Goal: Task Accomplishment & Management: Manage account settings

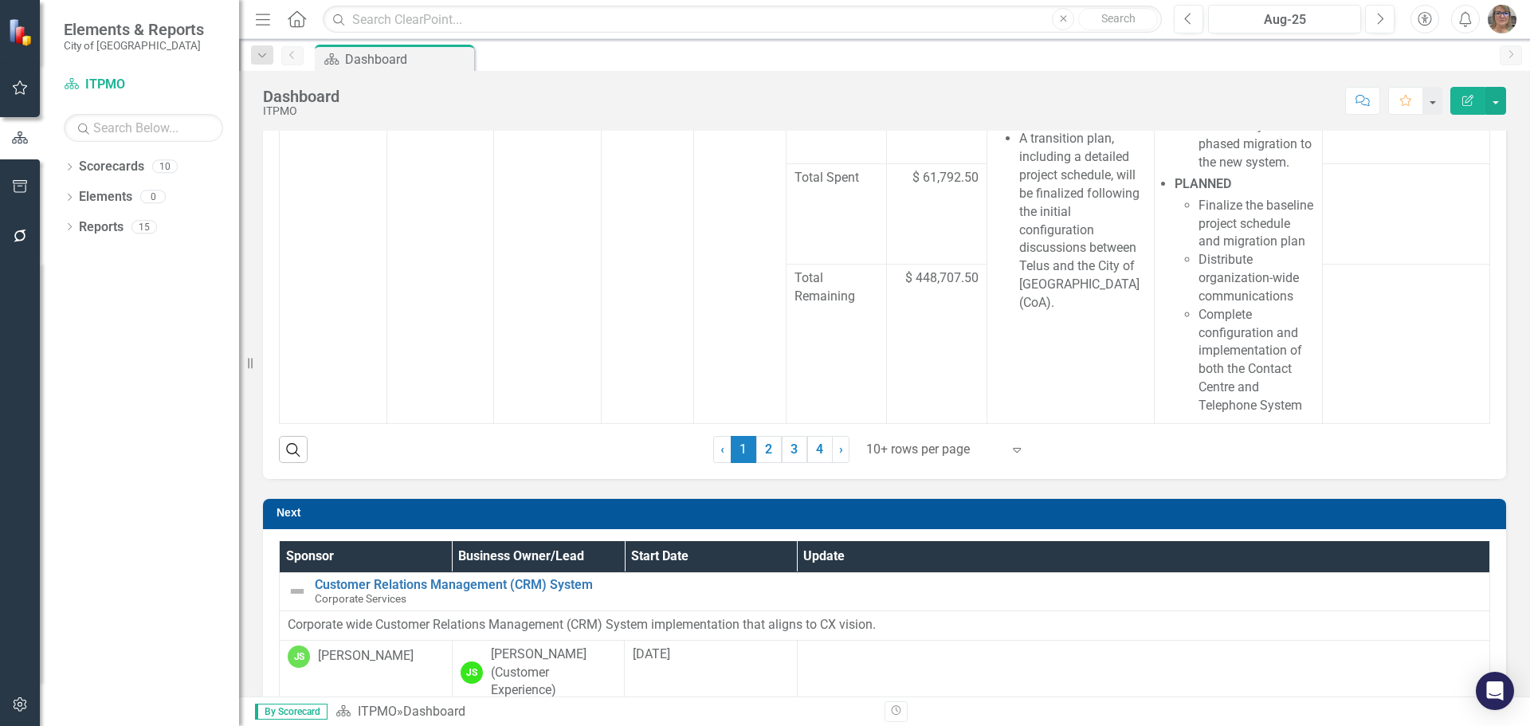
scroll to position [398, 0]
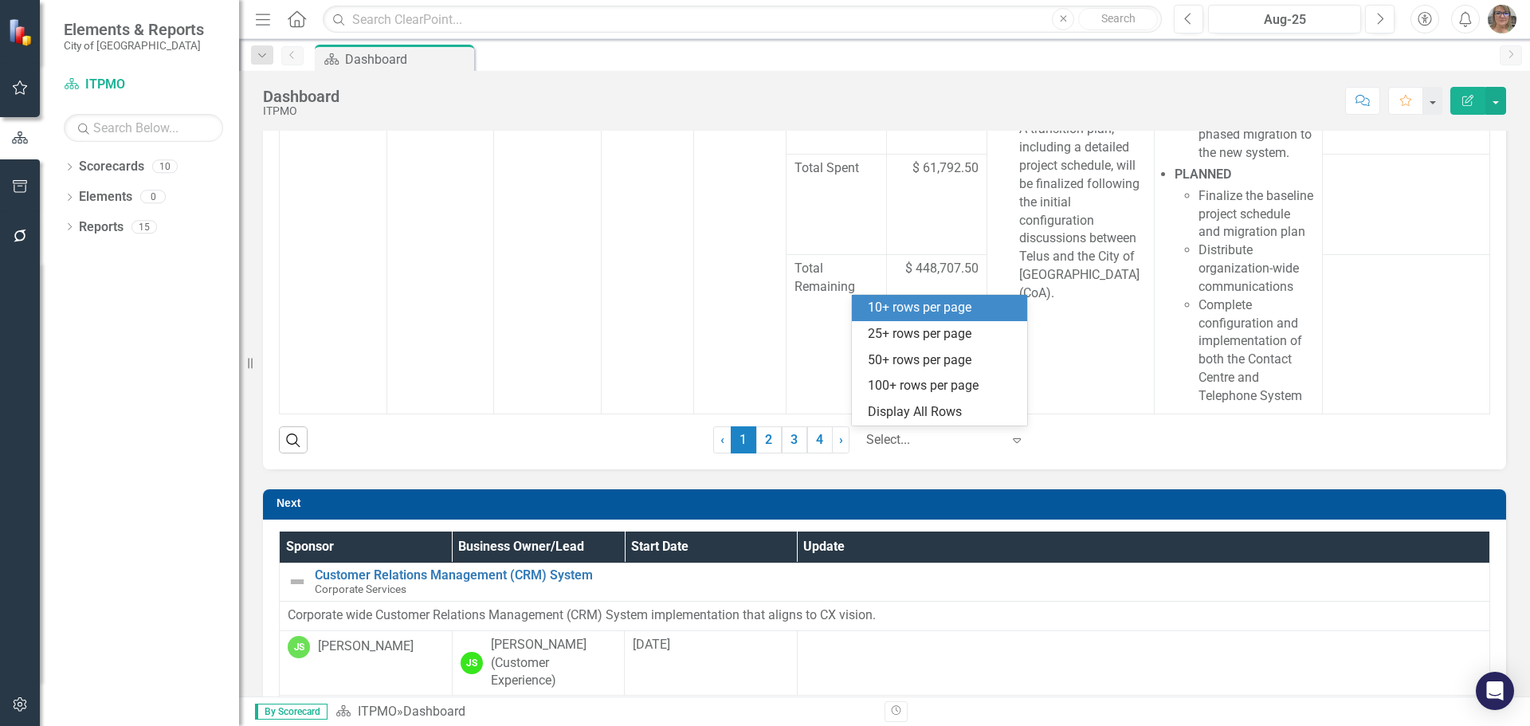
click at [917, 438] on div at bounding box center [933, 441] width 135 height 22
click at [899, 337] on div "25+ rows per page" at bounding box center [943, 334] width 150 height 18
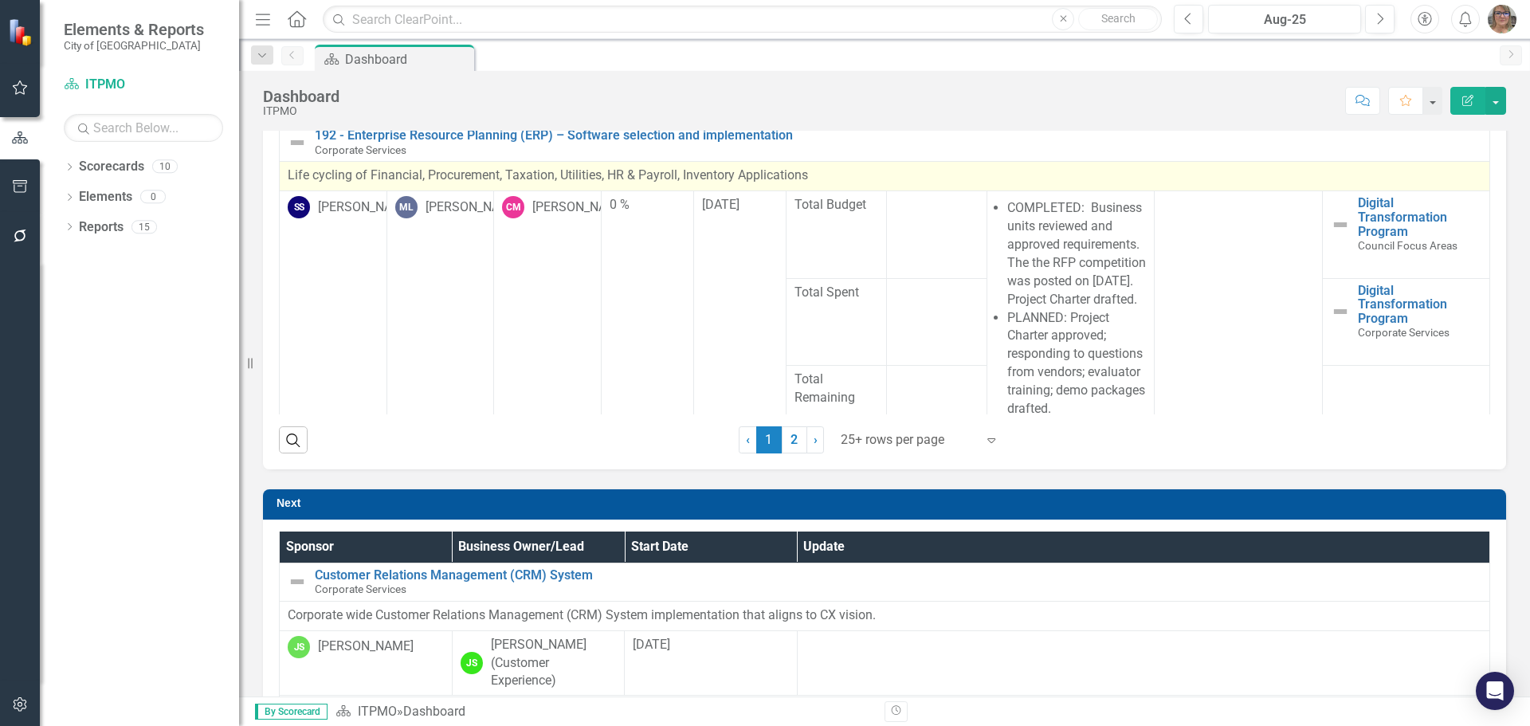
scroll to position [4279, 0]
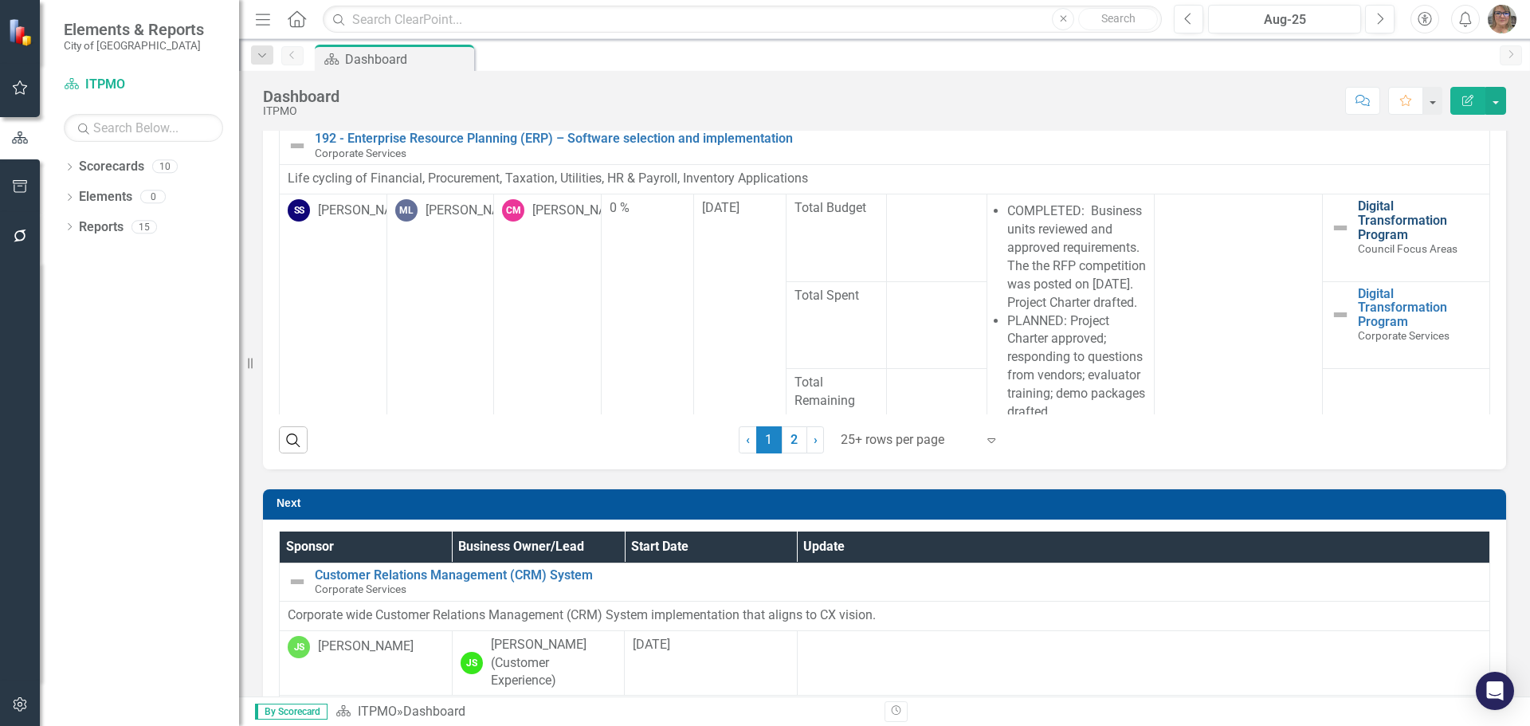
click at [1358, 241] on link "Digital Transformation Program" at bounding box center [1420, 220] width 124 height 42
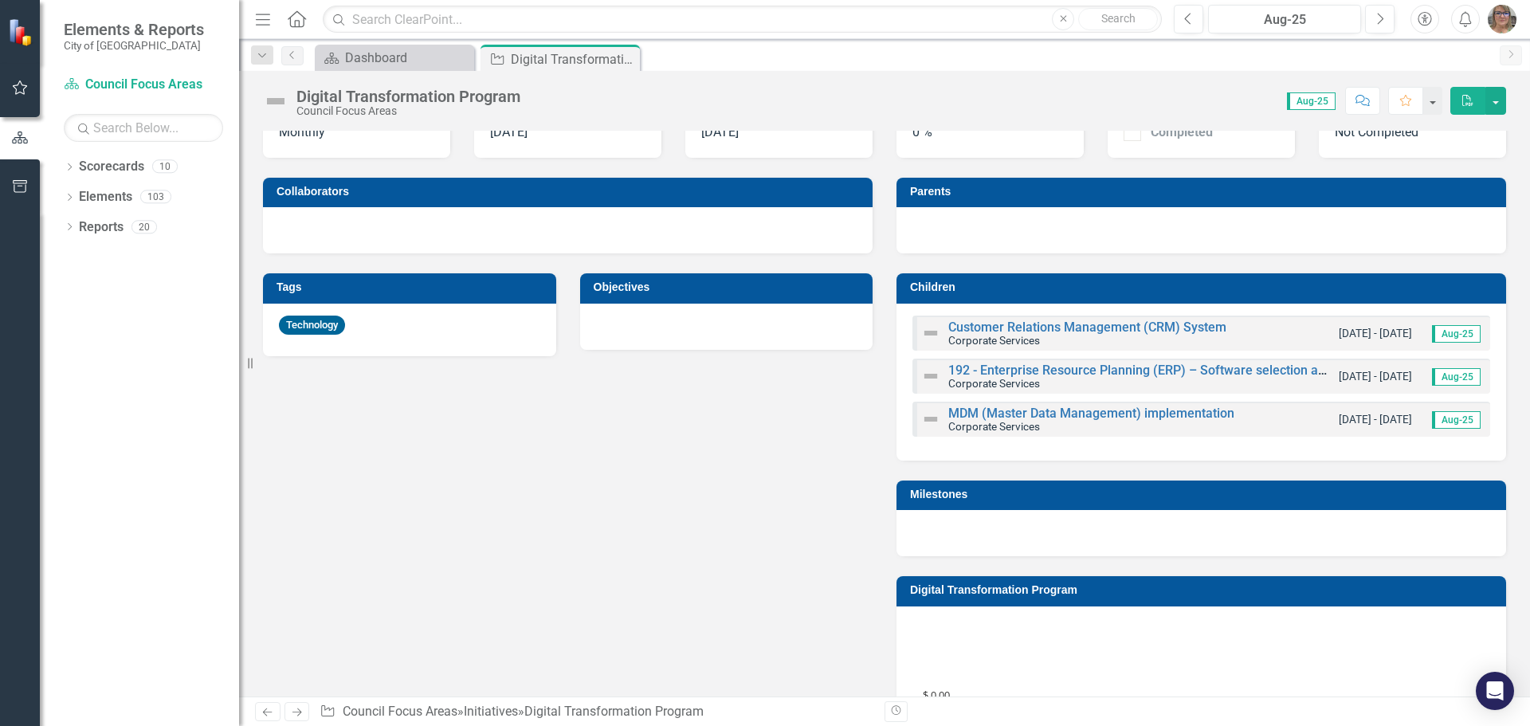
scroll to position [478, 0]
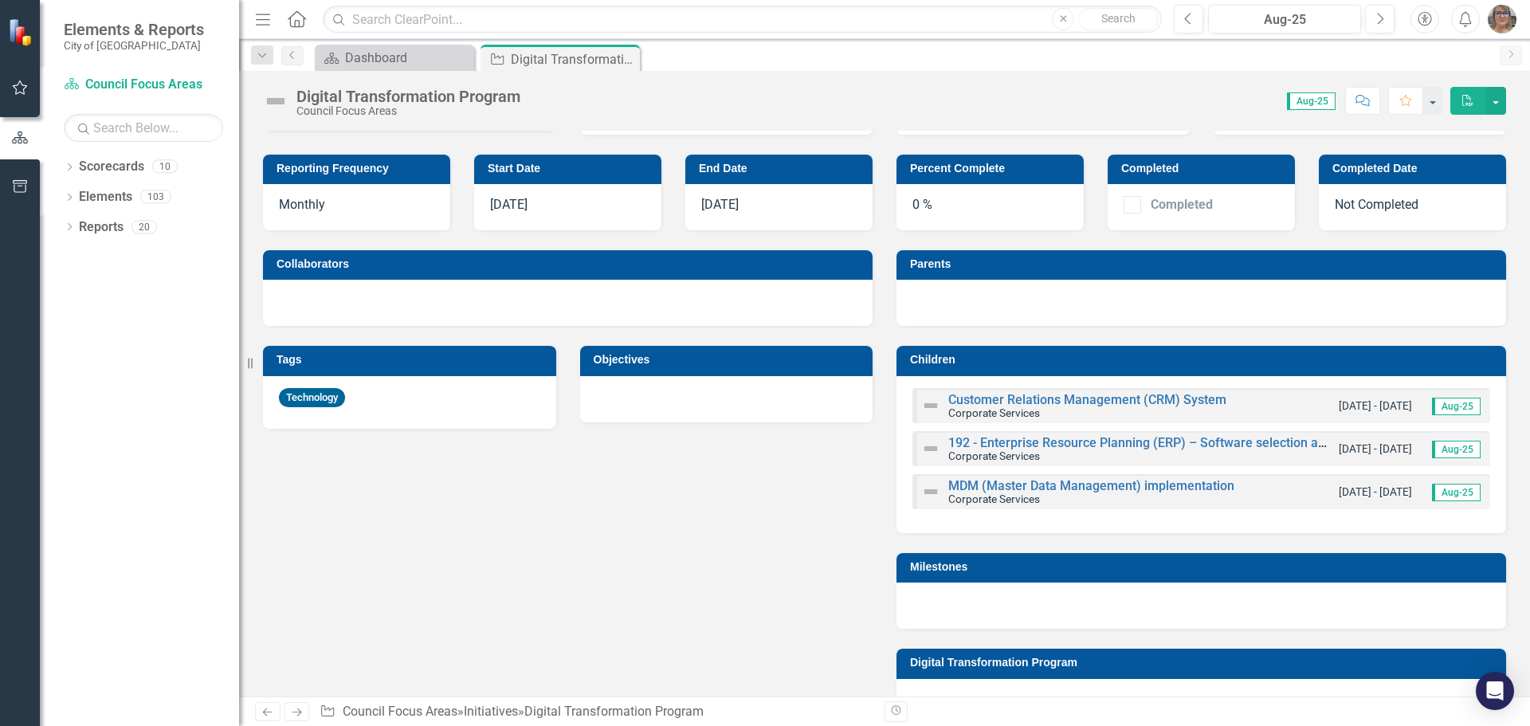
click at [588, 596] on div "Reporting Frequency Monthly Start Date [DATE] End Date [DATE] Collaborators Tag…" at bounding box center [884, 588] width 1267 height 907
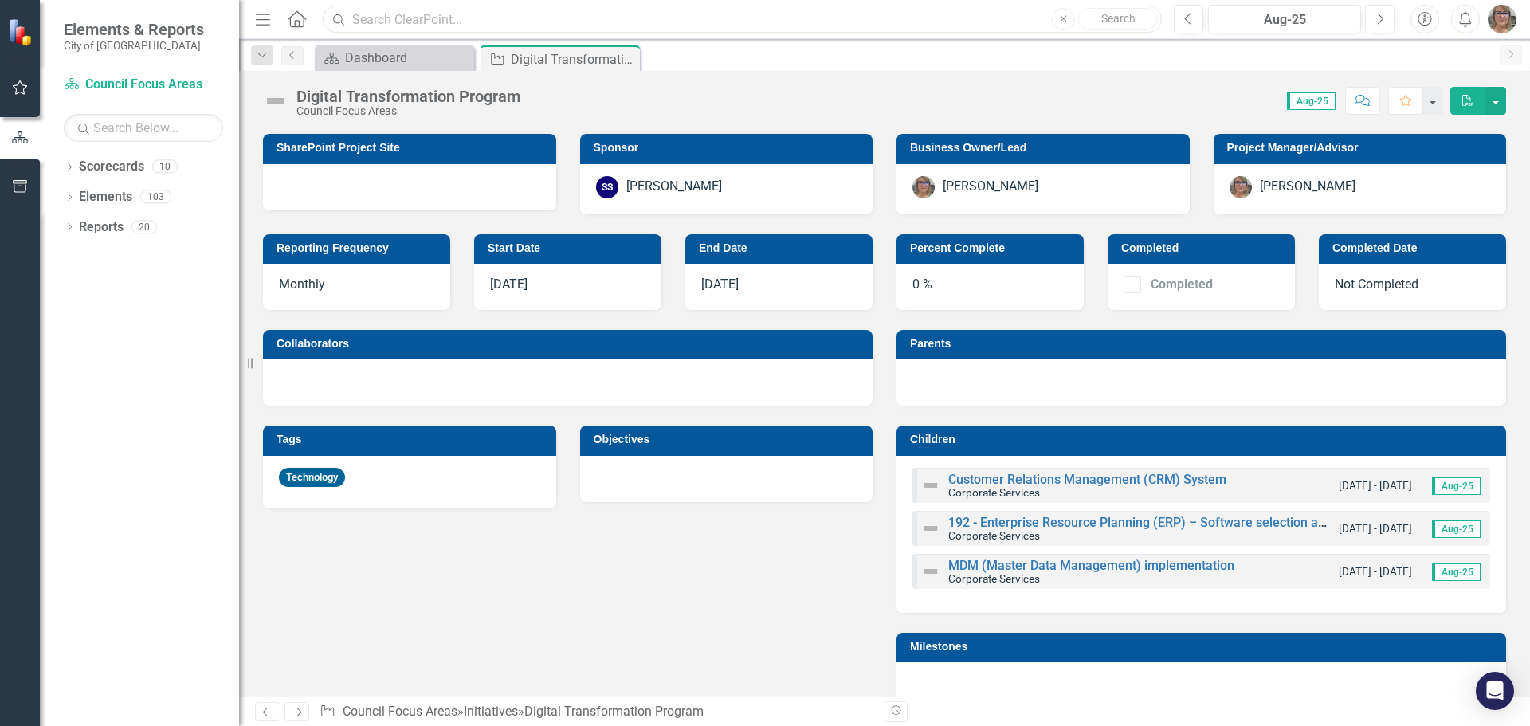
click at [373, 24] on input "text" at bounding box center [742, 20] width 839 height 28
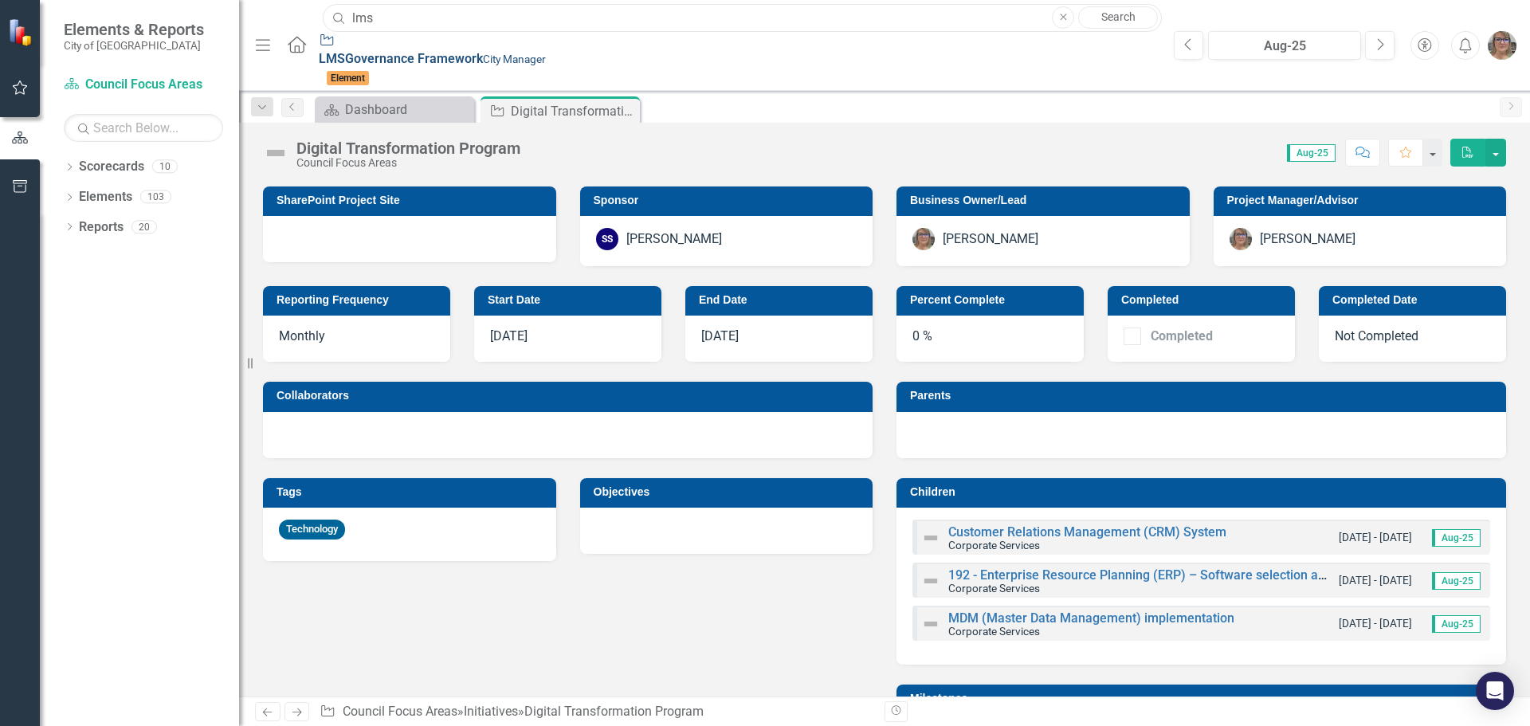
type input "lms"
click at [349, 53] on span "LMS Governance Framework" at bounding box center [401, 58] width 164 height 15
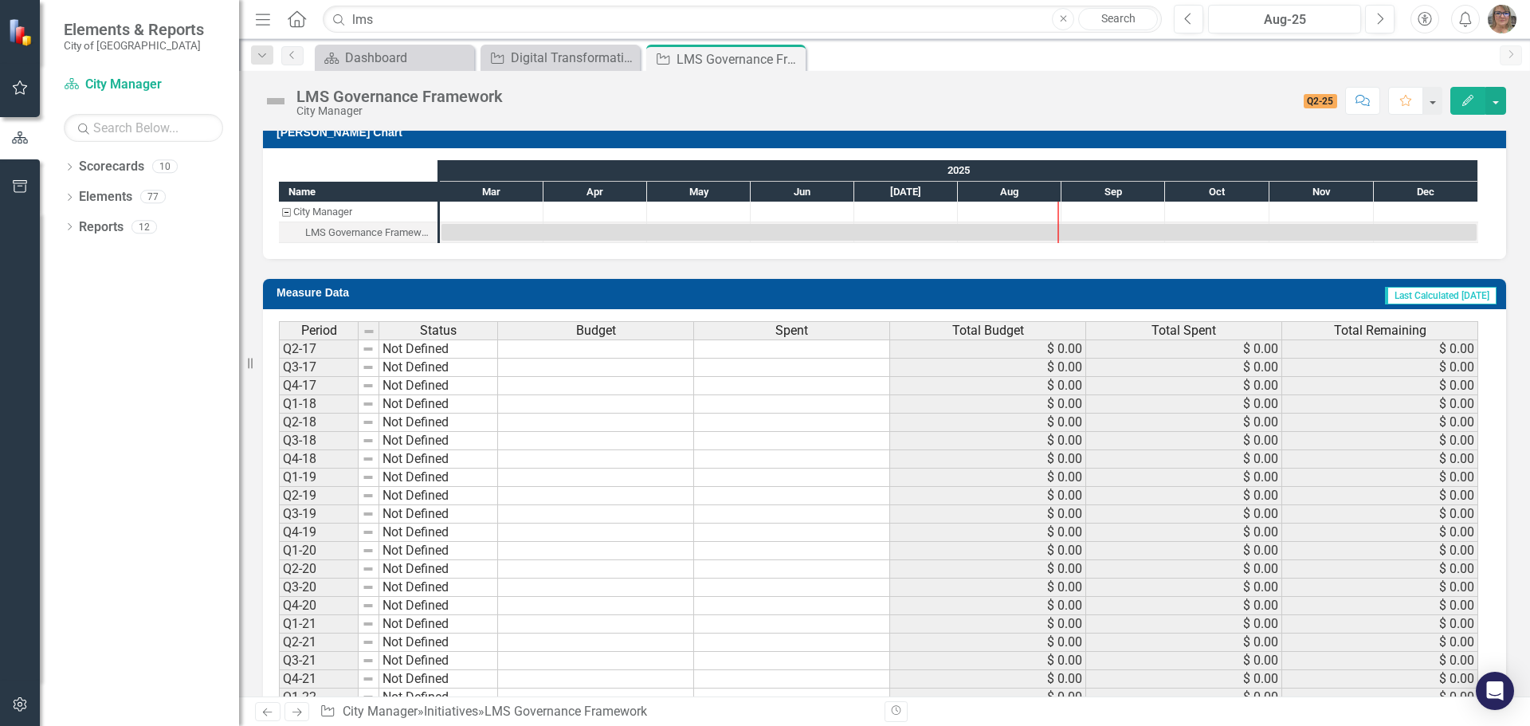
scroll to position [1501, 0]
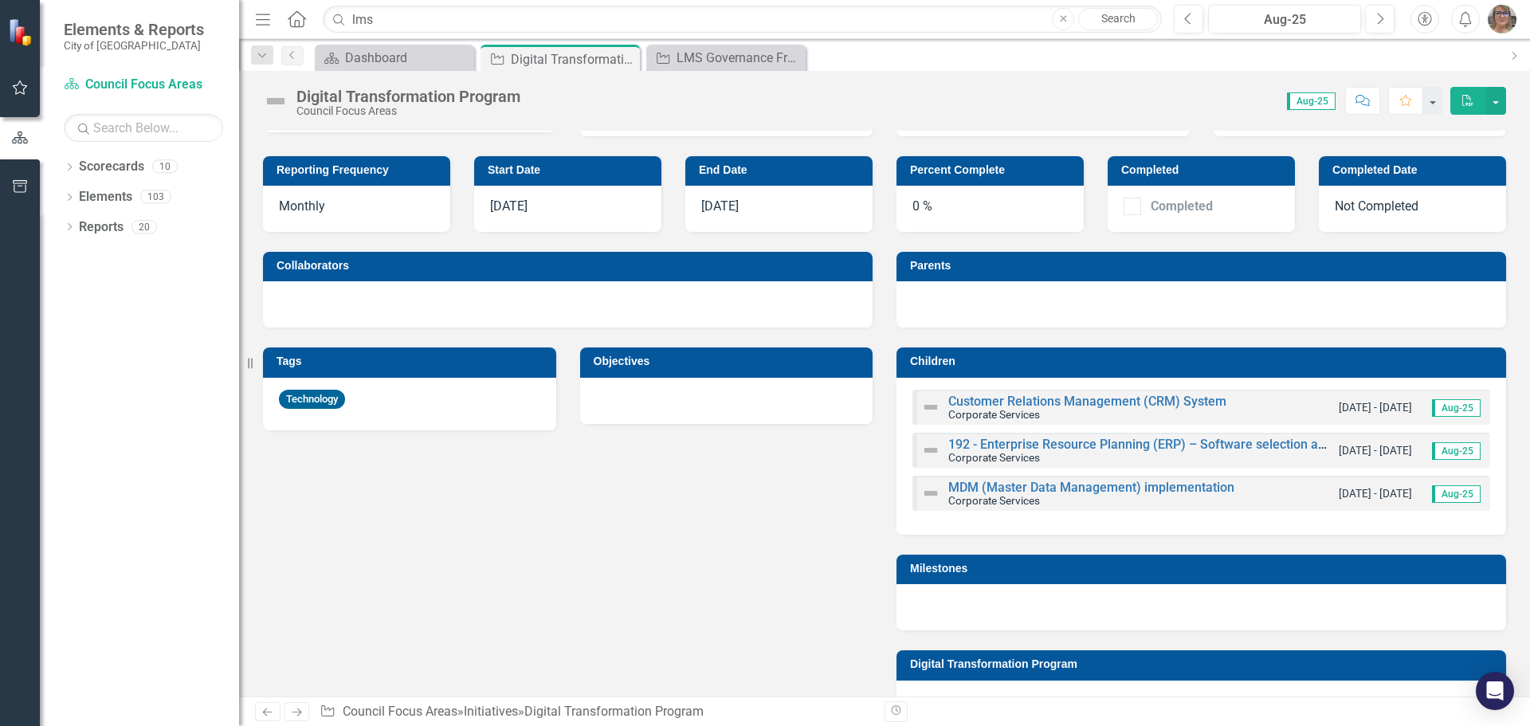
scroll to position [478, 0]
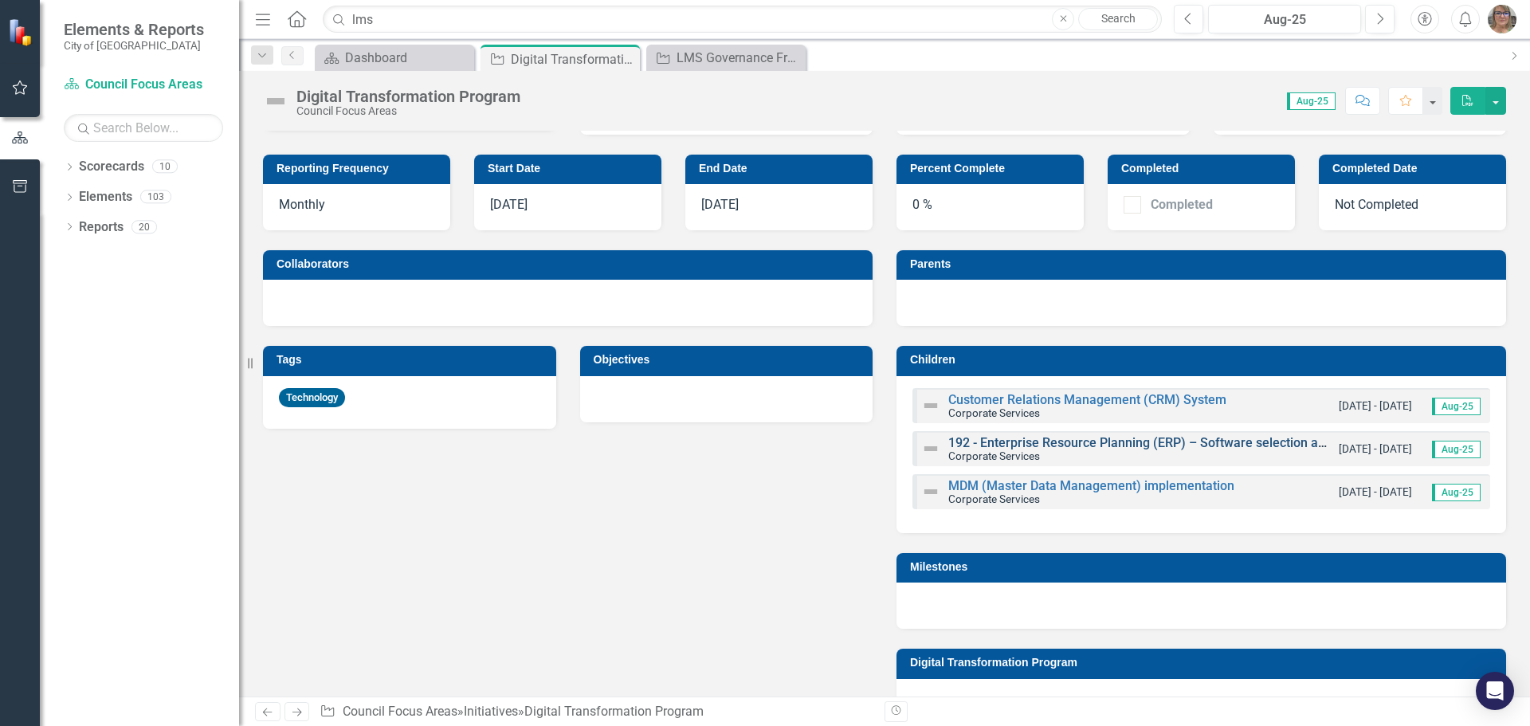
click at [1141, 443] on link "192 - Enterprise Resource Planning (ERP) – Software selection and implementation" at bounding box center [1186, 442] width 477 height 15
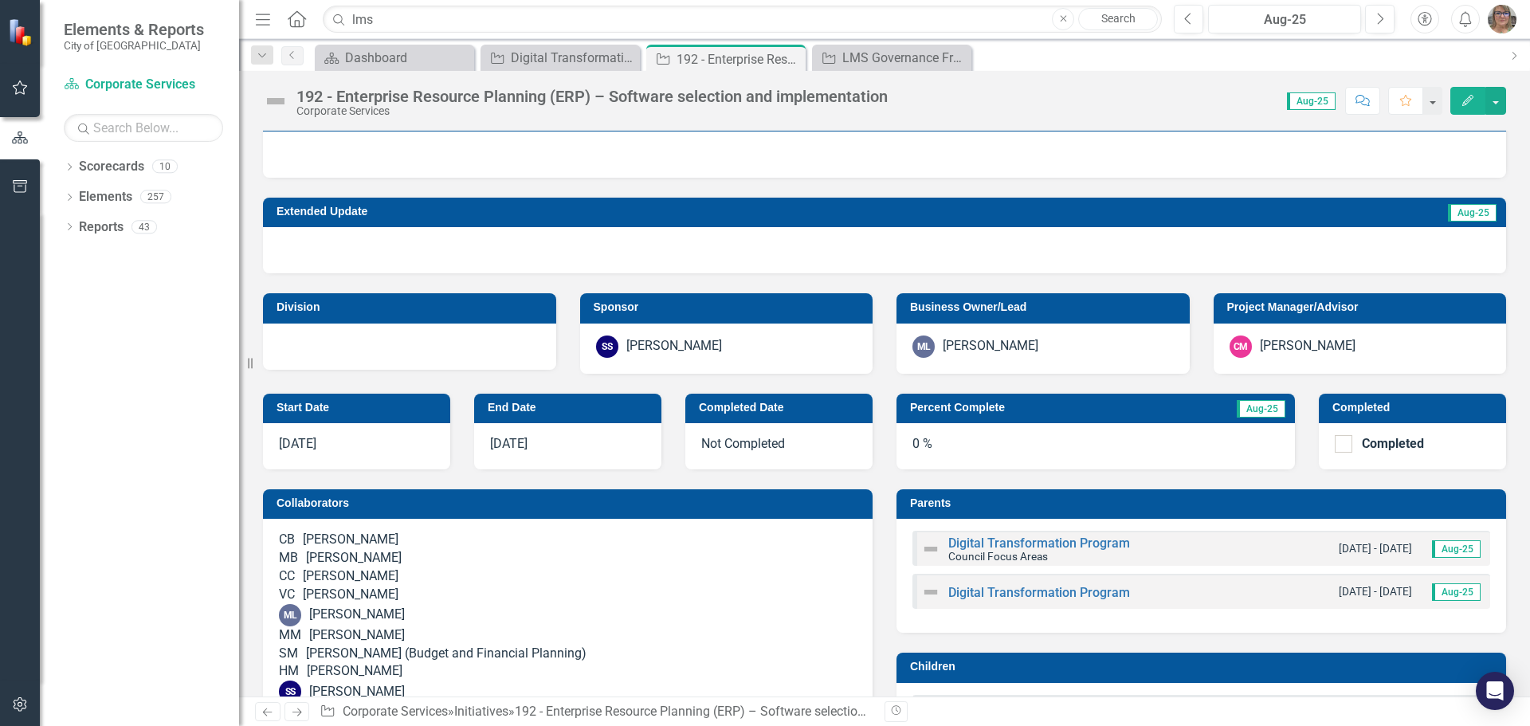
scroll to position [319, 0]
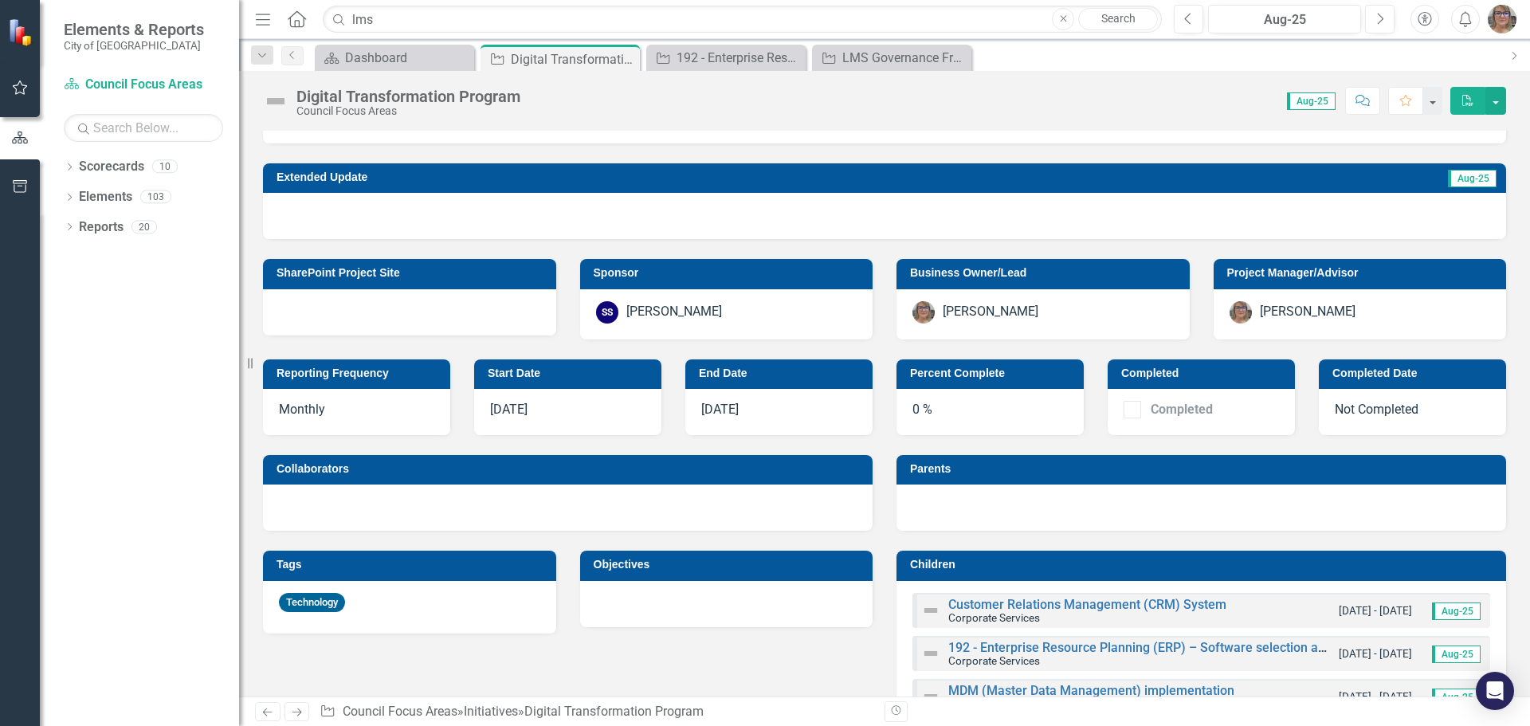
scroll to position [319, 0]
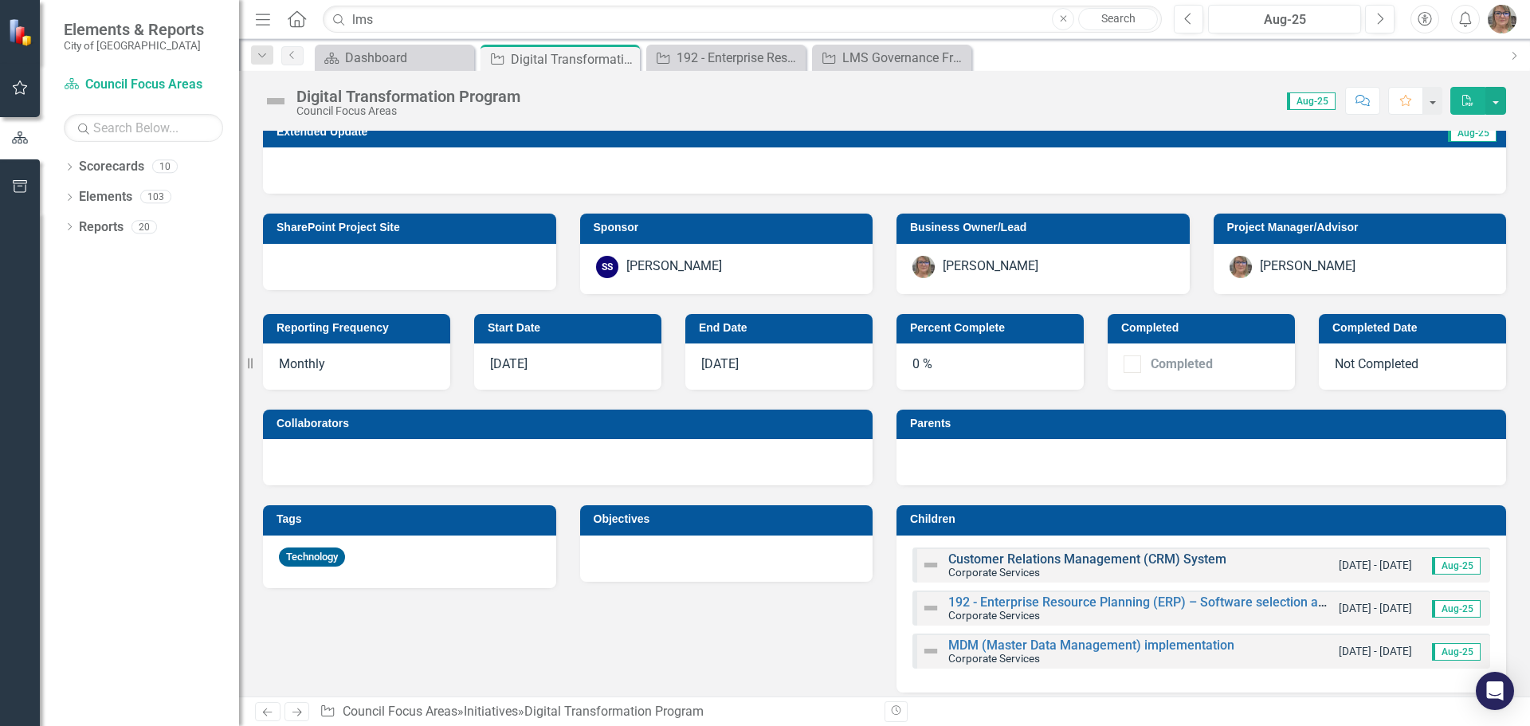
click at [1056, 560] on link "Customer Relations Management (CRM) System" at bounding box center [1087, 558] width 278 height 15
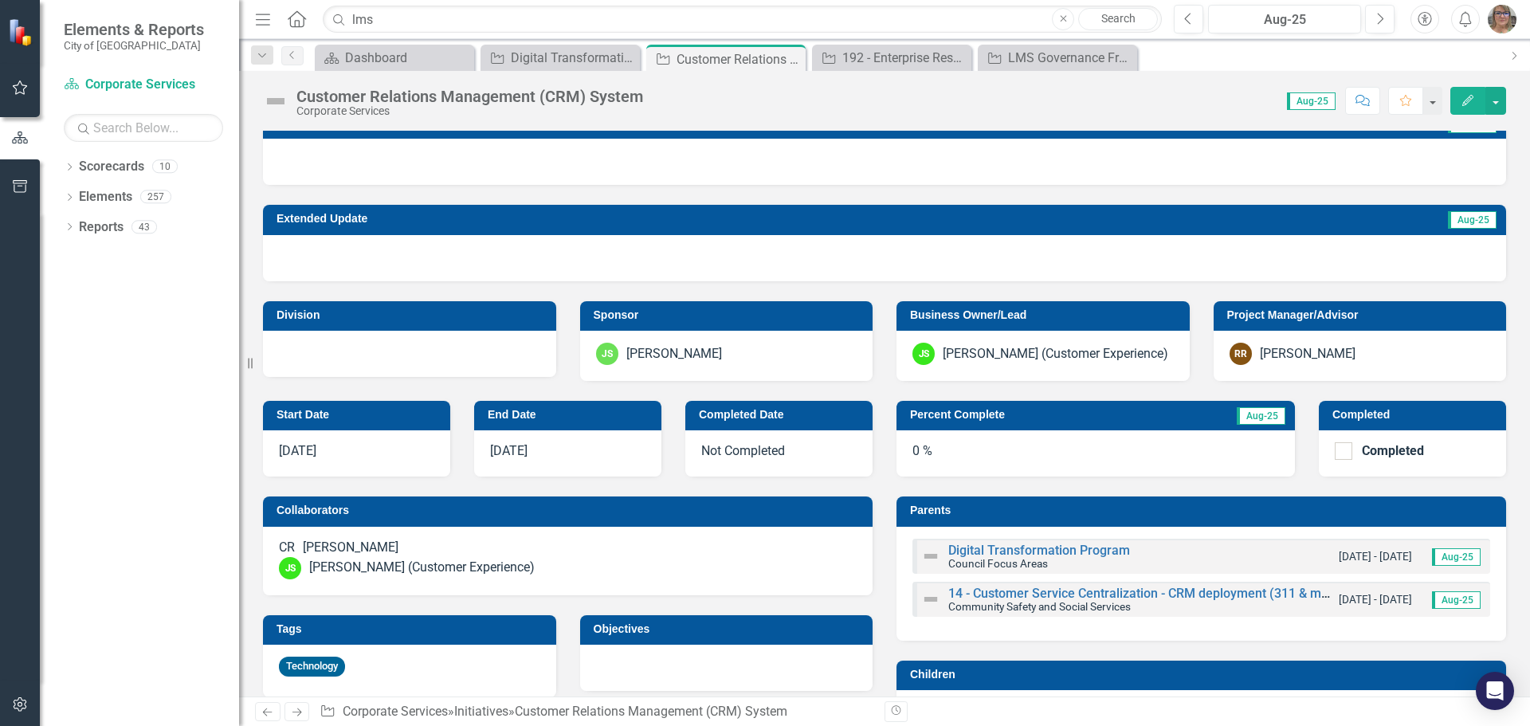
scroll to position [319, 0]
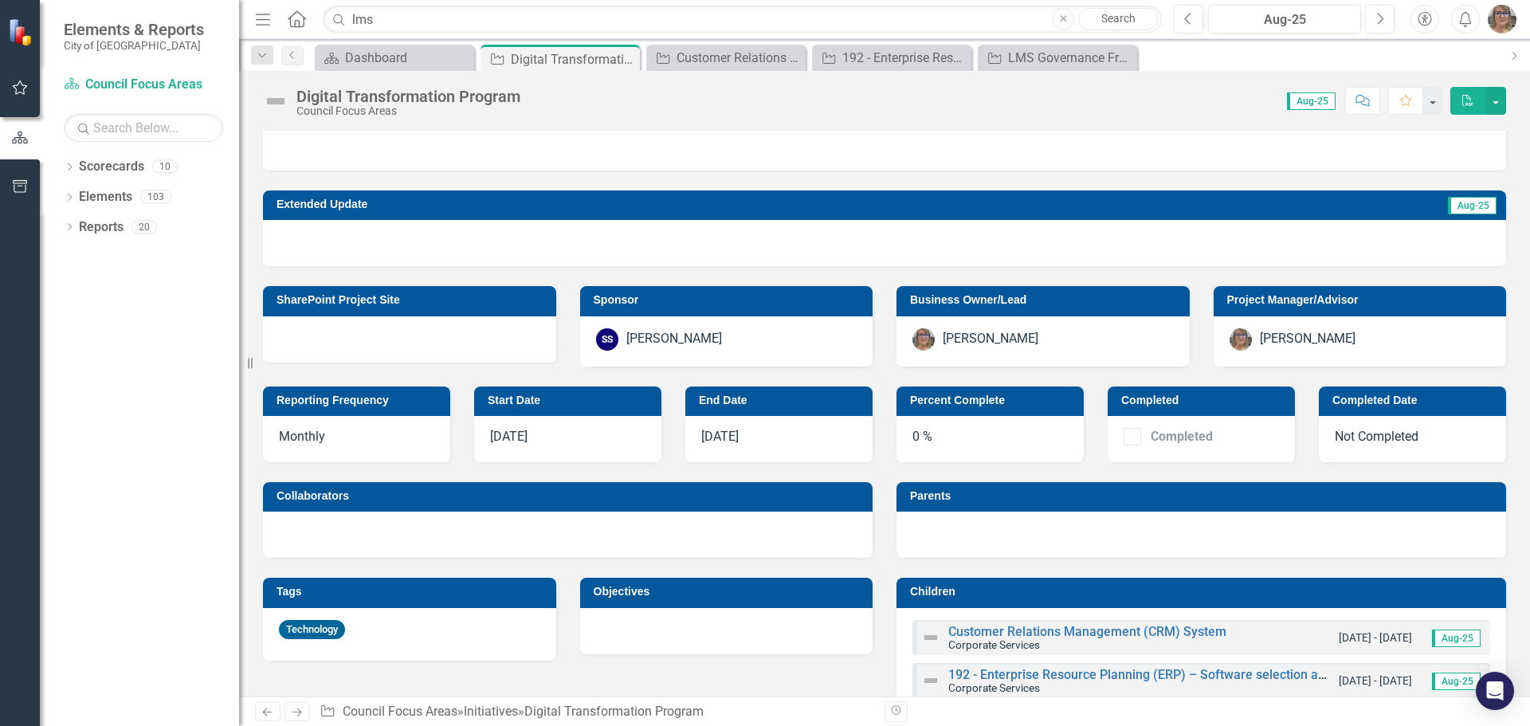
scroll to position [398, 0]
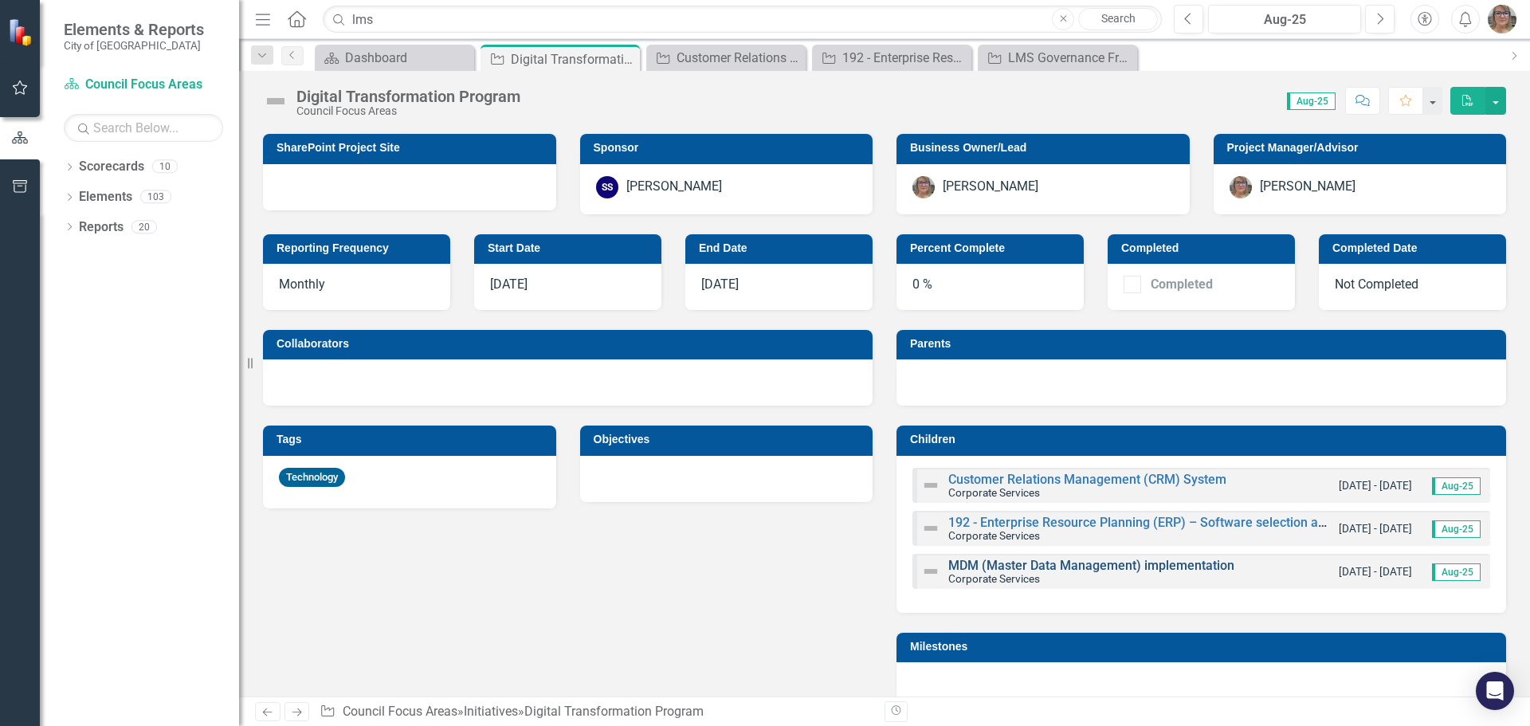
click at [1050, 571] on link "MDM (Master Data Management) implementation" at bounding box center [1091, 565] width 286 height 15
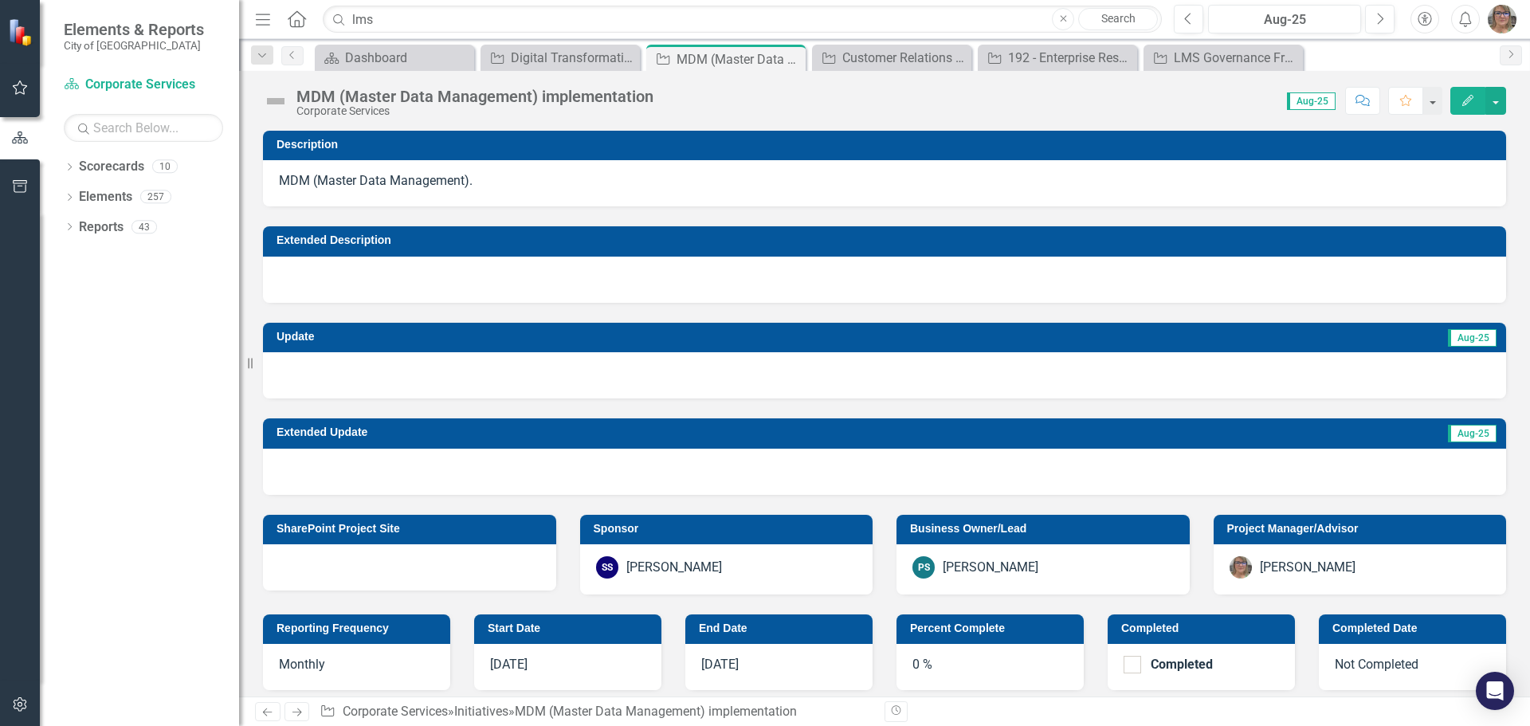
click at [294, 277] on div at bounding box center [884, 280] width 1243 height 46
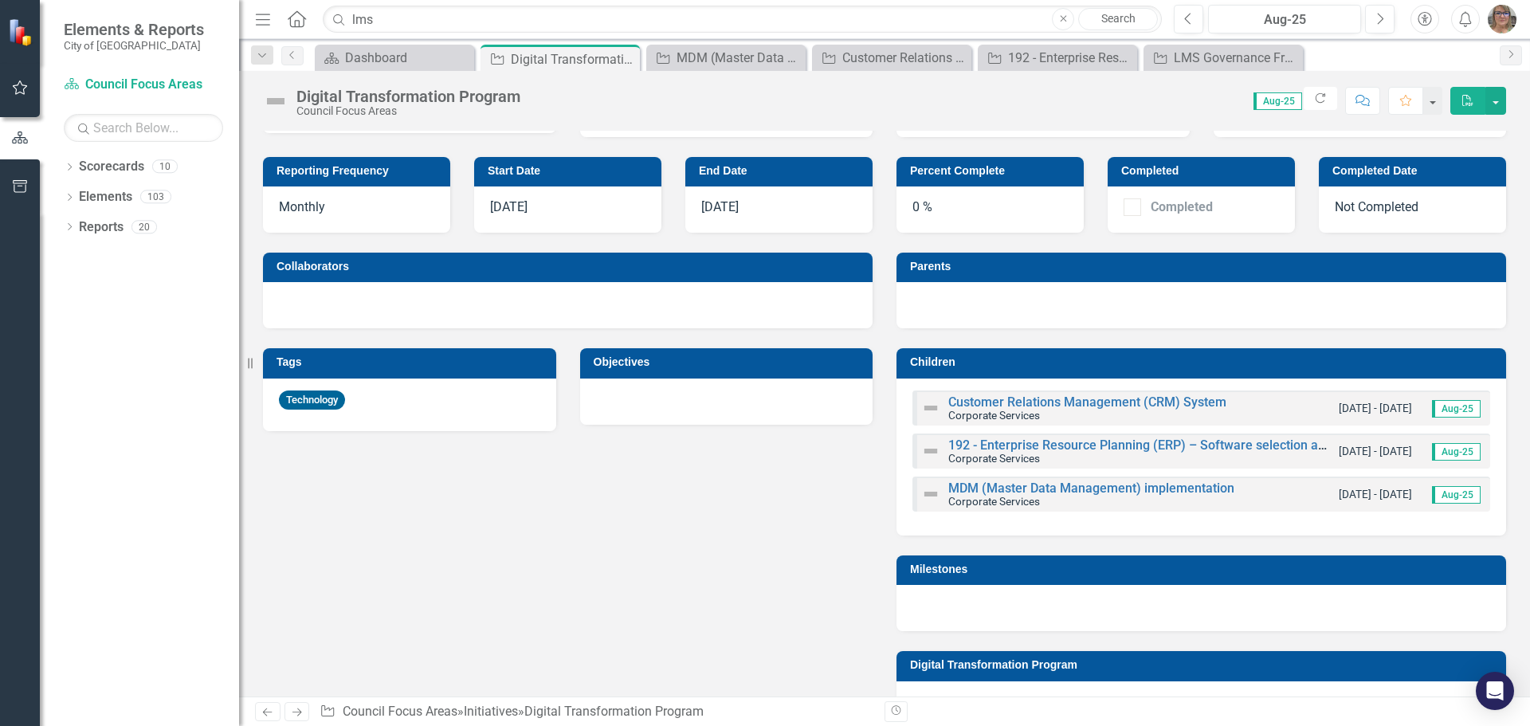
scroll to position [478, 0]
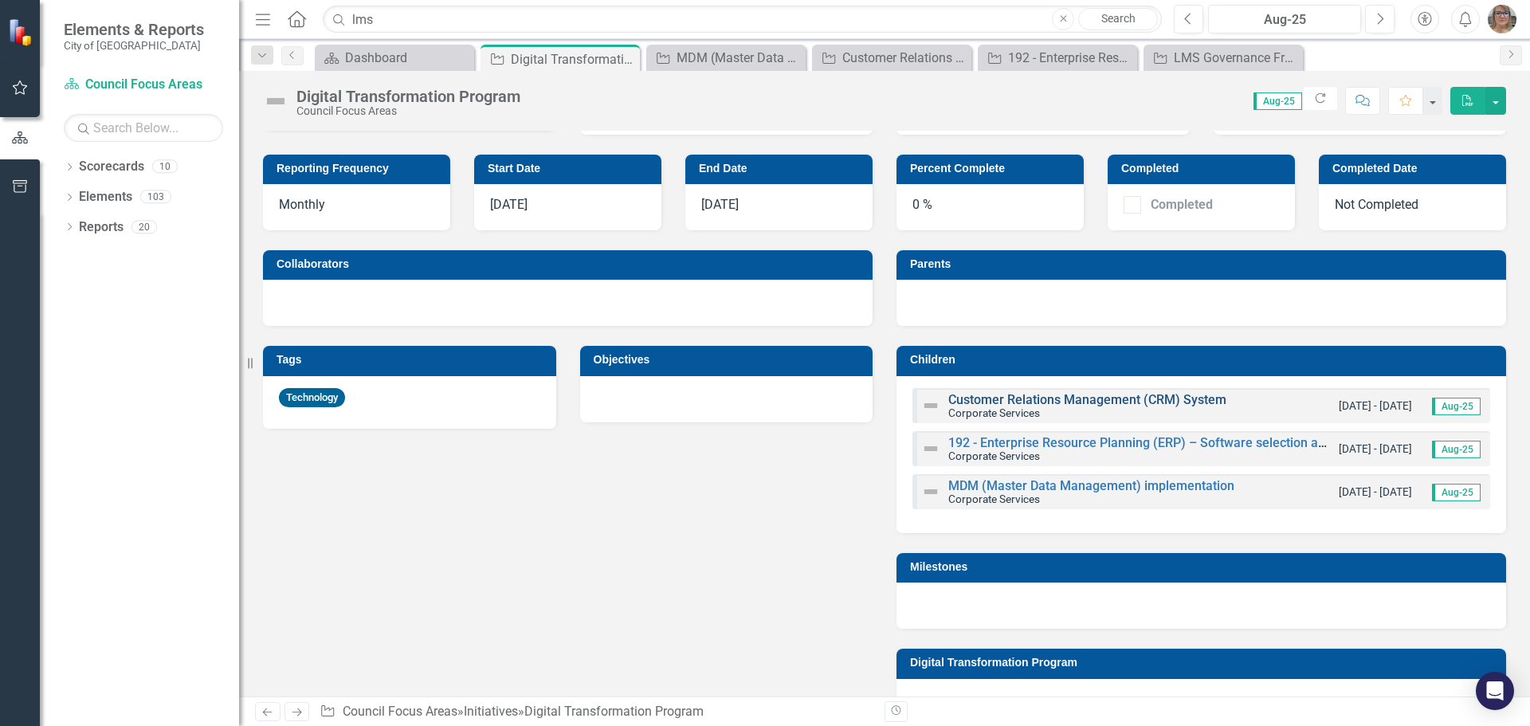
click at [1036, 403] on link "Customer Relations Management (CRM) System" at bounding box center [1087, 399] width 278 height 15
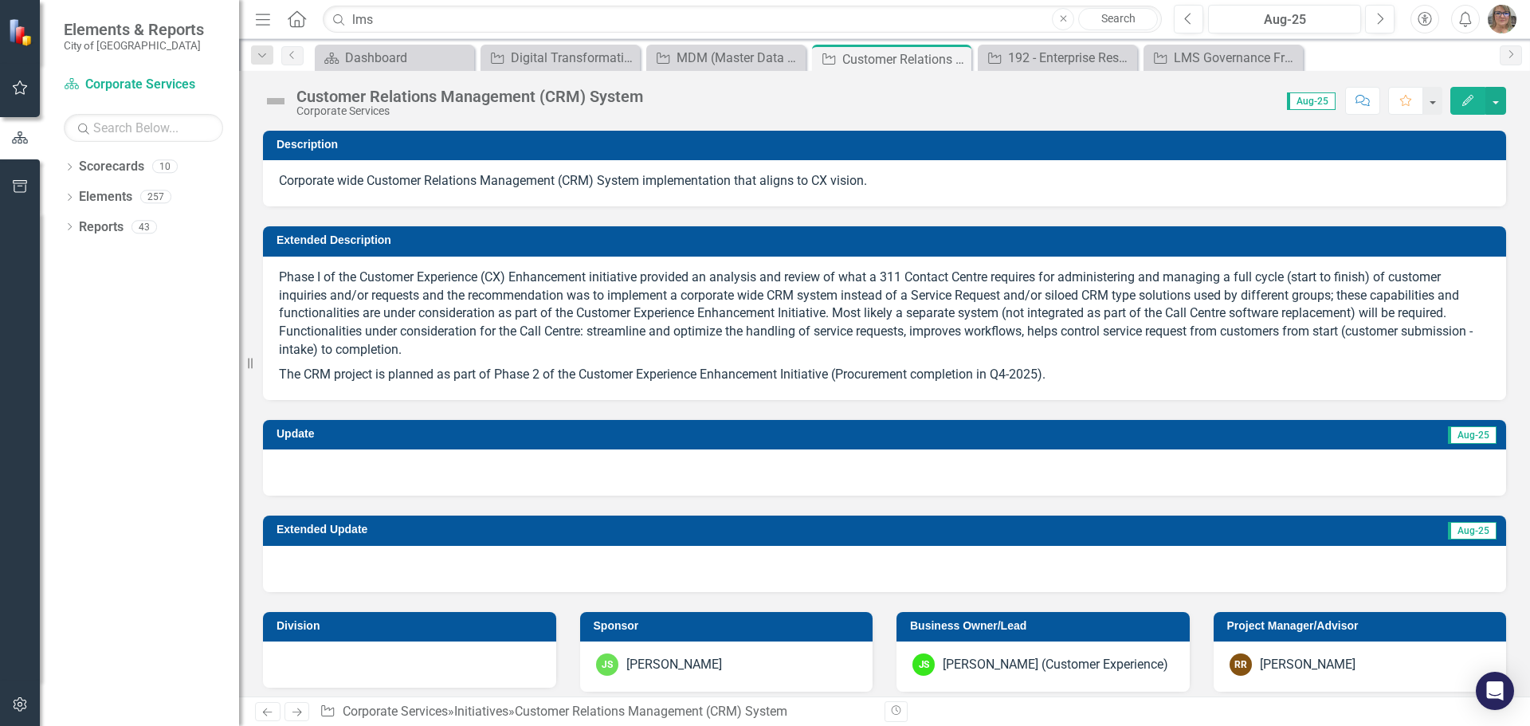
click at [1100, 389] on div "Phase I of the Customer Experience (CX) Enhancement initiative provided an anal…" at bounding box center [884, 328] width 1243 height 143
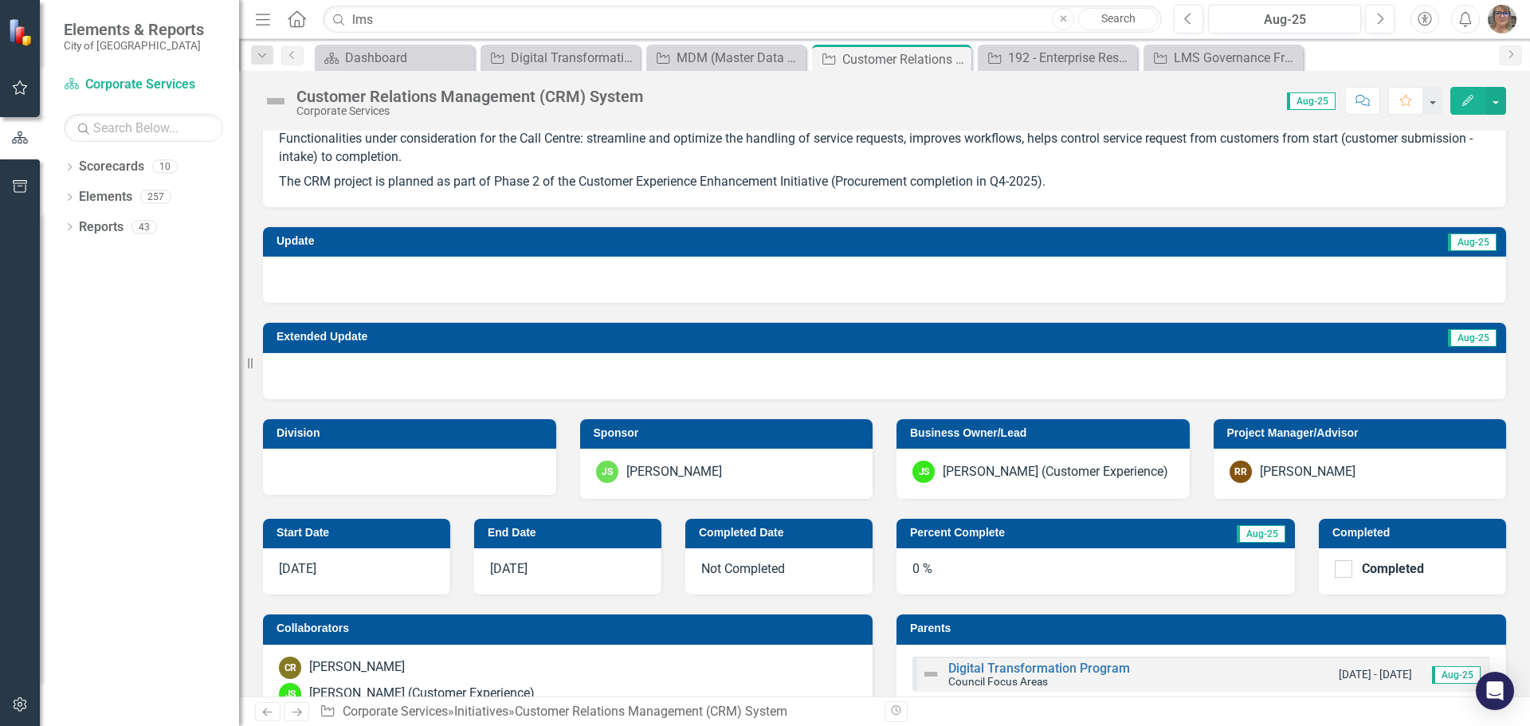
scroll to position [159, 0]
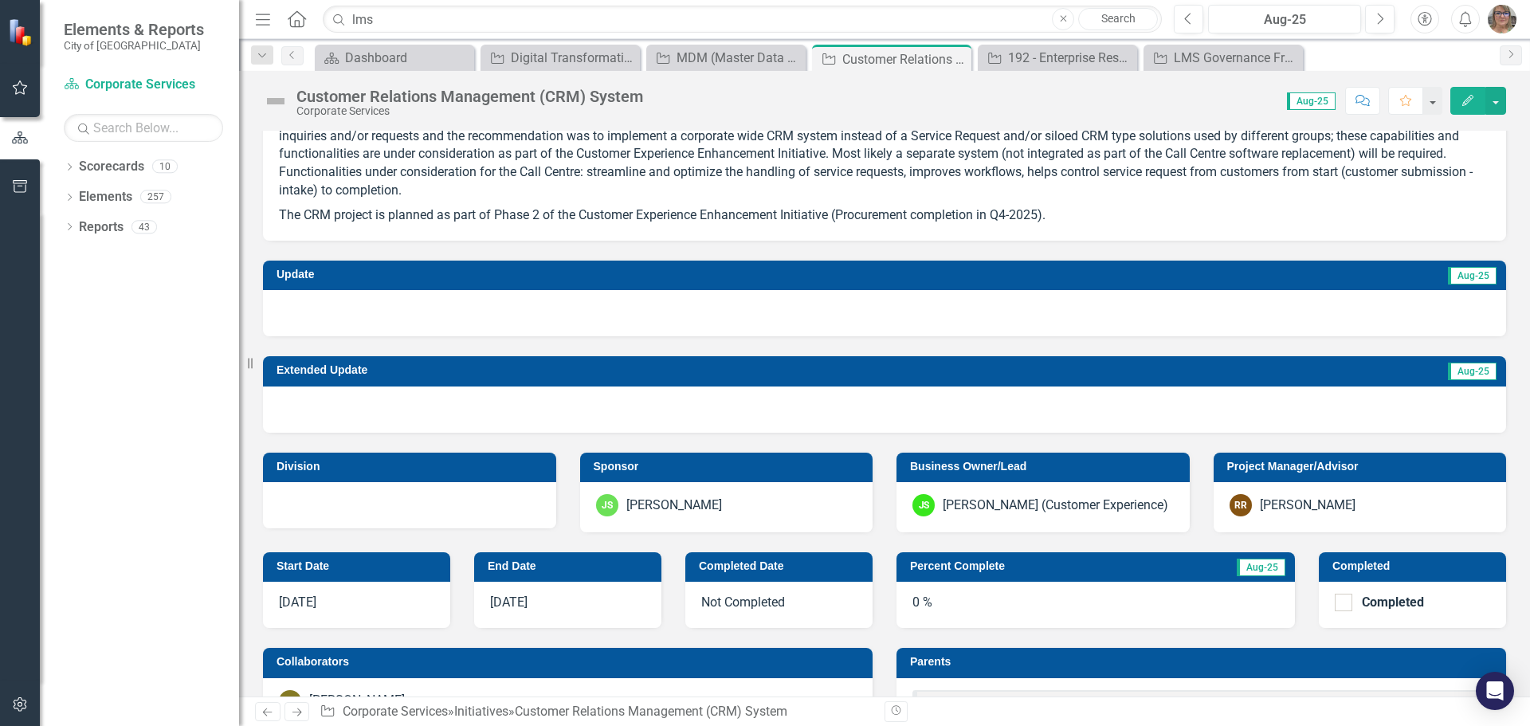
click at [1388, 509] on div "RR Remya Ramakrishnan" at bounding box center [1360, 505] width 261 height 22
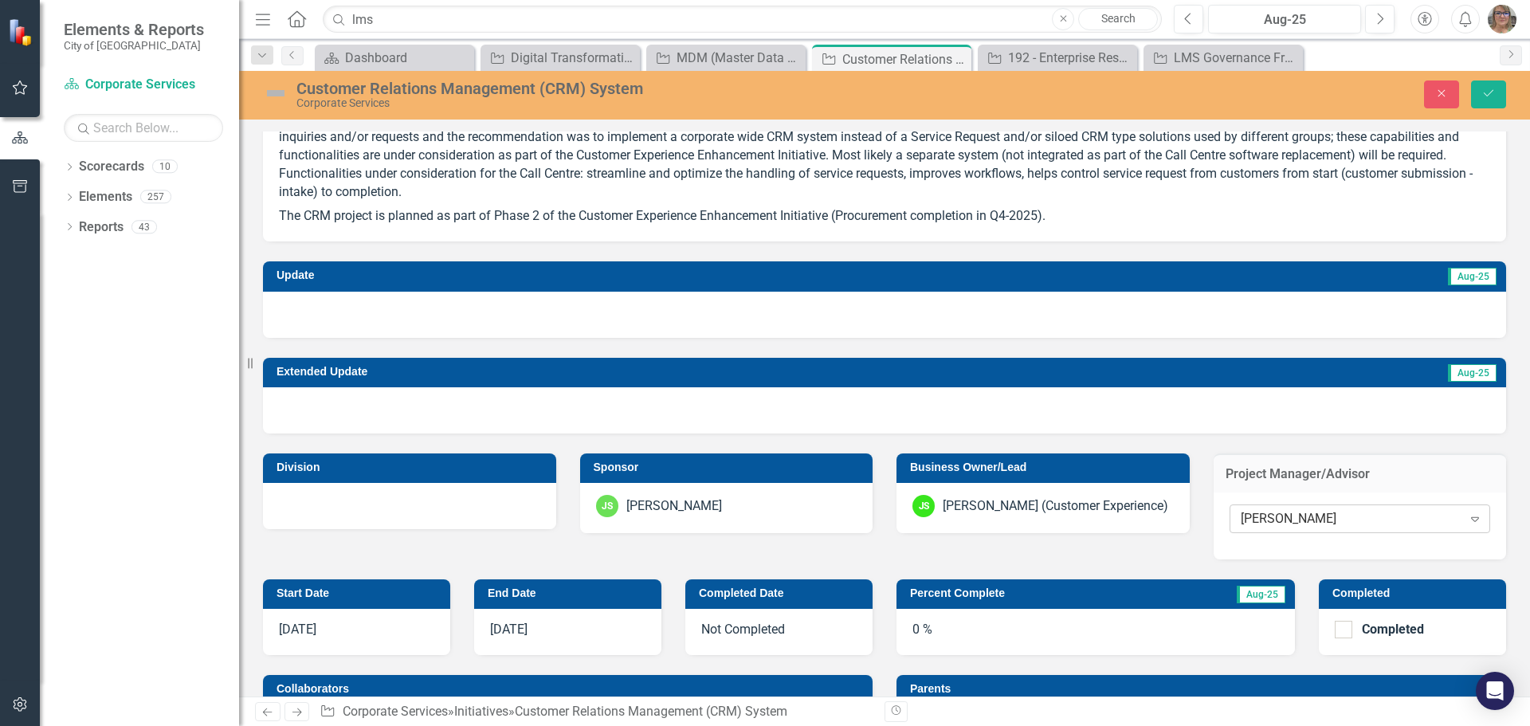
click at [1471, 520] on icon at bounding box center [1475, 519] width 8 height 5
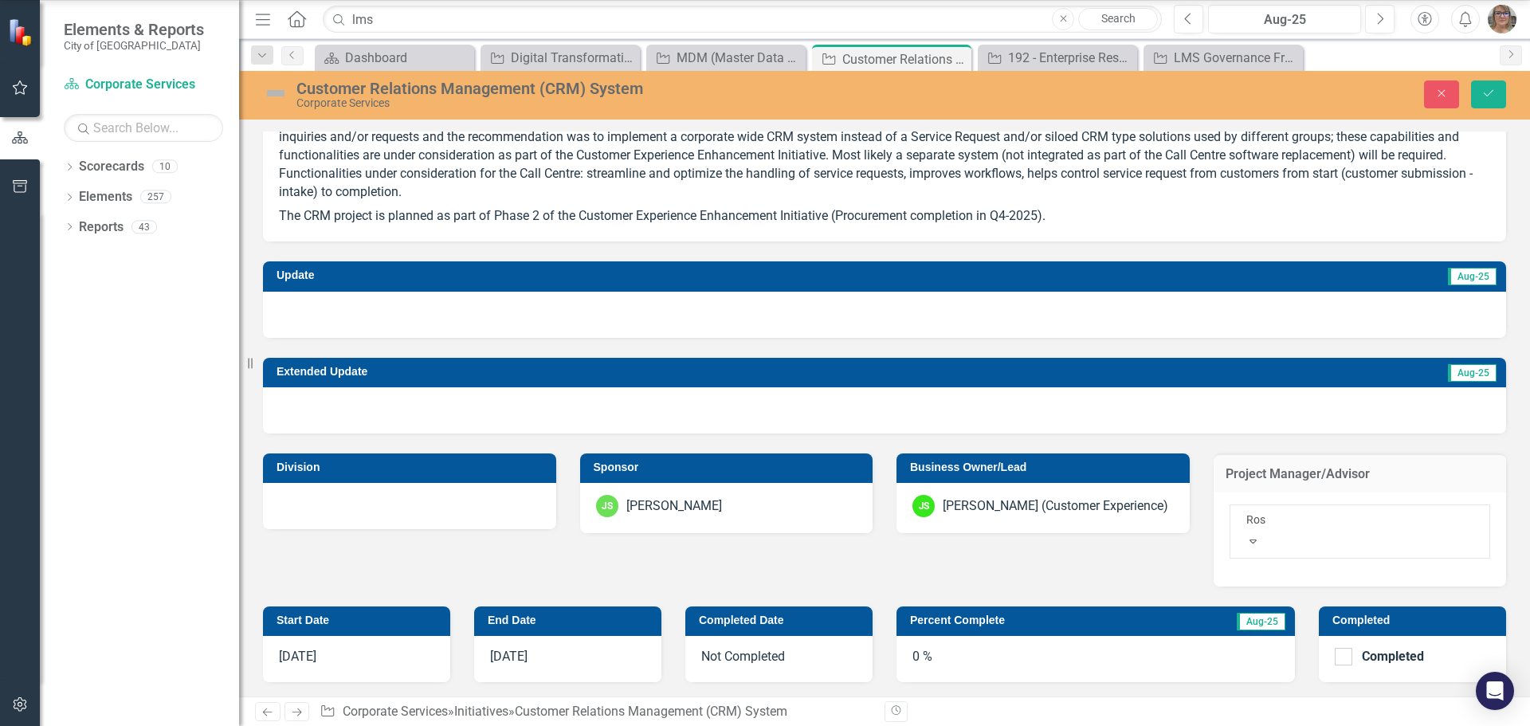
scroll to position [0, 0]
type input "Rosaline"
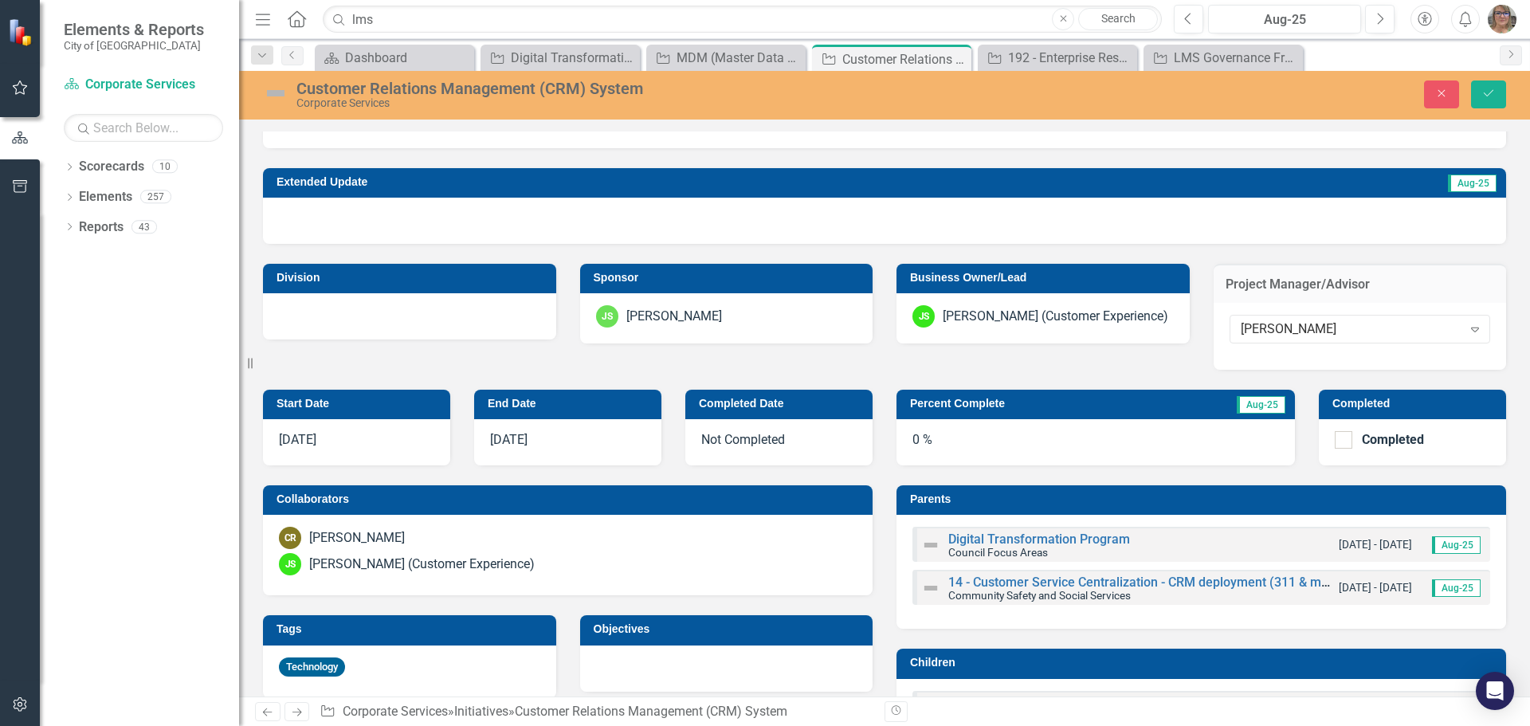
scroll to position [398, 0]
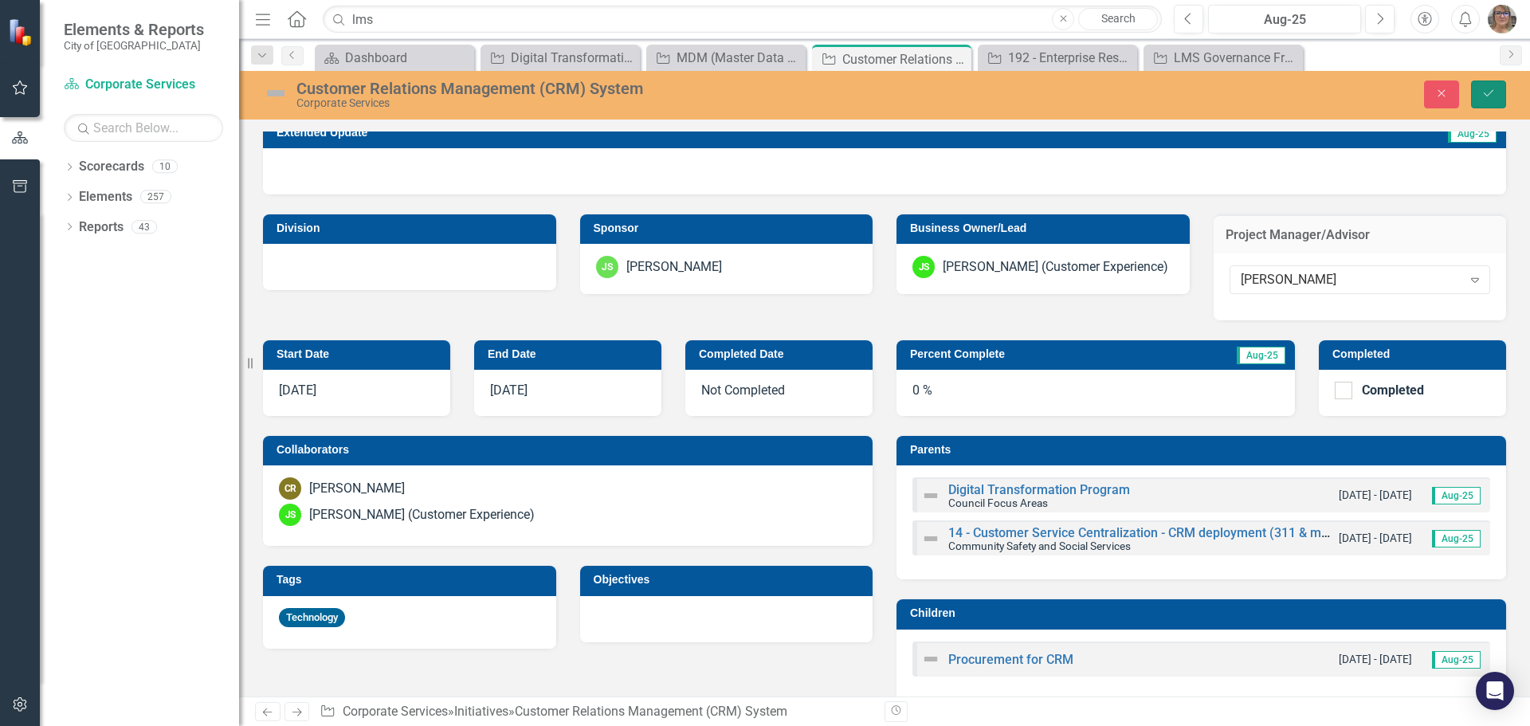
drag, startPoint x: 1494, startPoint y: 91, endPoint x: 1475, endPoint y: 90, distance: 19.1
click at [1494, 91] on icon "Save" at bounding box center [1489, 93] width 14 height 11
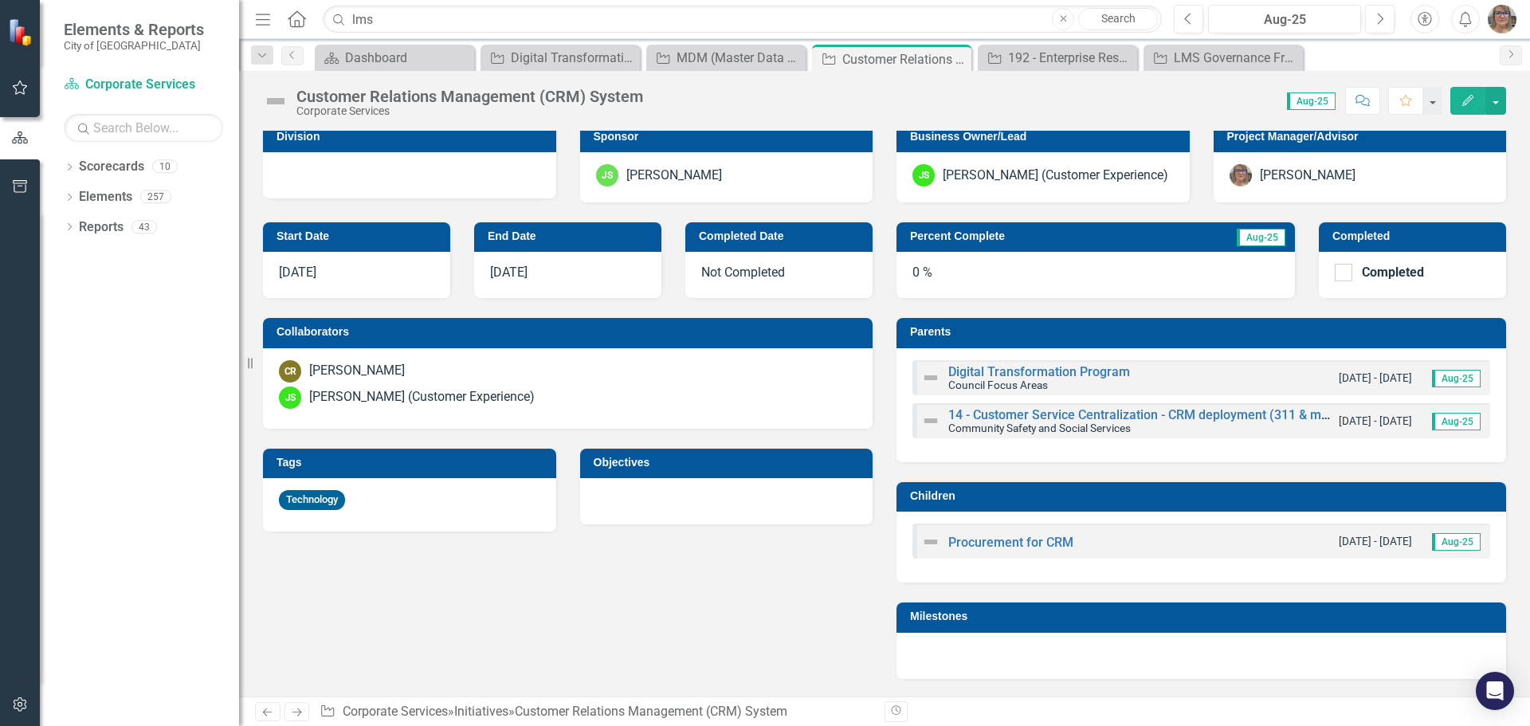
scroll to position [478, 0]
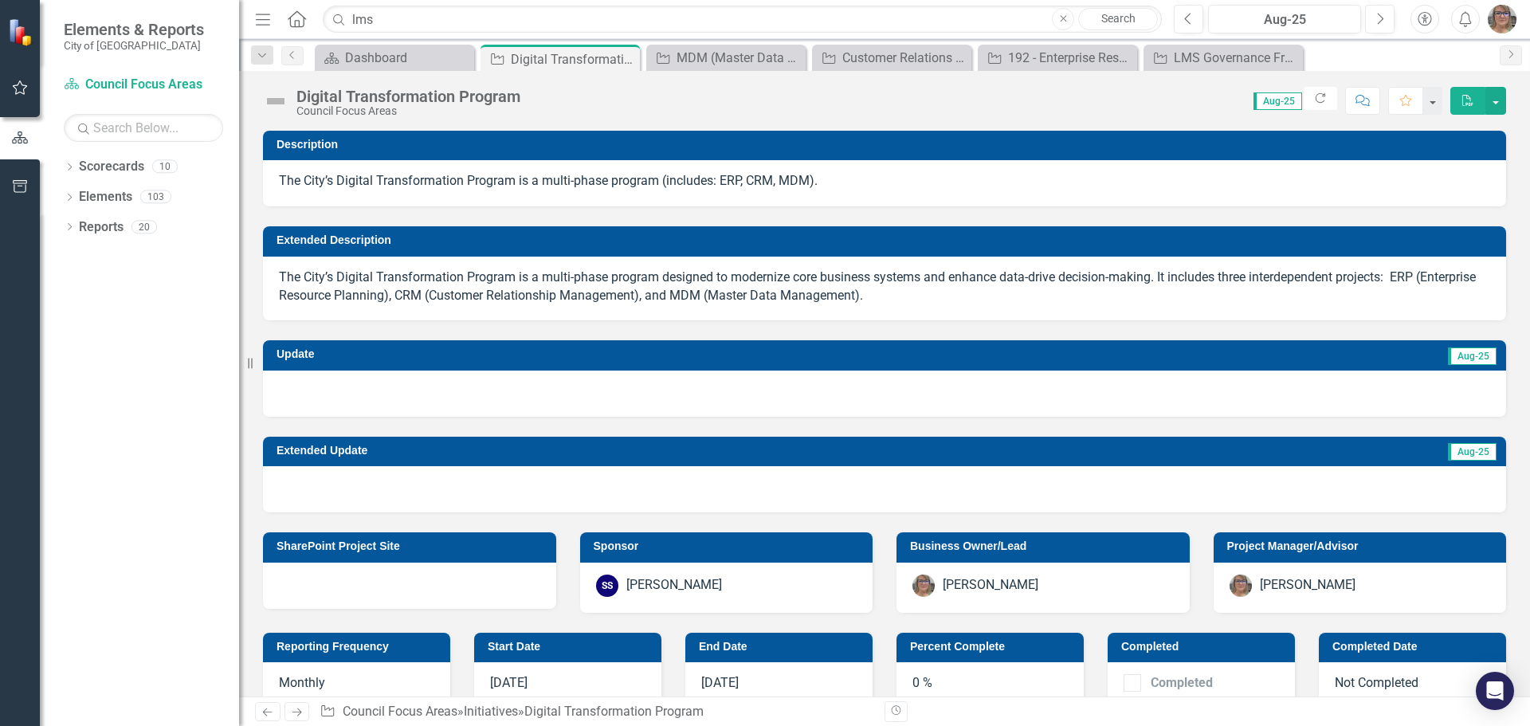
scroll to position [319, 0]
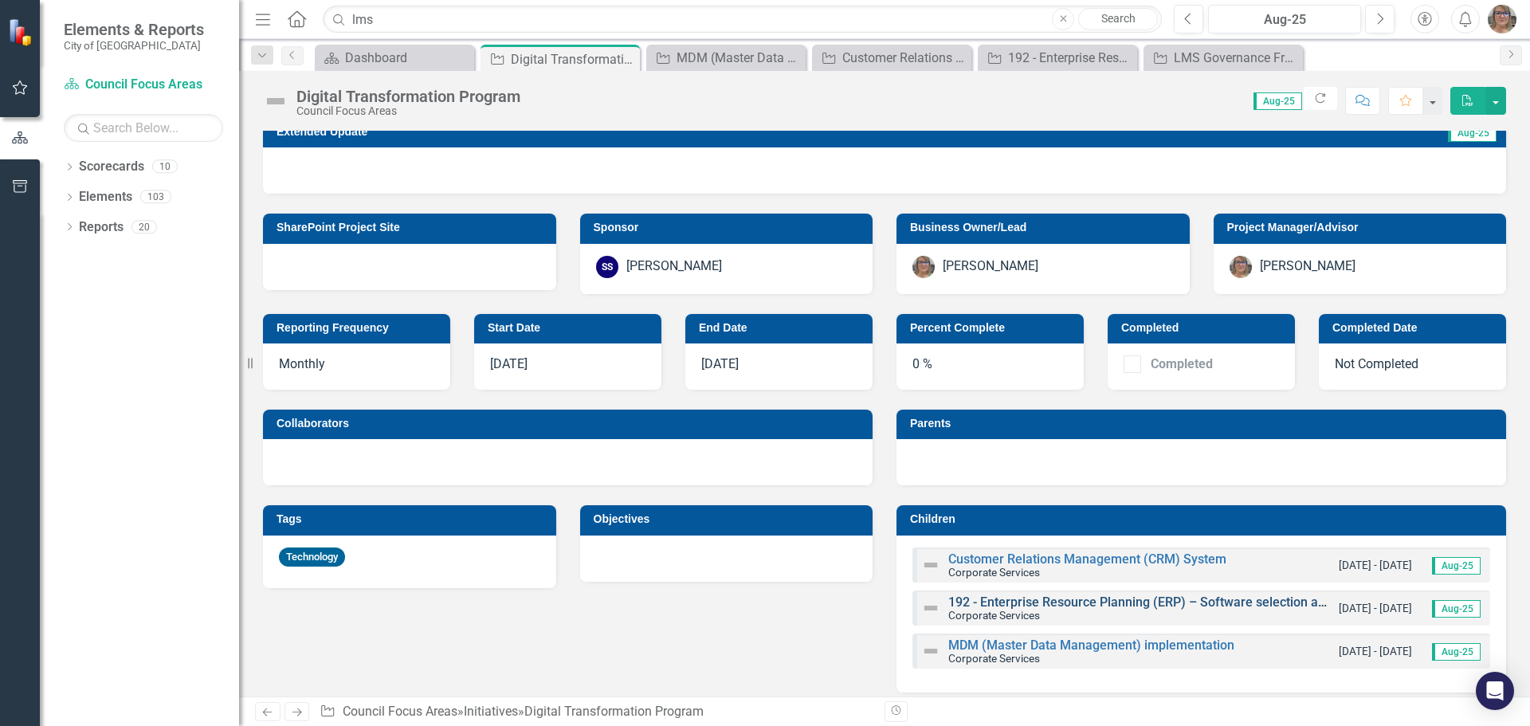
click at [976, 600] on link "192 - Enterprise Resource Planning (ERP) – Software selection and implementation" at bounding box center [1186, 602] width 477 height 15
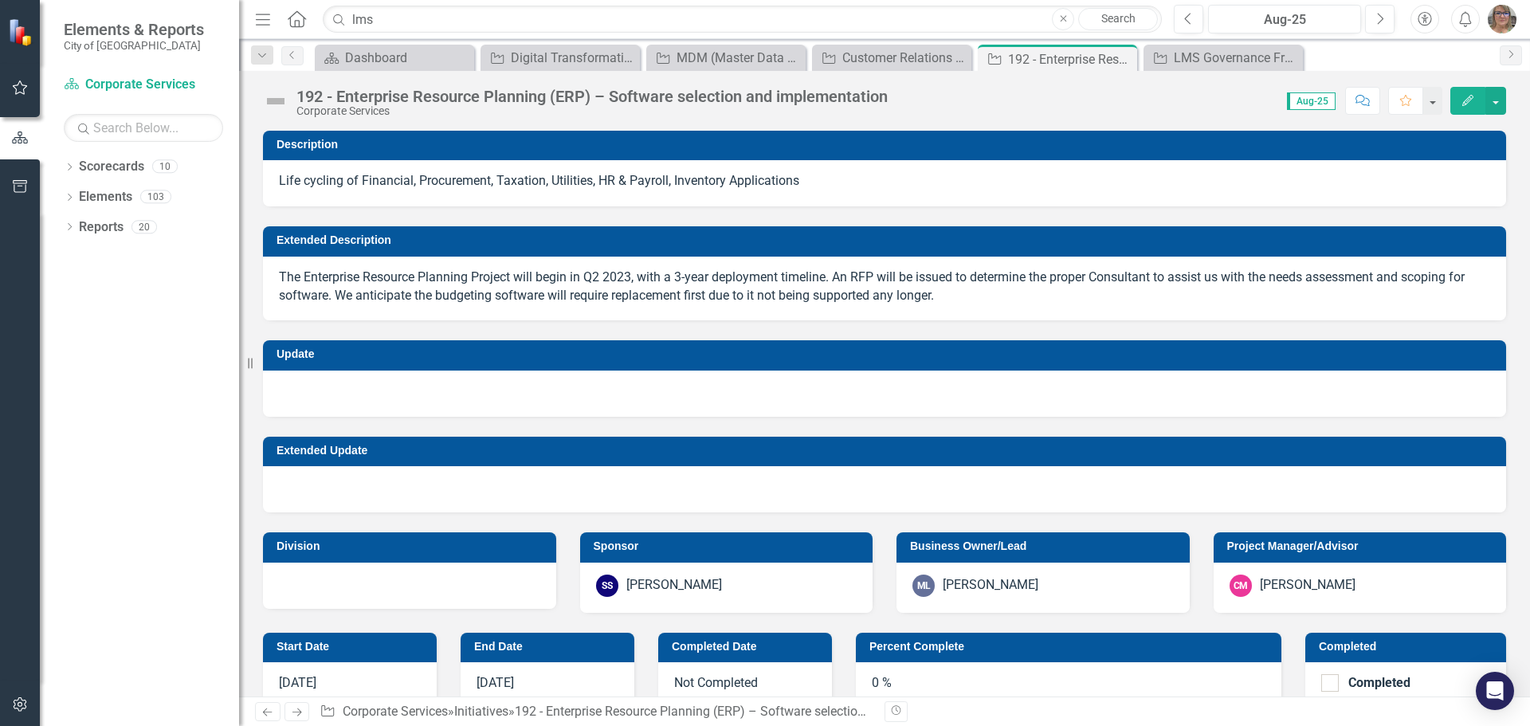
checkbox input "true"
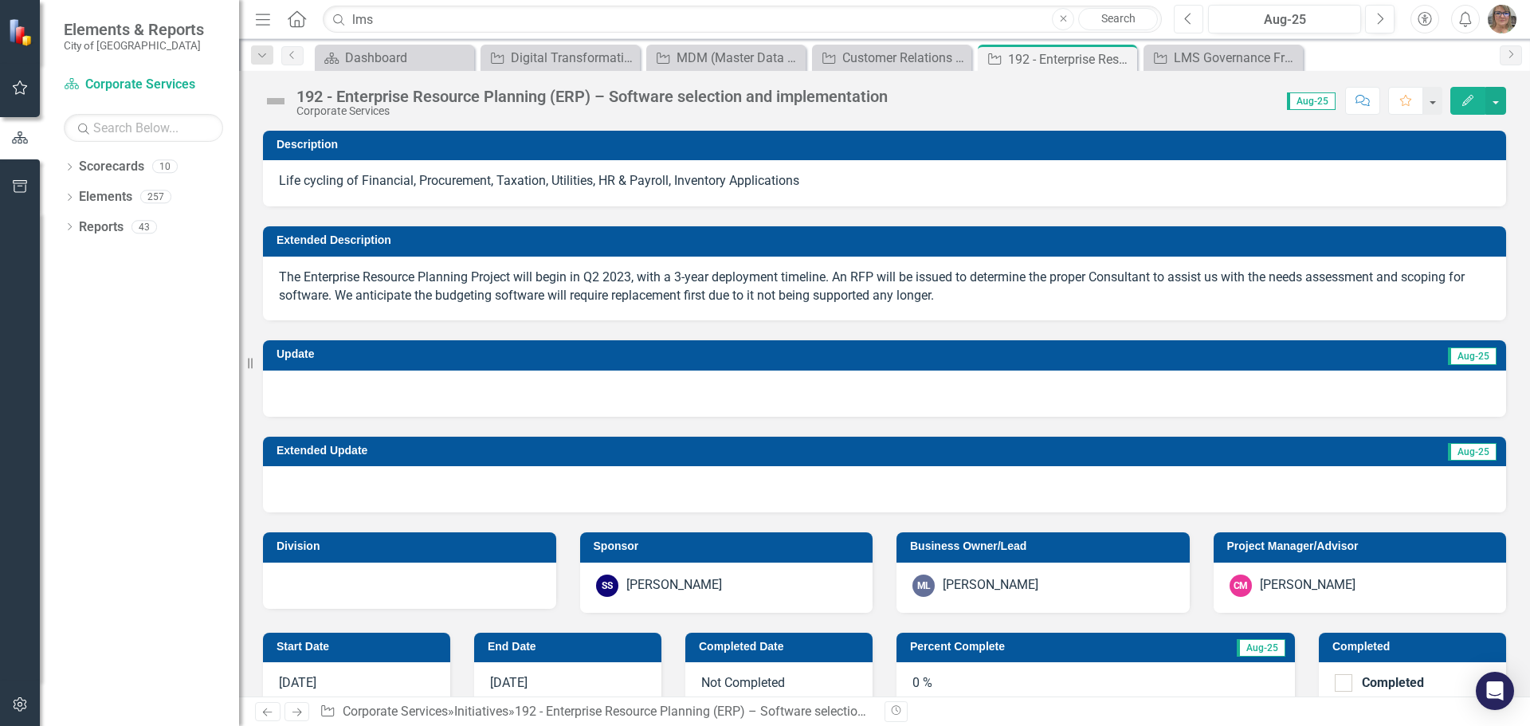
click at [1190, 19] on icon "Previous" at bounding box center [1188, 19] width 9 height 14
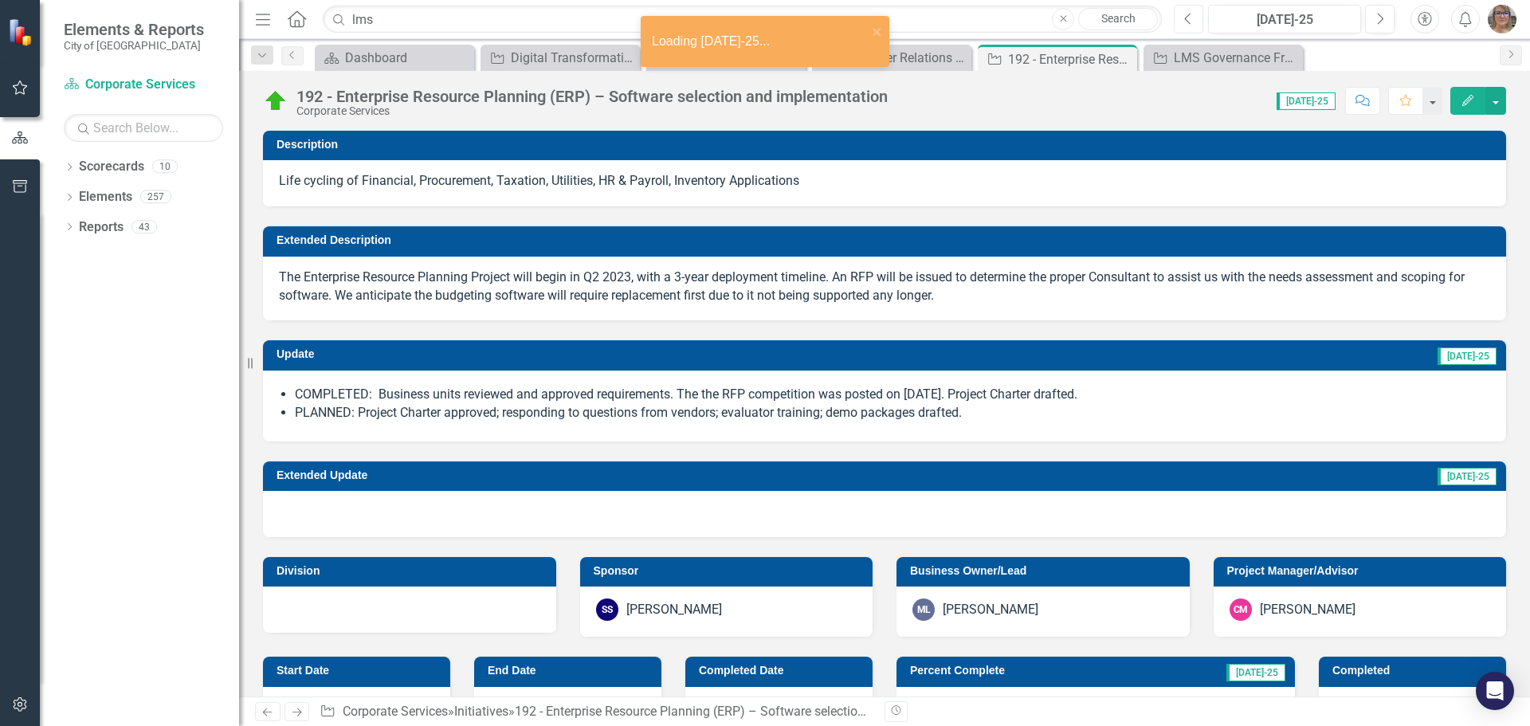
checkbox input "true"
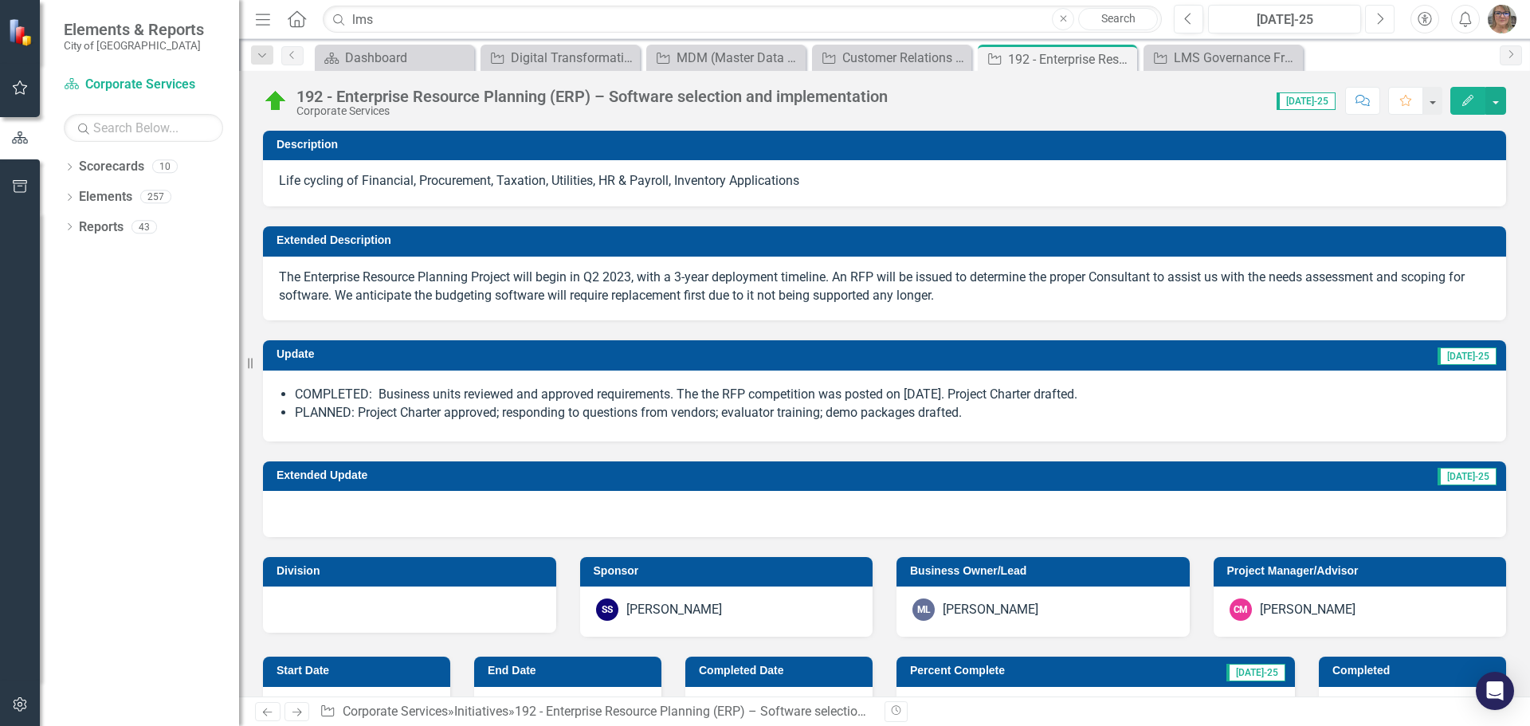
click at [1376, 22] on icon "Next" at bounding box center [1380, 19] width 9 height 14
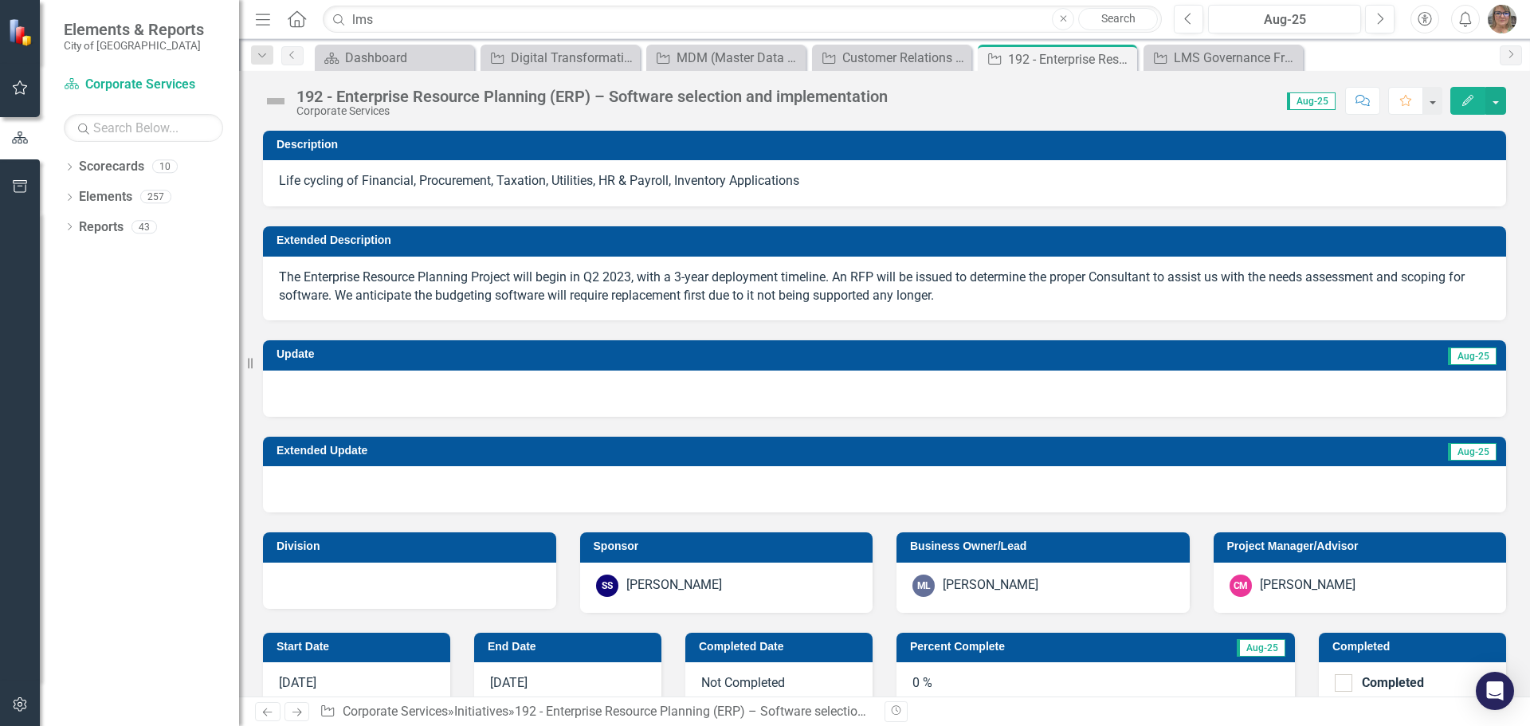
checkbox input "true"
drag, startPoint x: 1289, startPoint y: 61, endPoint x: 1164, endPoint y: 50, distance: 126.4
click at [0, 0] on icon "Close" at bounding box center [0, 0] width 0 height 0
click at [1128, 61] on icon "Close" at bounding box center [1122, 59] width 16 height 13
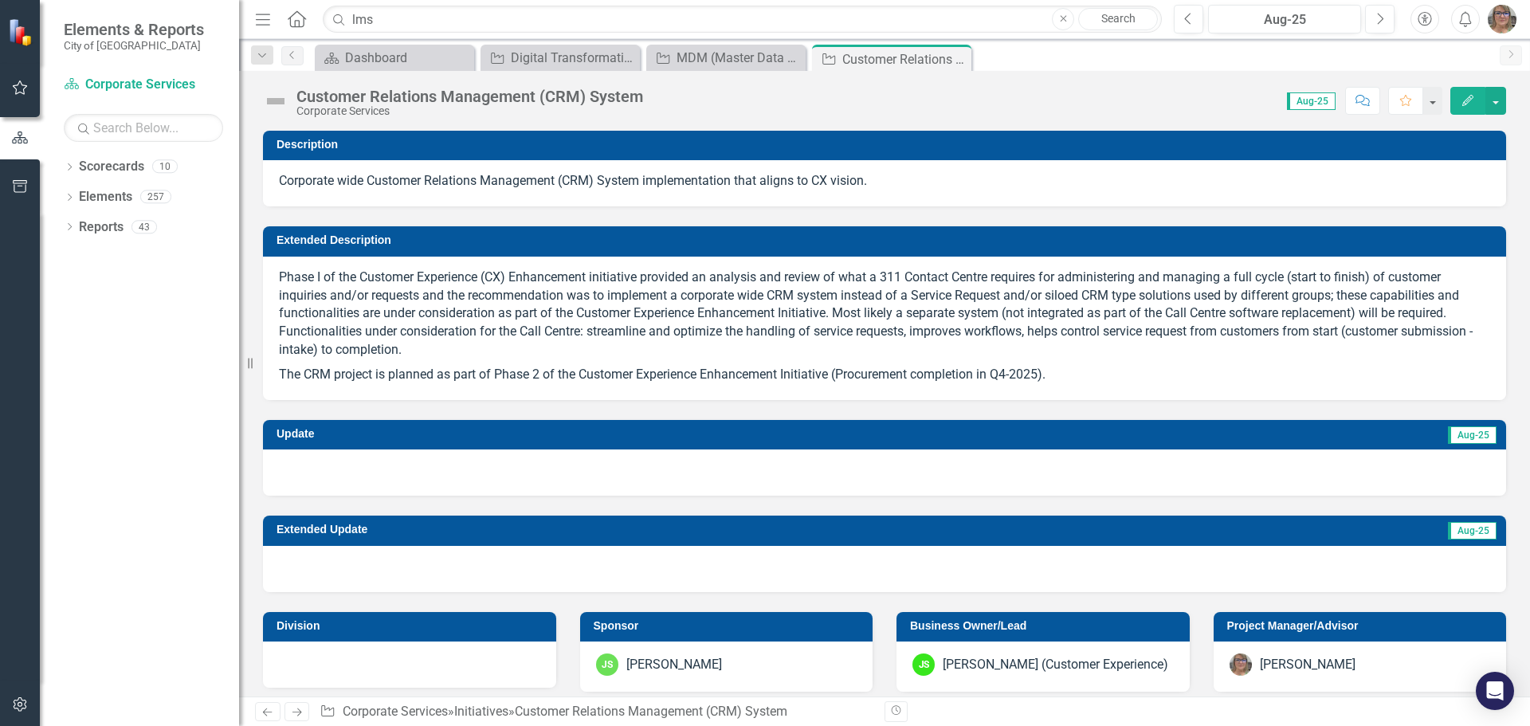
drag, startPoint x: 963, startPoint y: 59, endPoint x: 814, endPoint y: 65, distance: 148.4
click at [0, 0] on icon "Close" at bounding box center [0, 0] width 0 height 0
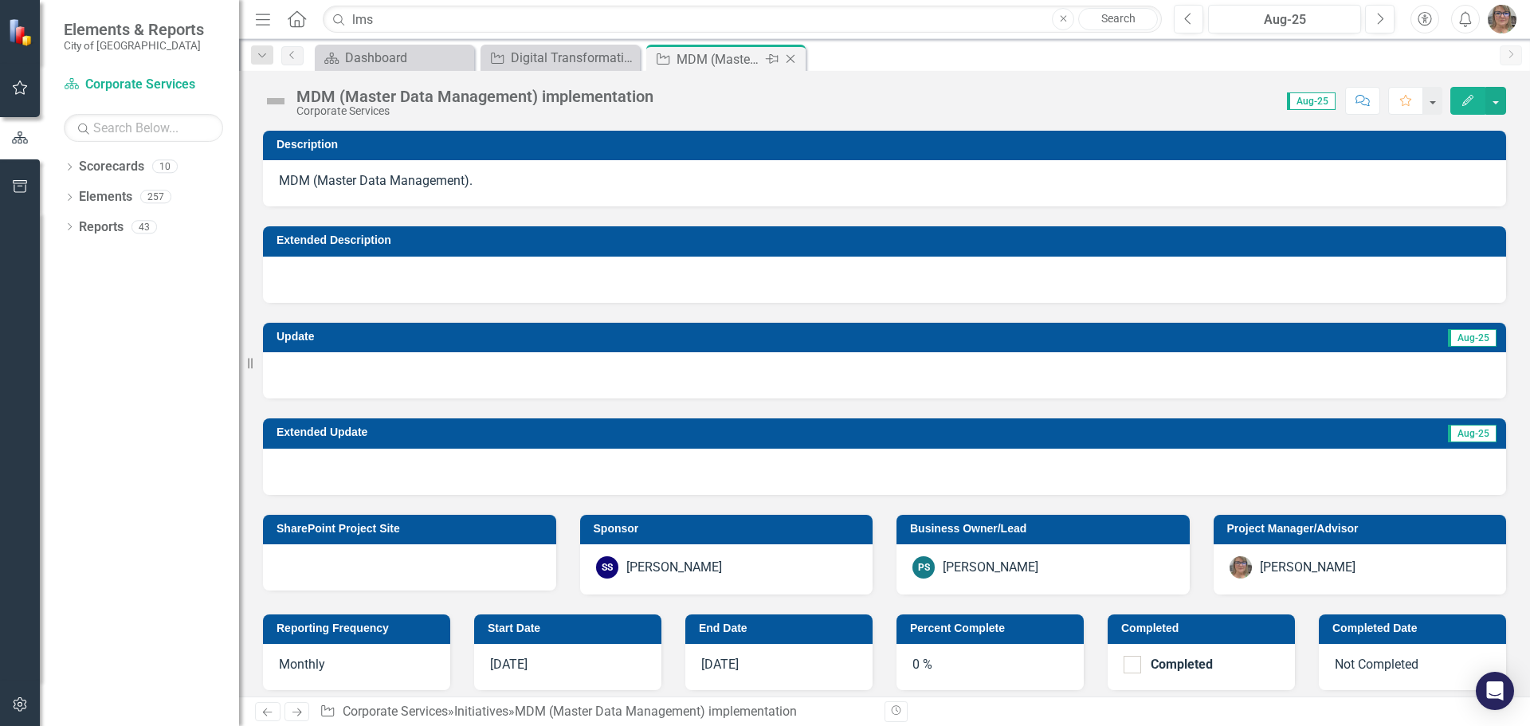
click at [795, 59] on icon "Close" at bounding box center [791, 59] width 16 height 13
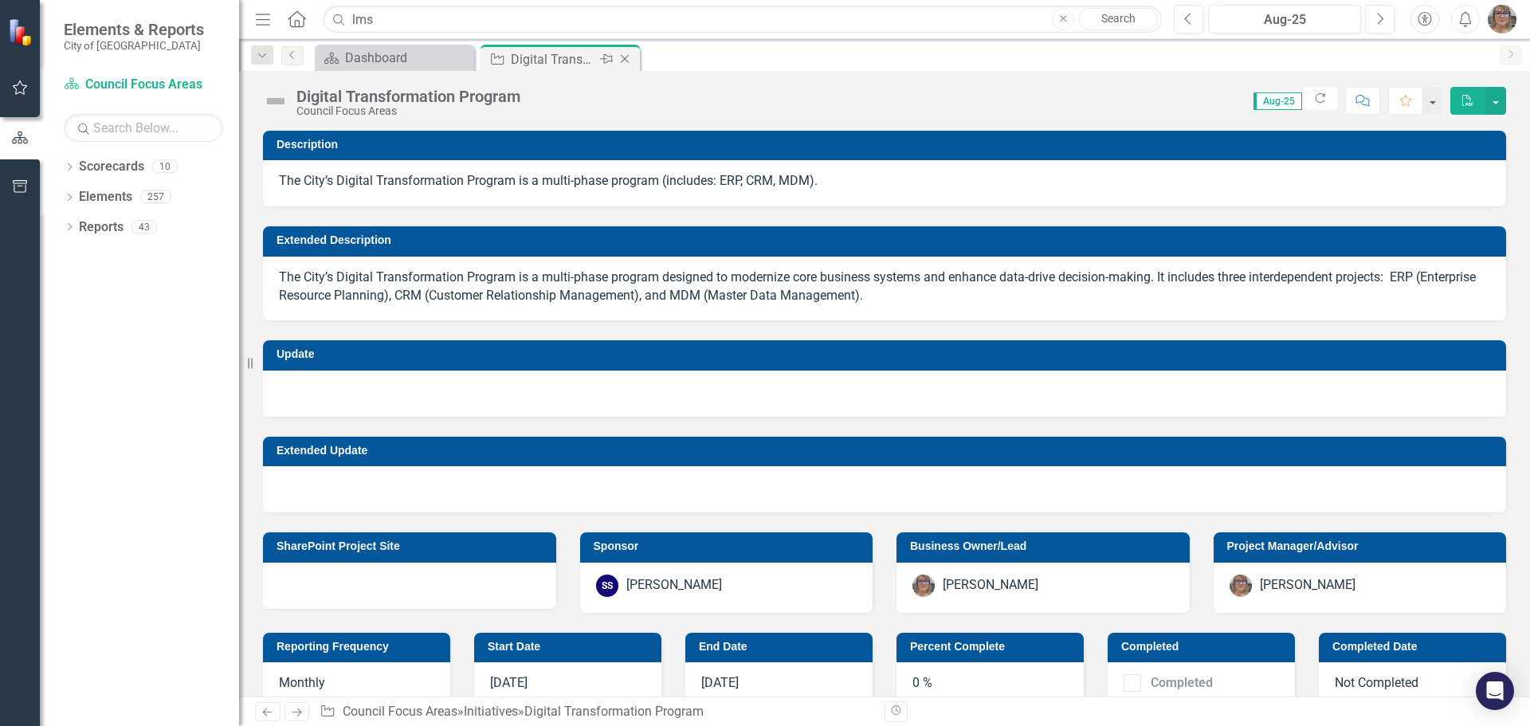
click at [629, 61] on icon "Close" at bounding box center [625, 59] width 16 height 13
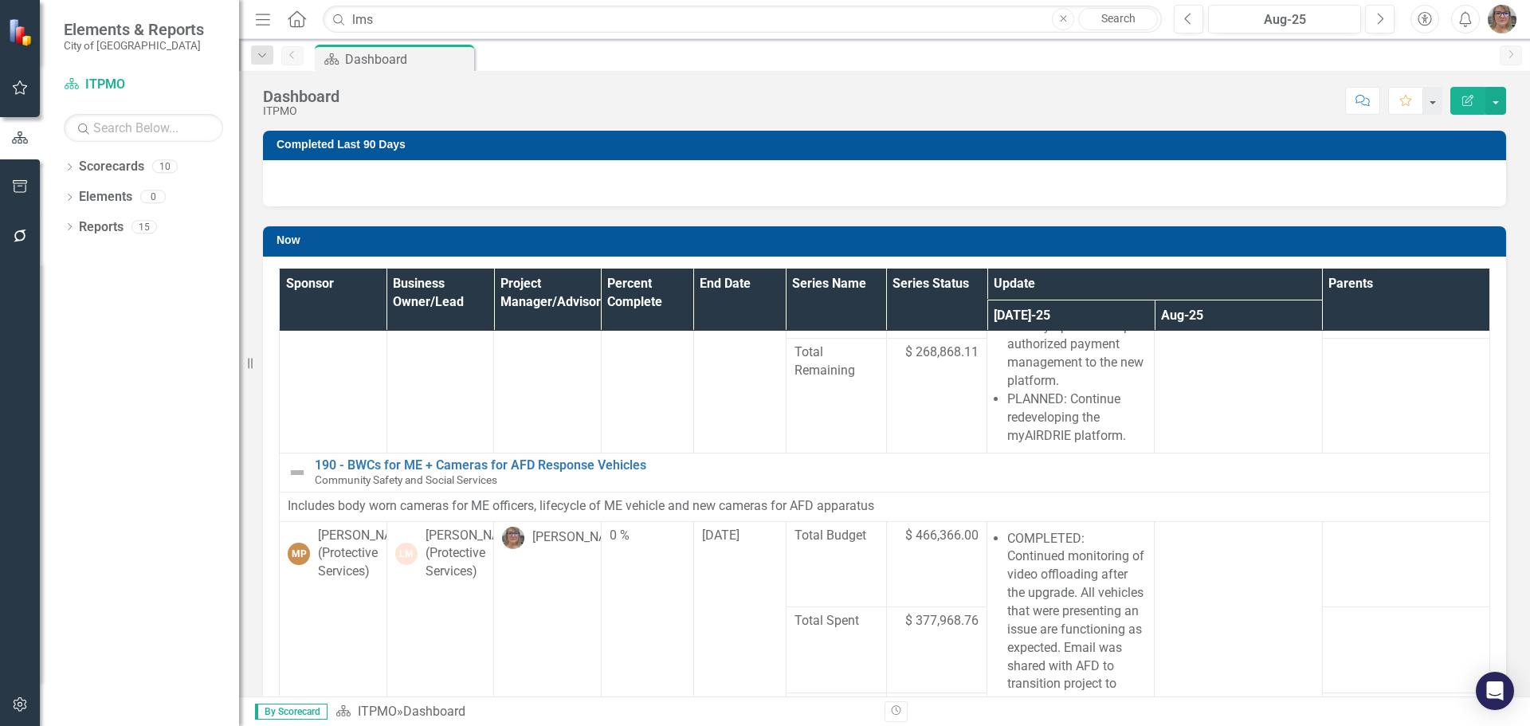
scroll to position [558, 0]
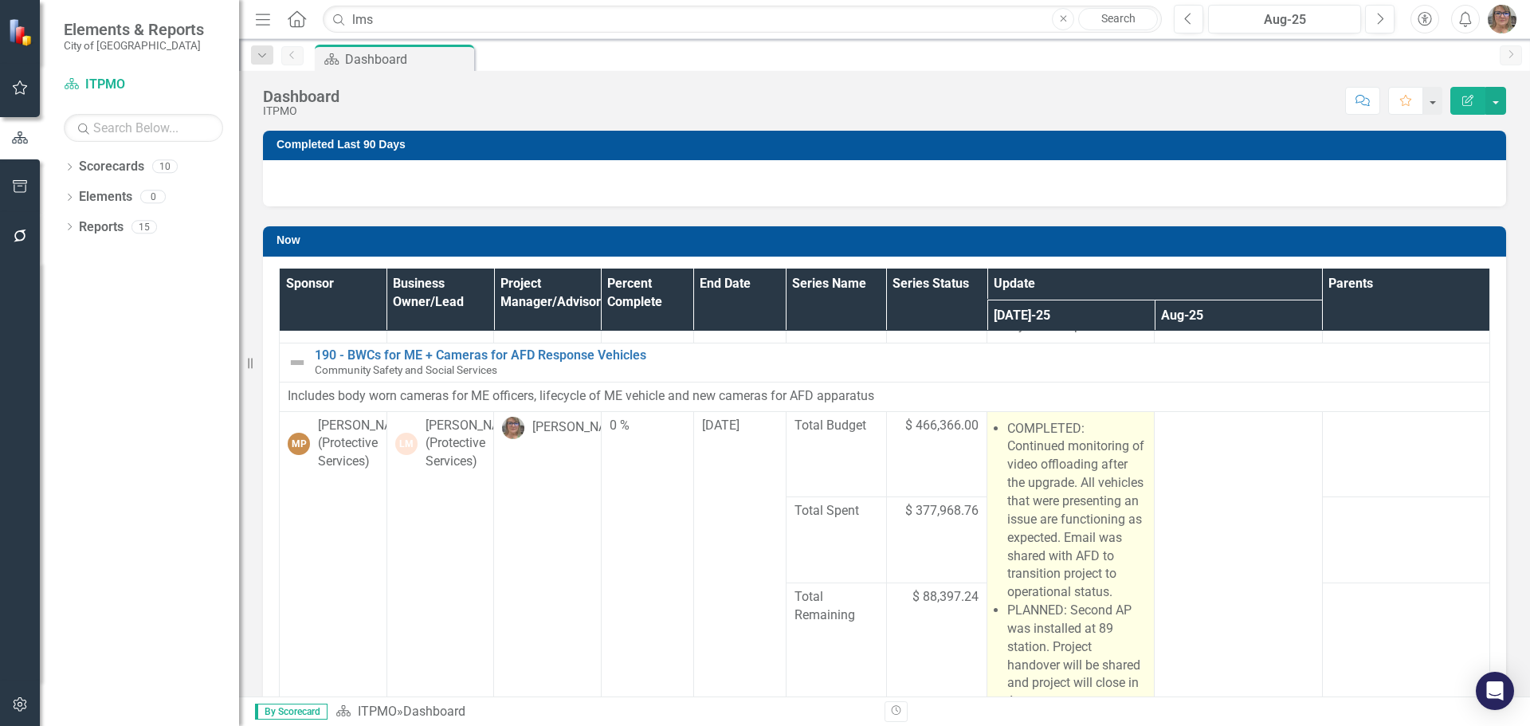
click at [1056, 567] on li "COMPLETED: Continued monitoring of video offloading after the upgrade. All vehi…" at bounding box center [1076, 511] width 139 height 182
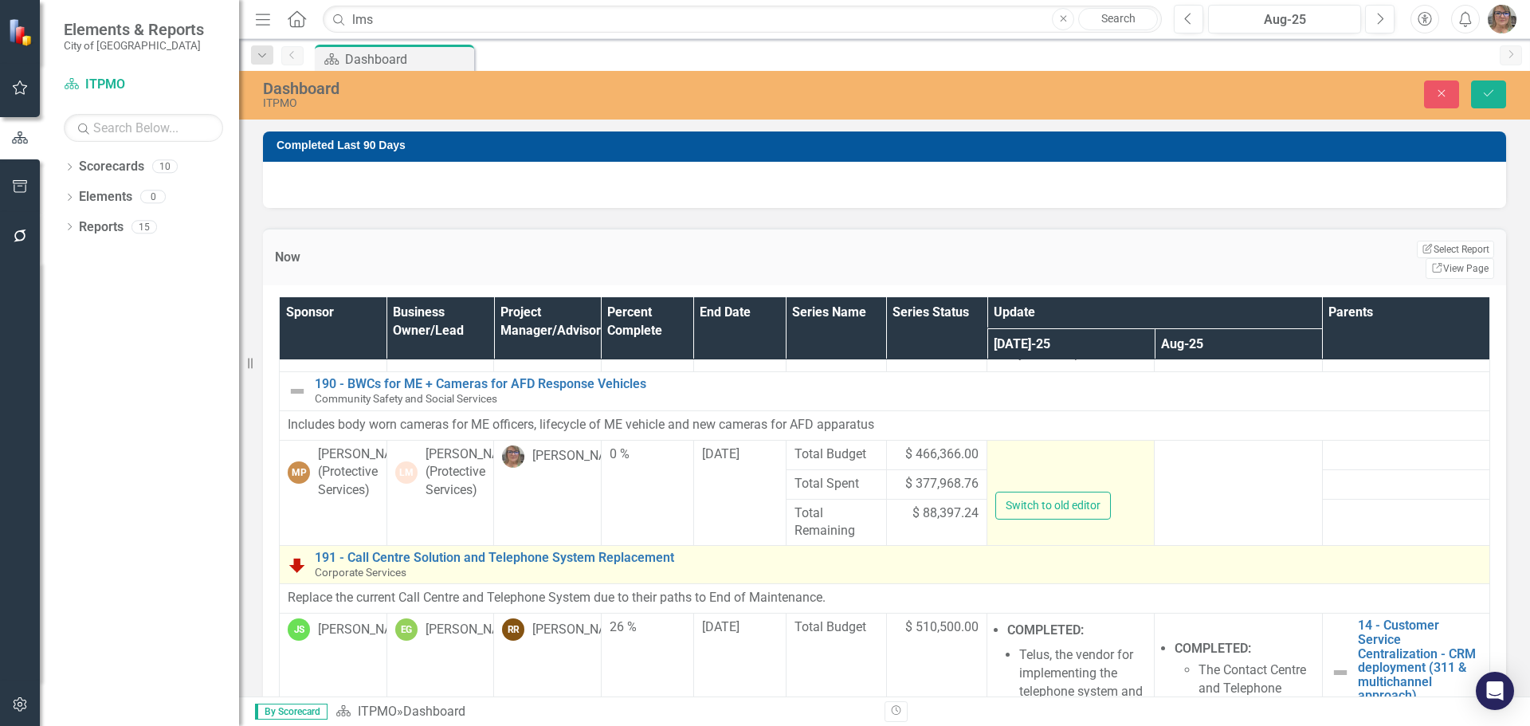
type textarea "<ul> <li>COMPLETED:&nbsp; Continued monitoring of video offloading after the up…"
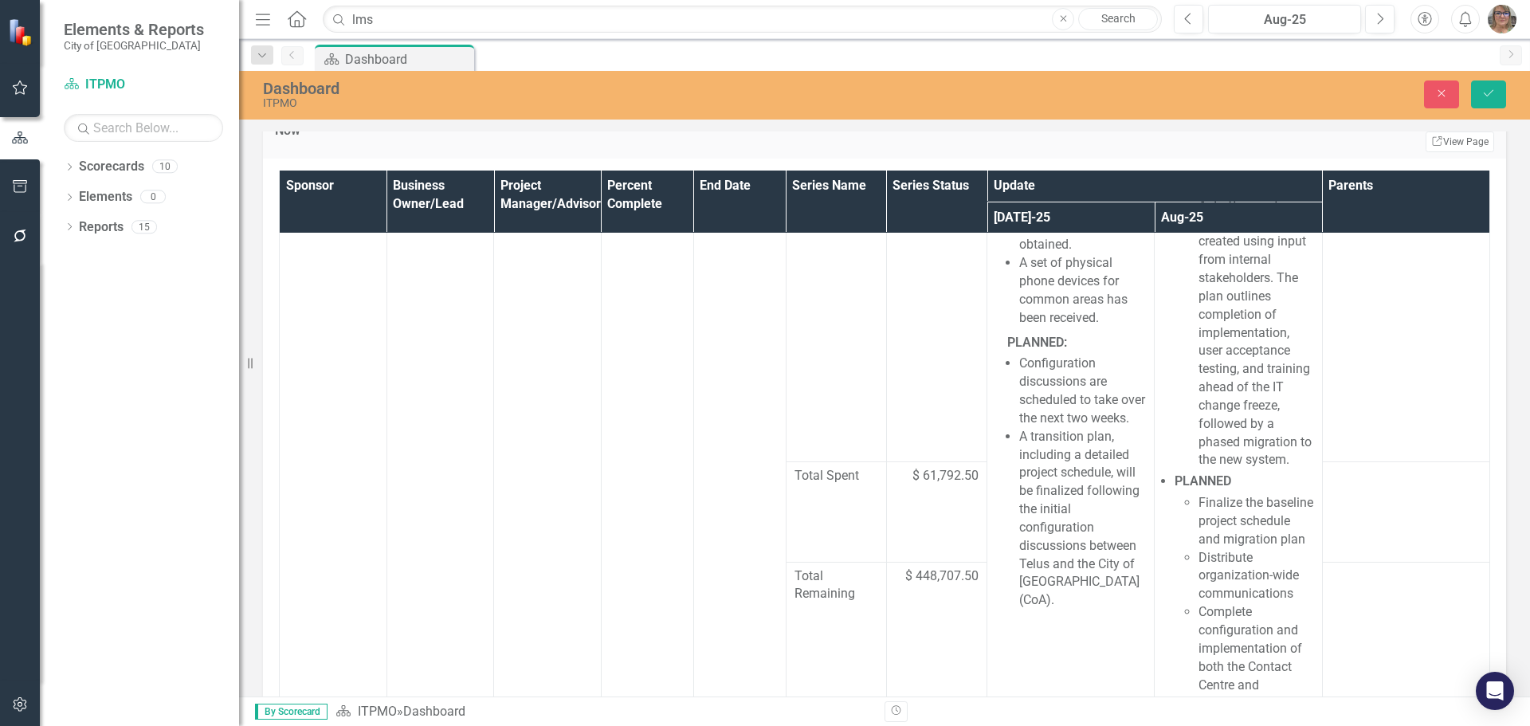
scroll to position [1151, 0]
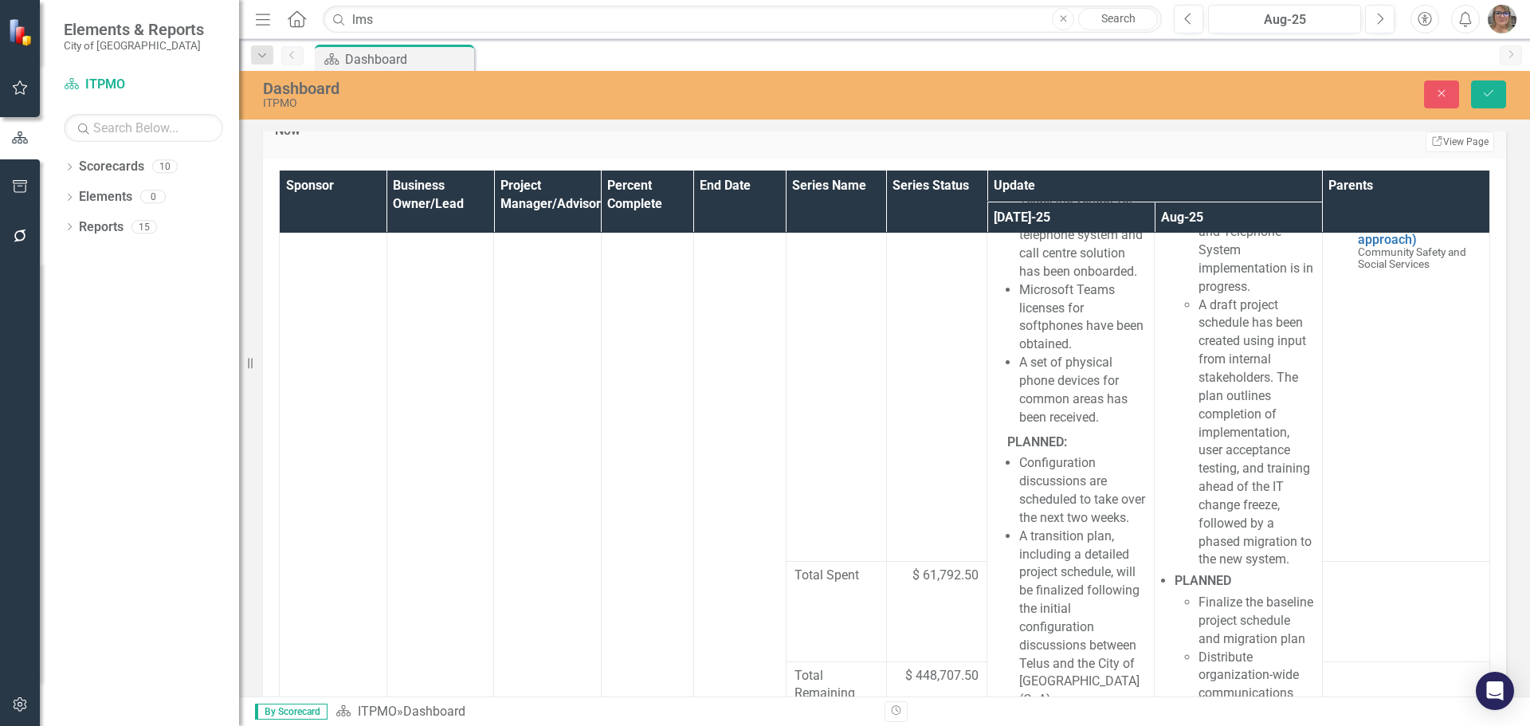
drag, startPoint x: 1033, startPoint y: -226, endPoint x: 1089, endPoint y: 199, distance: 428.4
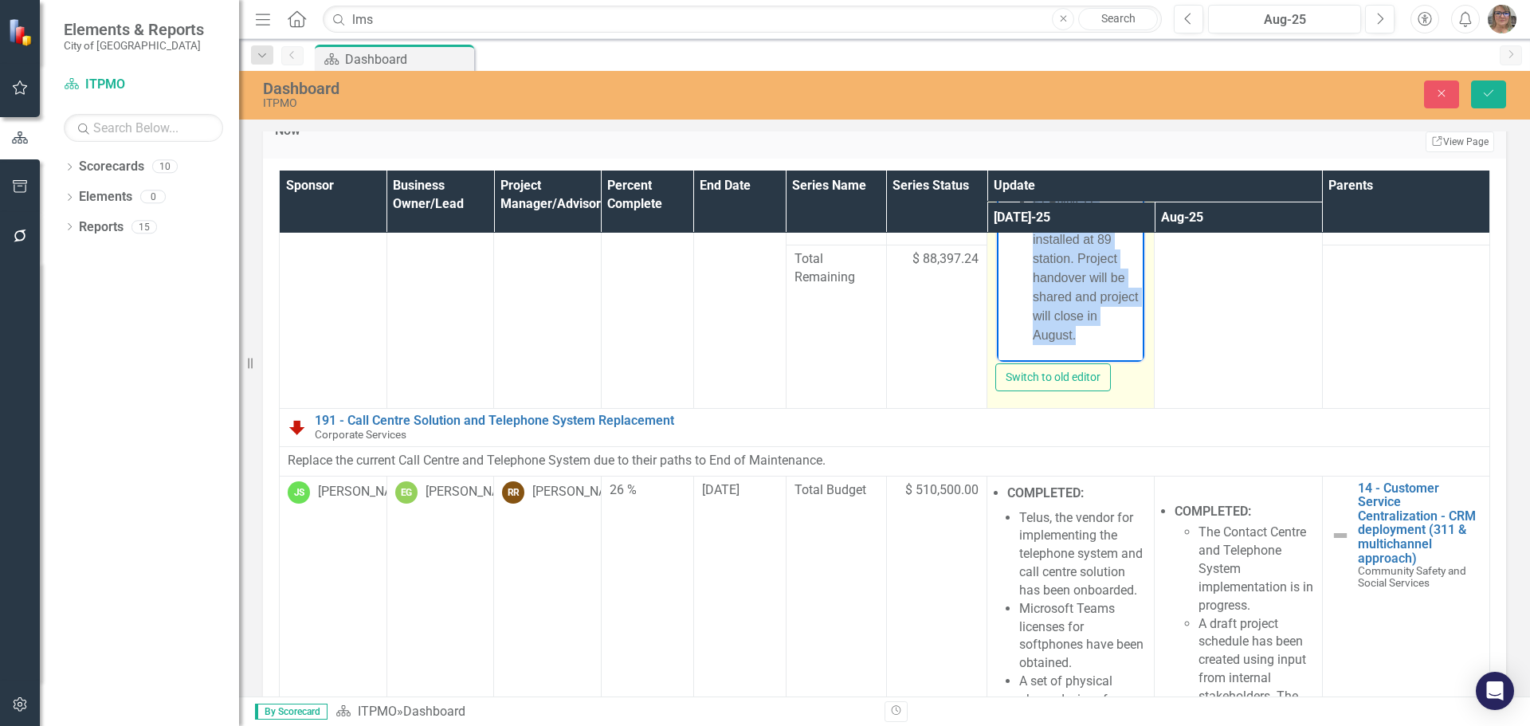
copy ul "COMPLETED: Continued monitoring of video offloading after the upgrade. All vehi…"
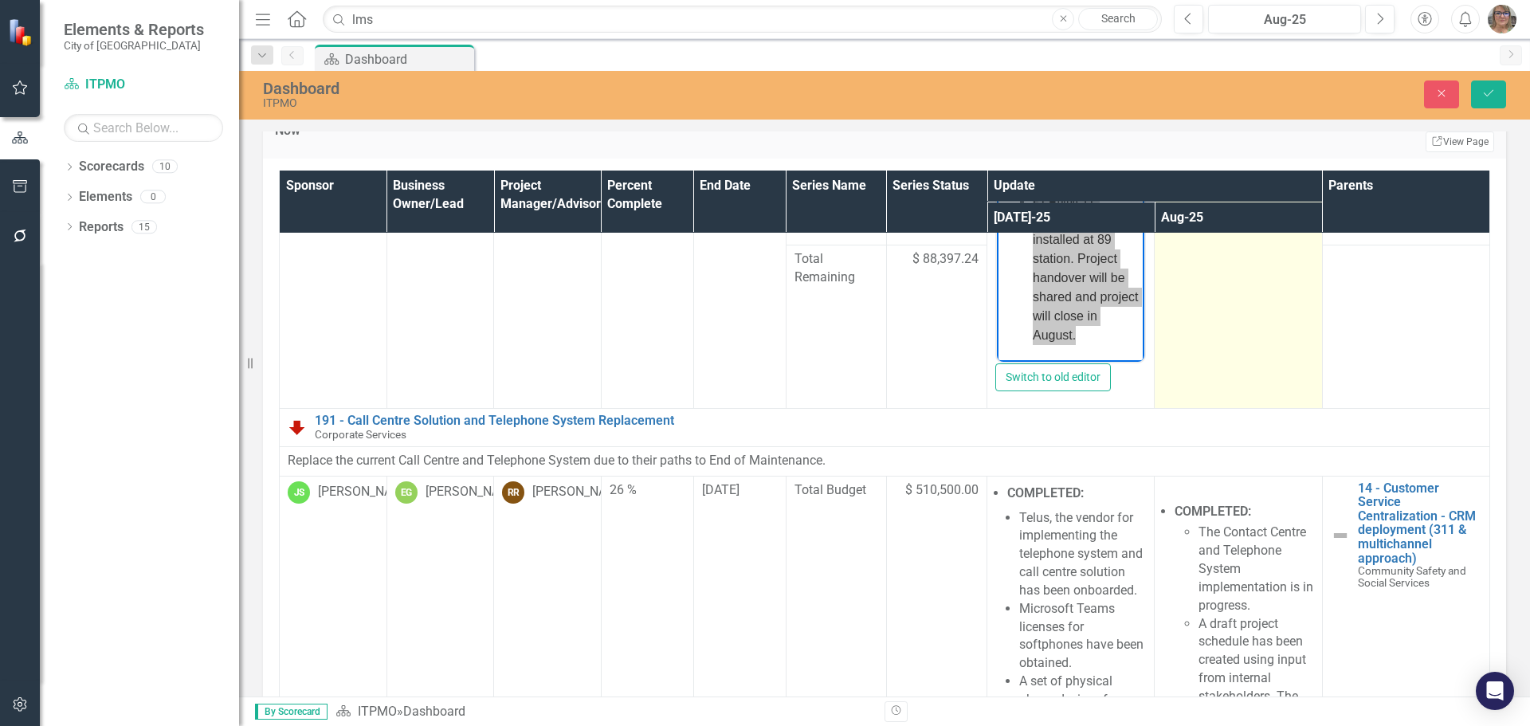
click at [1204, 331] on td at bounding box center [1238, 223] width 167 height 369
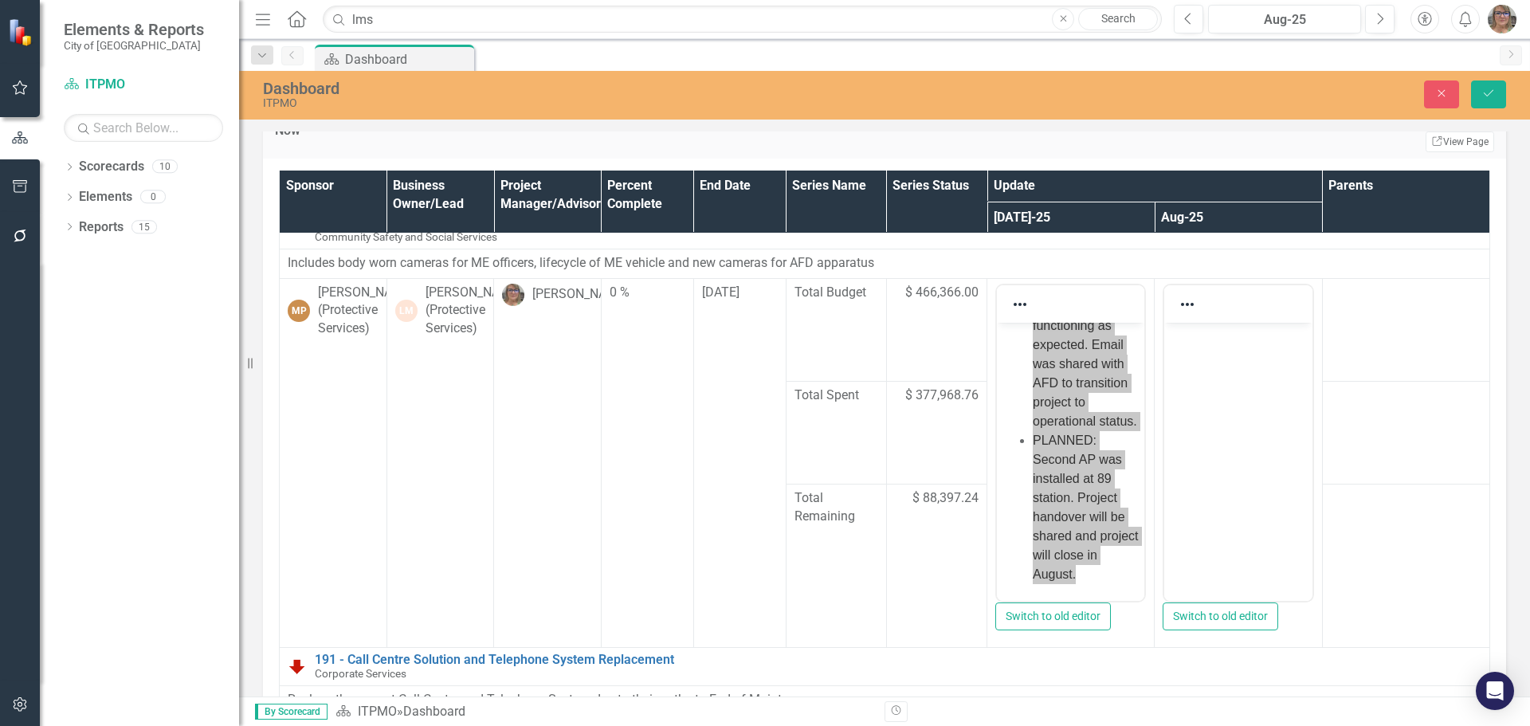
scroll to position [513, 0]
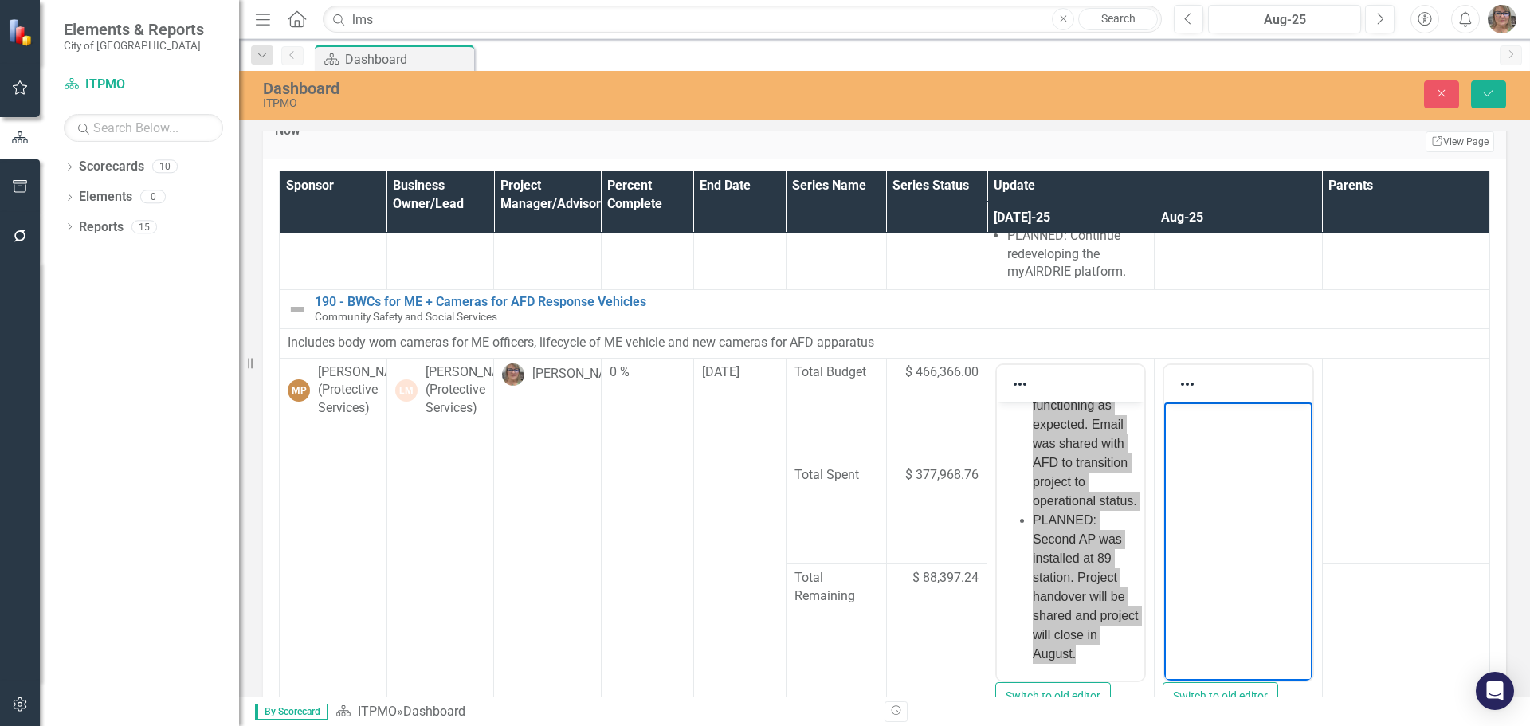
click at [1210, 426] on body "Rich Text Area. Press ALT-0 for help." at bounding box center [1237, 521] width 147 height 239
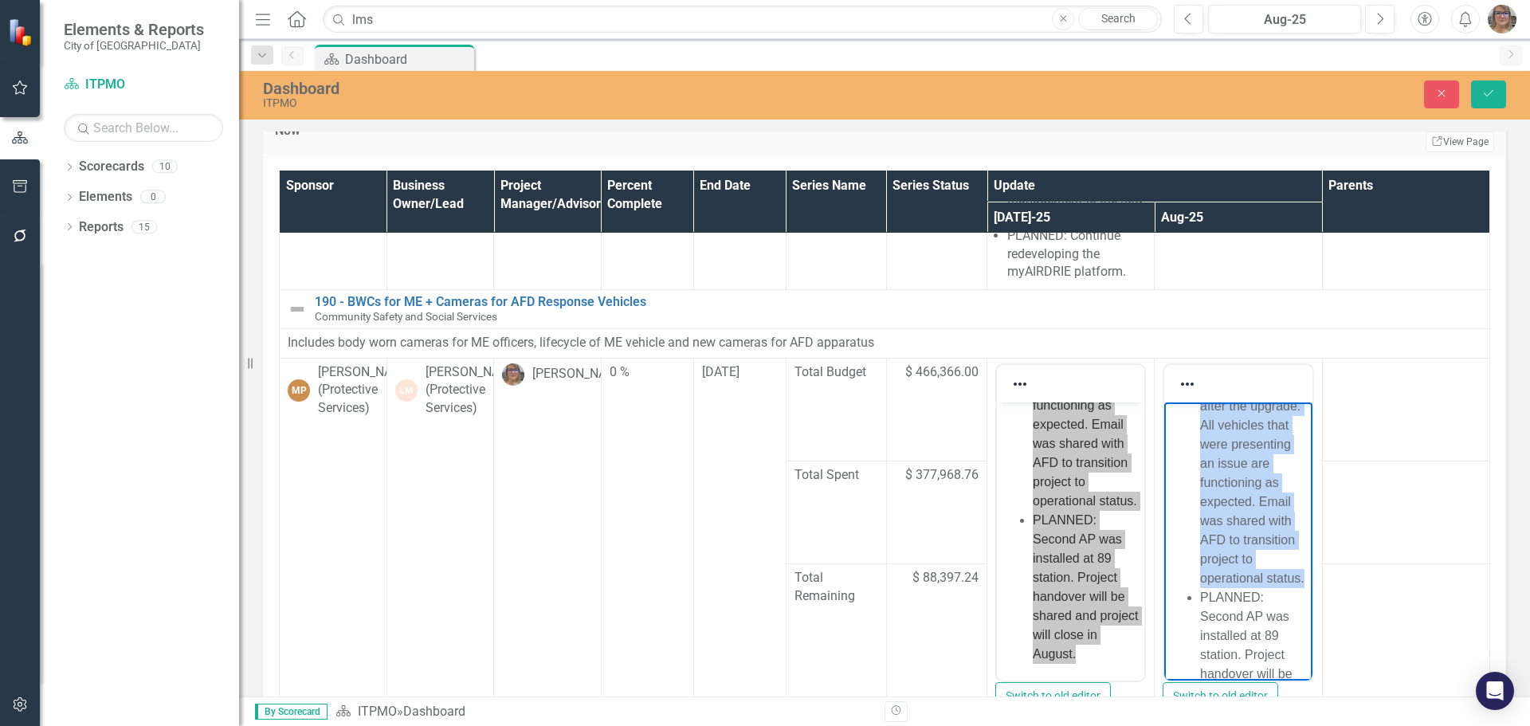
scroll to position [0, 0]
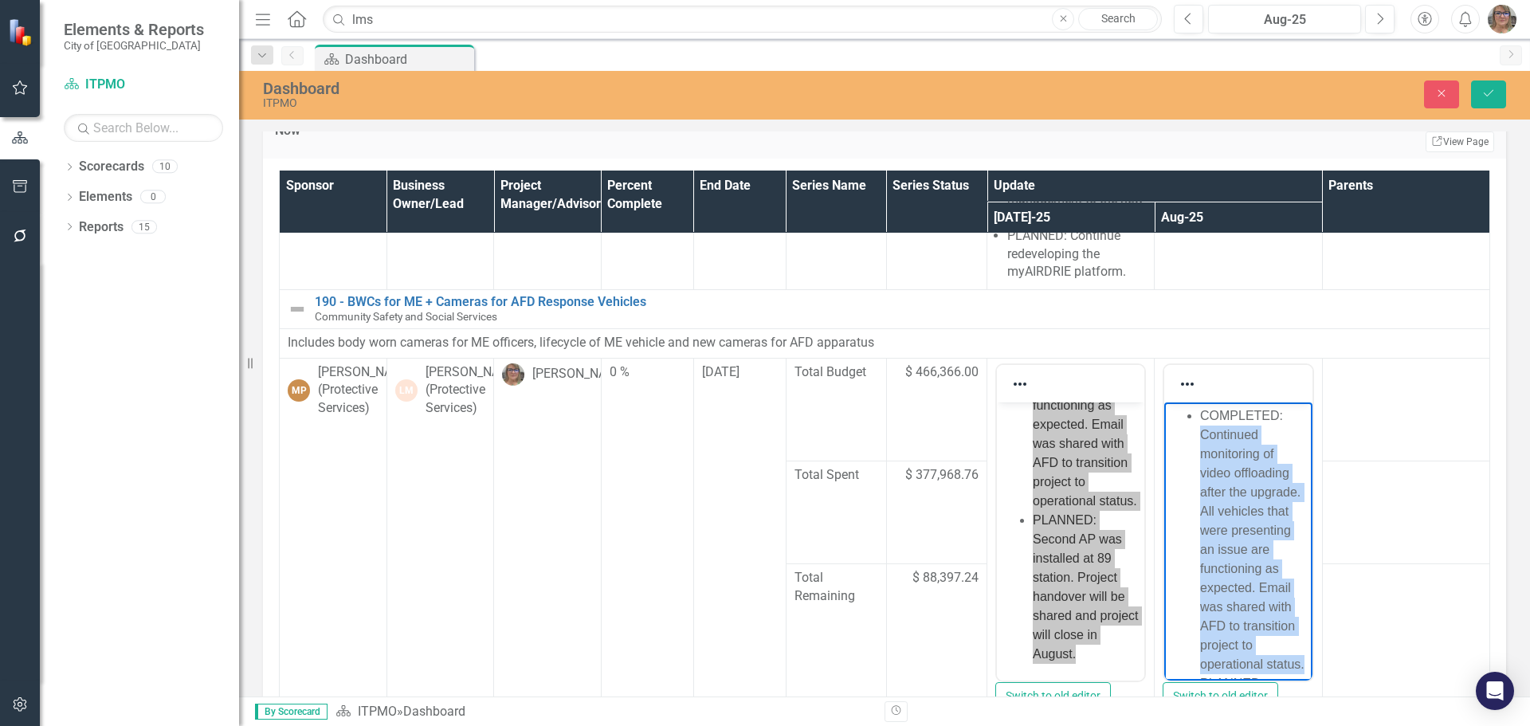
drag, startPoint x: 1242, startPoint y: 515, endPoint x: 1199, endPoint y: 438, distance: 87.8
click at [1199, 438] on ul "COMPLETED: Continued monitoring of video offloading after the upgrade. All vehi…" at bounding box center [1237, 616] width 139 height 421
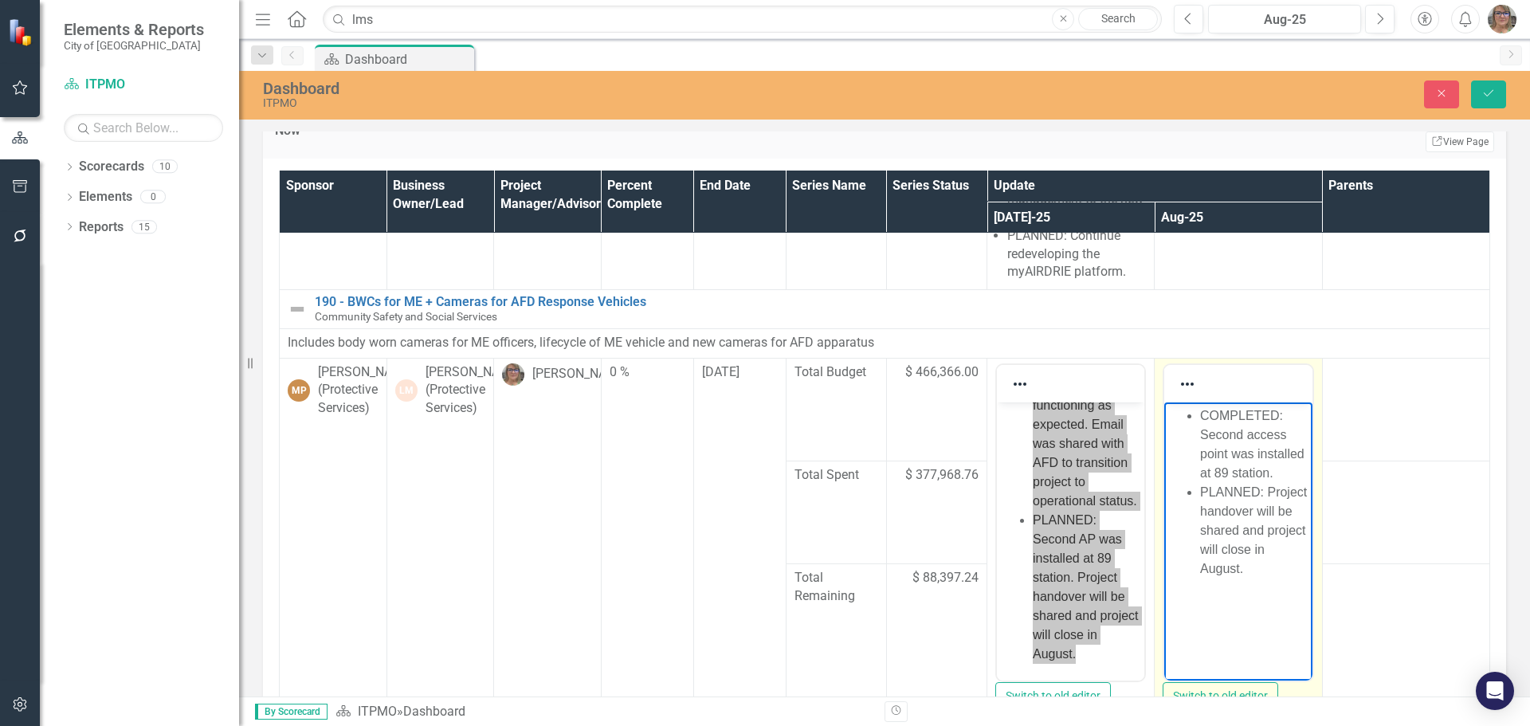
click at [1200, 512] on li "PLANNED: Project handover will be shared and project will close in August." at bounding box center [1254, 530] width 108 height 96
click at [1277, 467] on li "COMPLETED: Second access point was installed at 89 station." at bounding box center [1254, 444] width 108 height 77
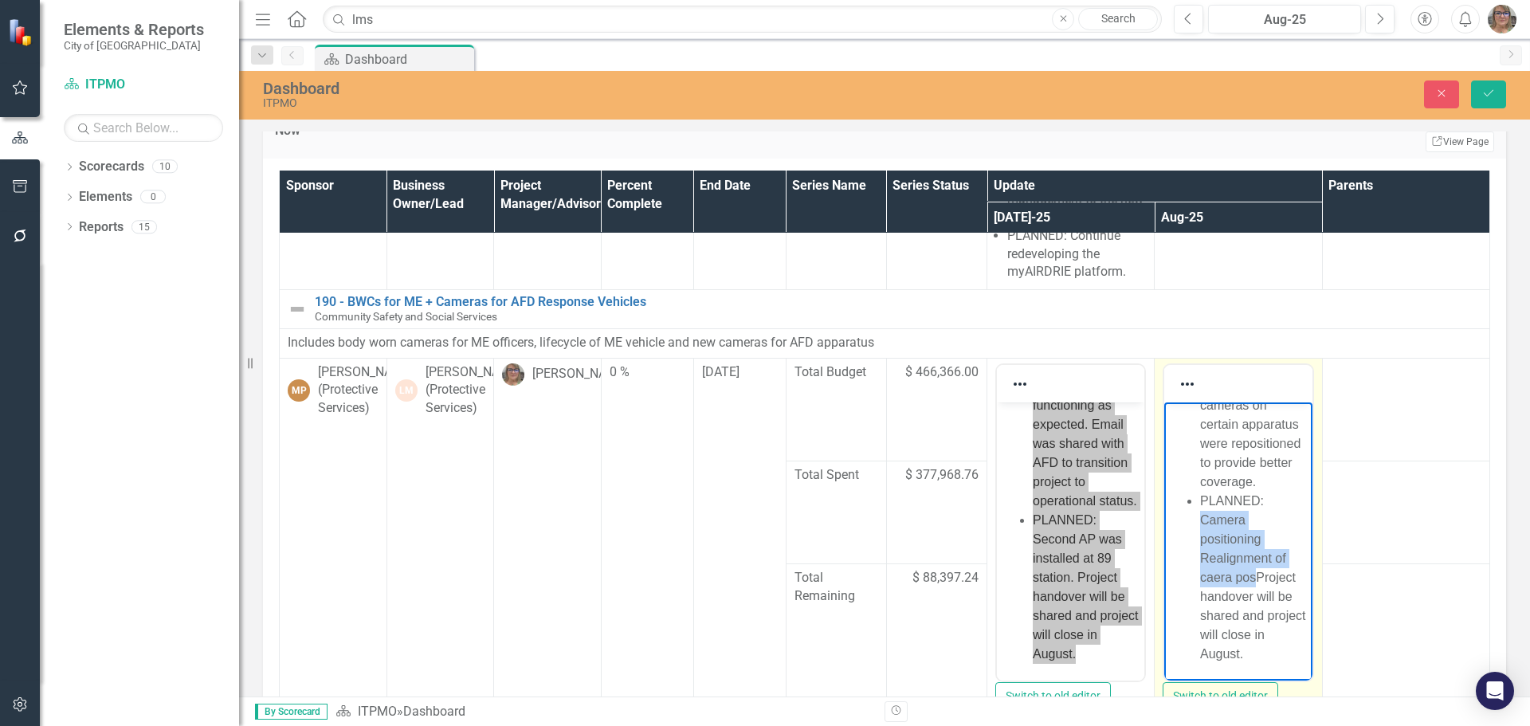
drag, startPoint x: 1201, startPoint y: 493, endPoint x: 1221, endPoint y: 579, distance: 88.3
click at [1221, 579] on li "PLANNED: Camera positioning Realignment of caera posProject handover will be sh…" at bounding box center [1254, 577] width 108 height 172
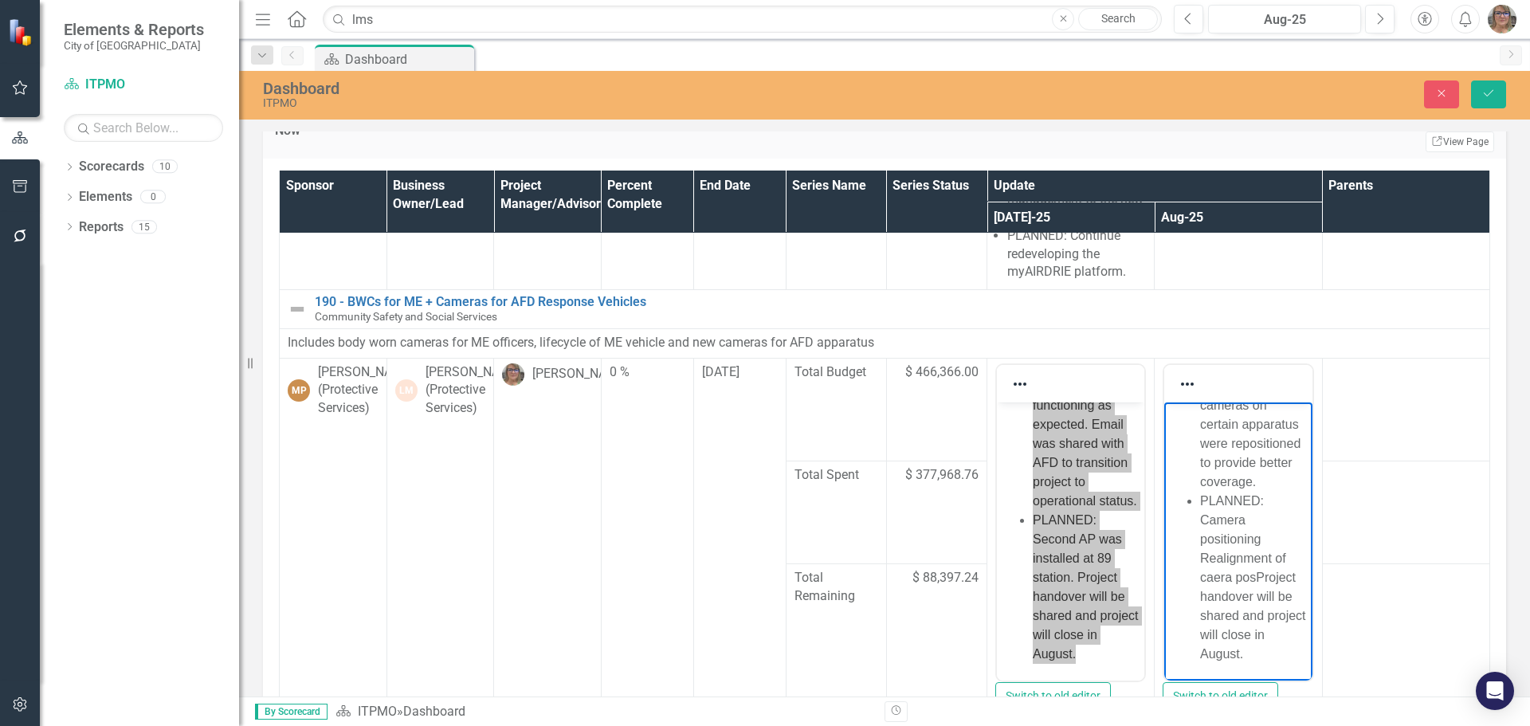
scroll to position [68, 0]
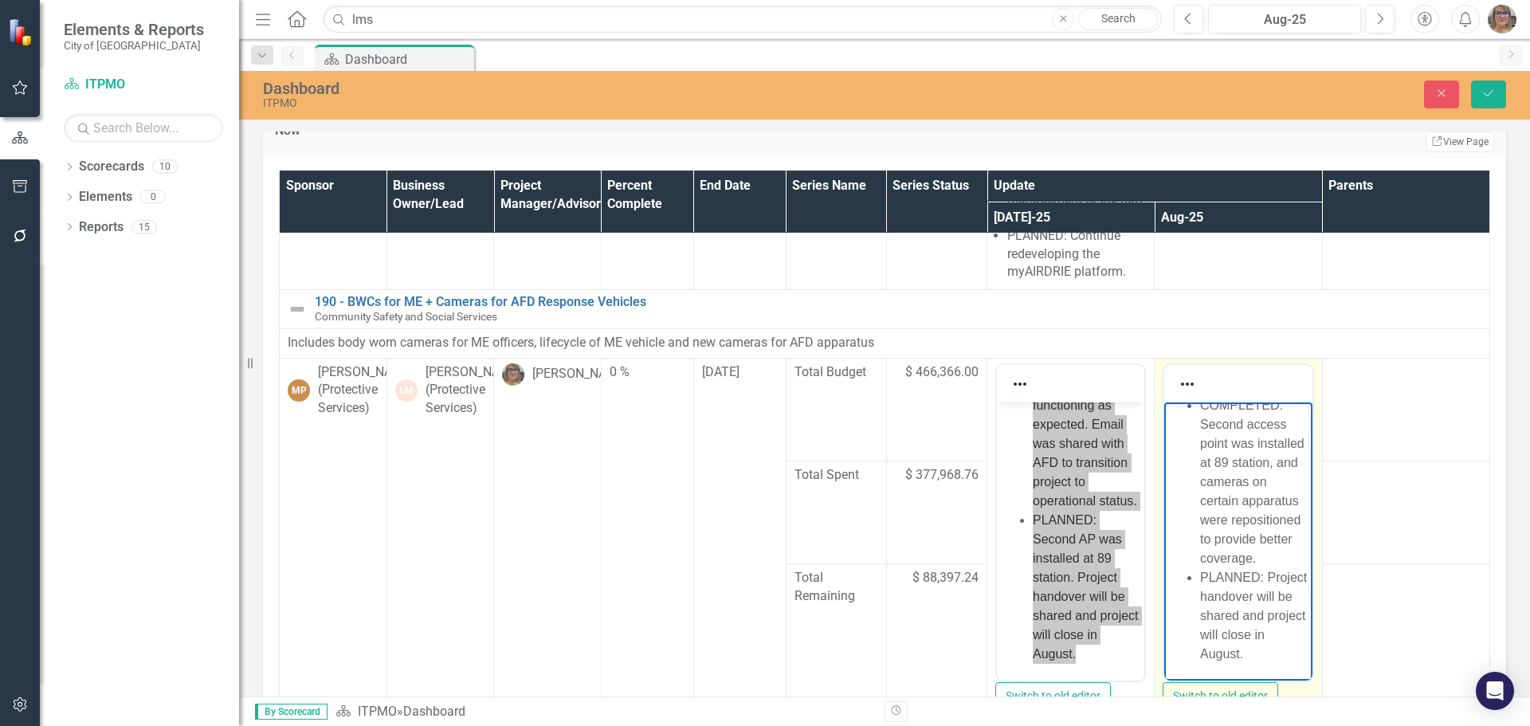
click at [1242, 614] on li "PLANNED: Project handover will be shared and project will close in August." at bounding box center [1254, 615] width 108 height 96
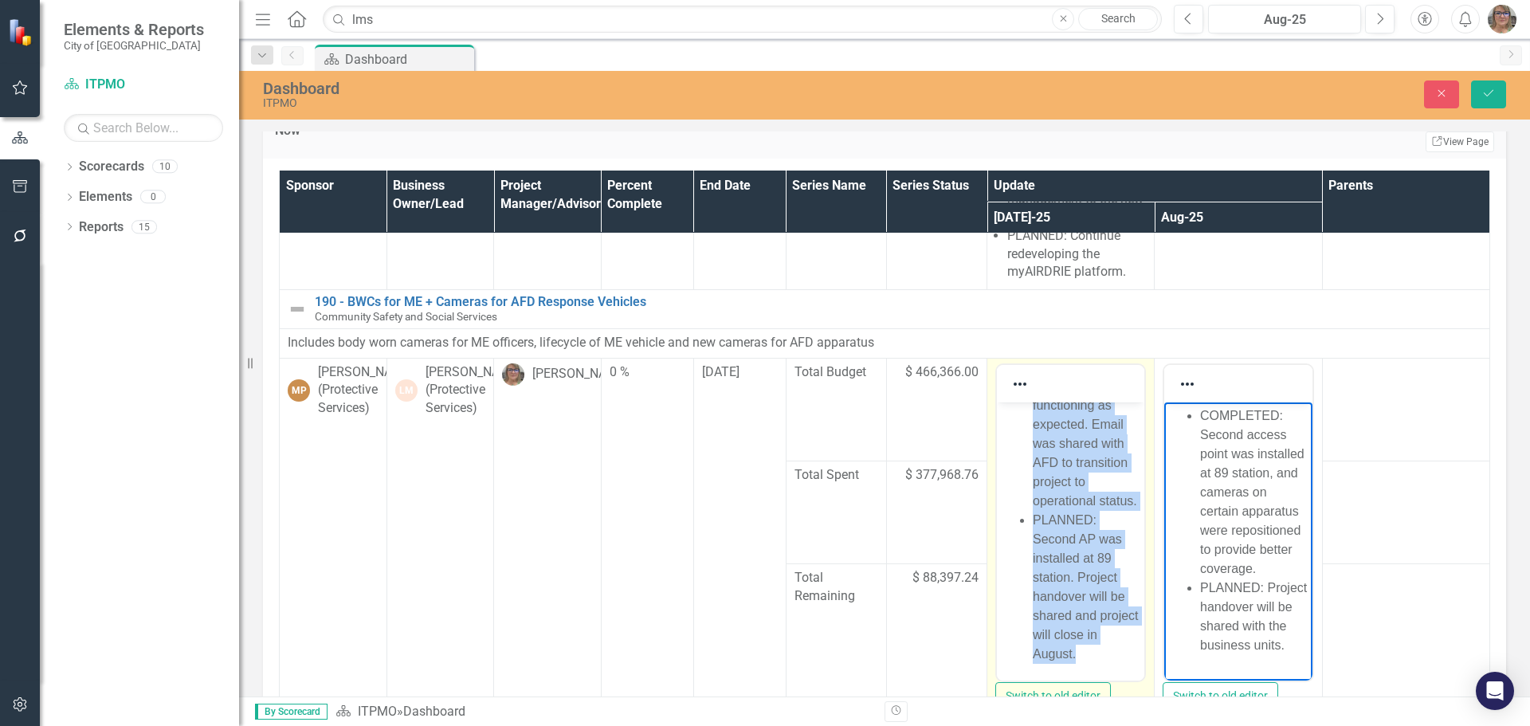
click at [1045, 516] on li "PLANNED: Second AP was installed at 89 station. Project handover will be shared…" at bounding box center [1087, 586] width 108 height 153
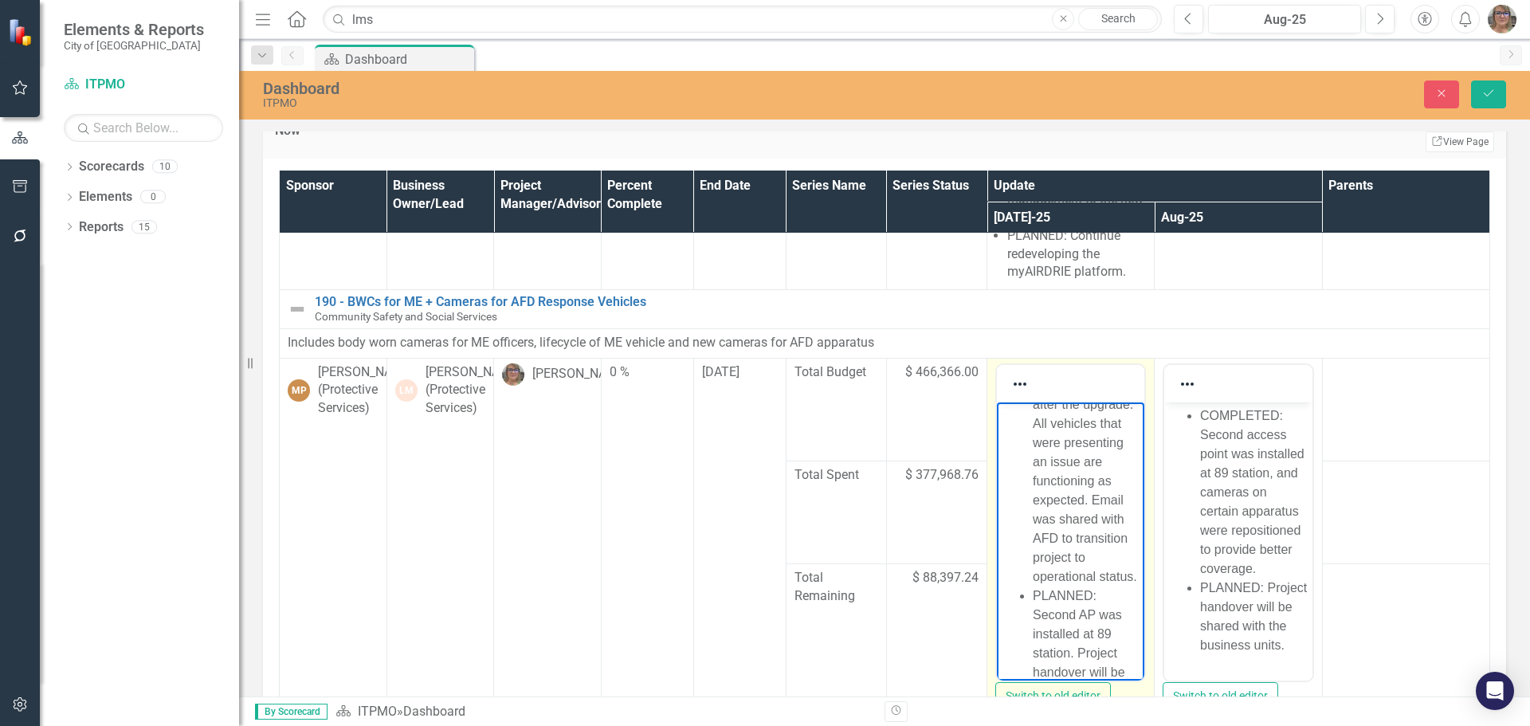
scroll to position [61, 0]
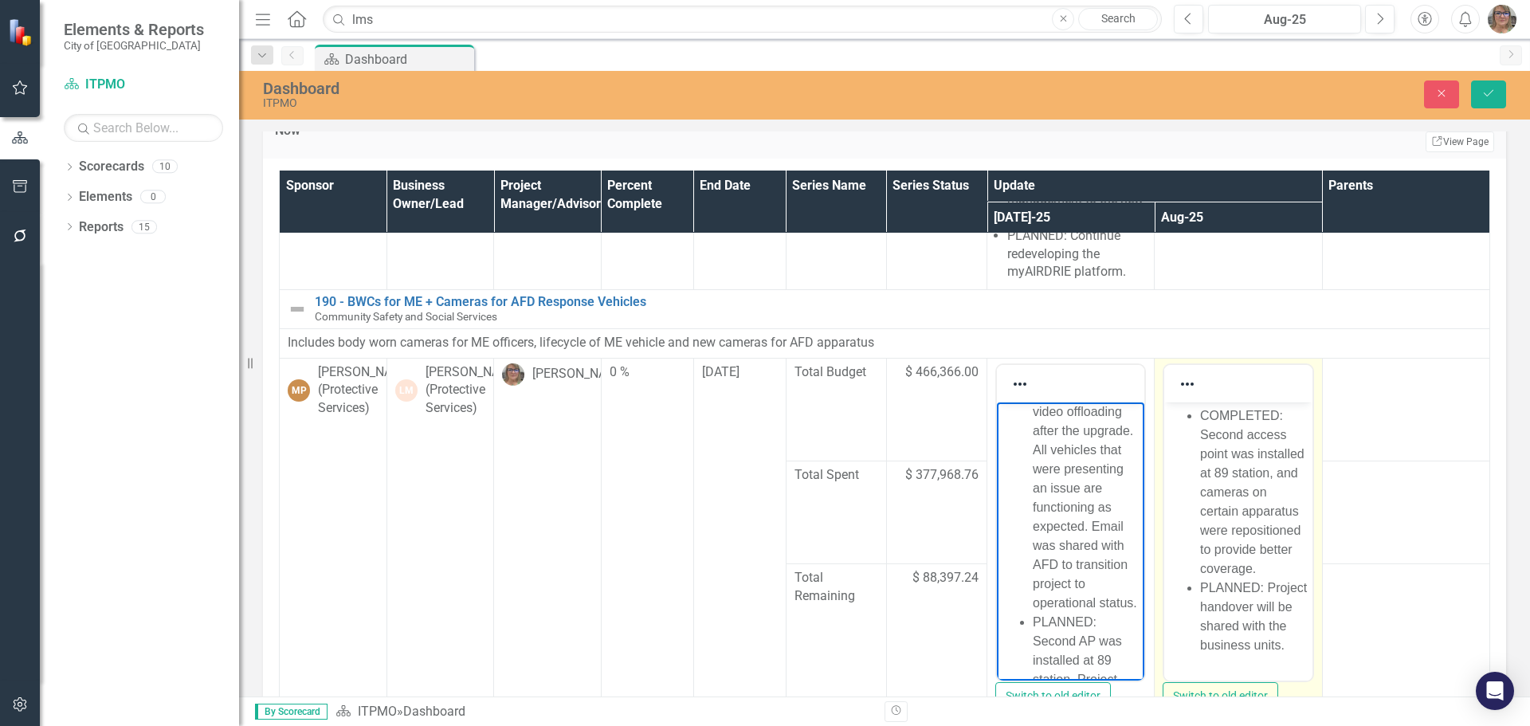
click at [1256, 555] on li "COMPLETED: Second access point was installed at 89 station, and cameras on cert…" at bounding box center [1254, 492] width 108 height 172
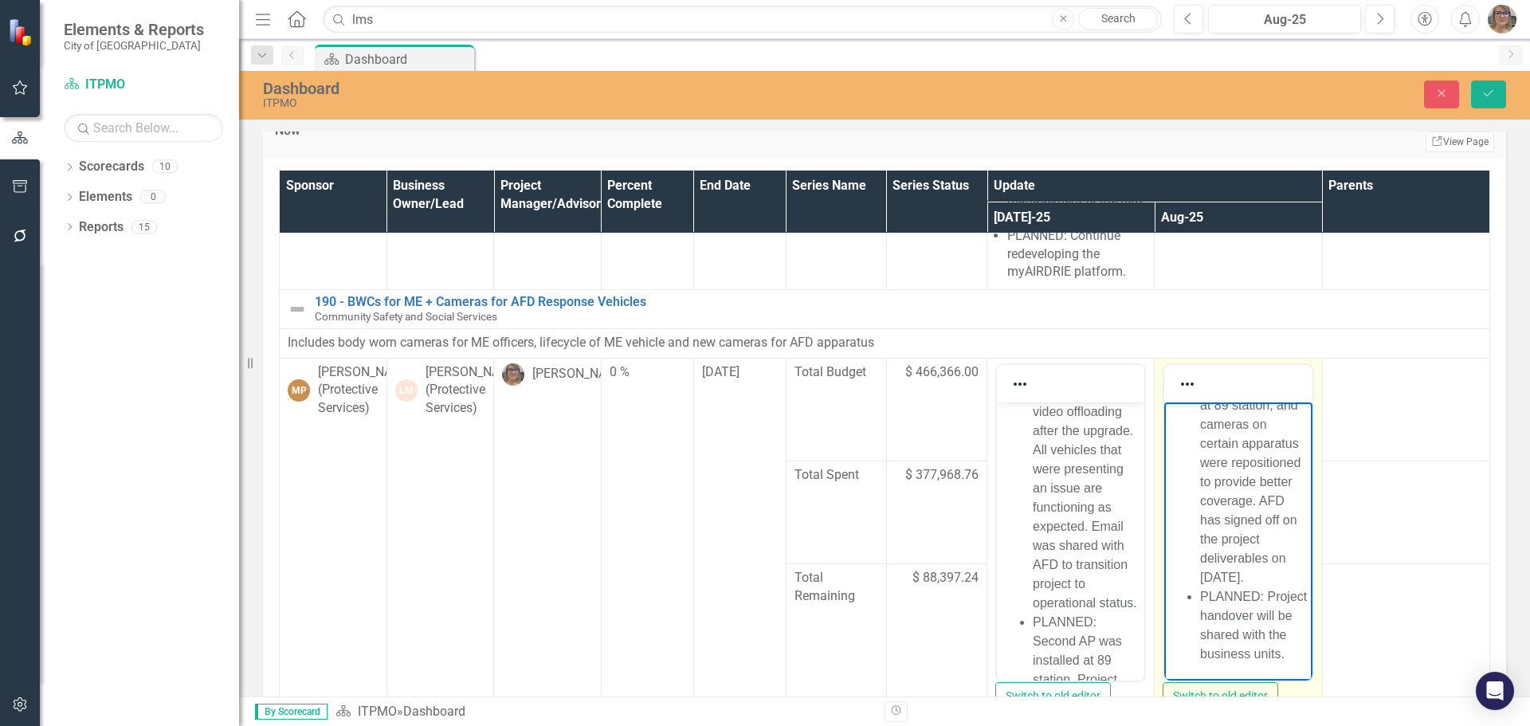
scroll to position [125, 0]
click at [1218, 640] on li "PLANNED: Project handover will be shared with the business units." at bounding box center [1254, 625] width 108 height 77
click at [1257, 632] on li "PLANNED: Project handover will be shared with the business units." at bounding box center [1254, 625] width 108 height 77
click at [1277, 652] on li "PLANNED: Project handover will be shared with the business units." at bounding box center [1254, 625] width 108 height 77
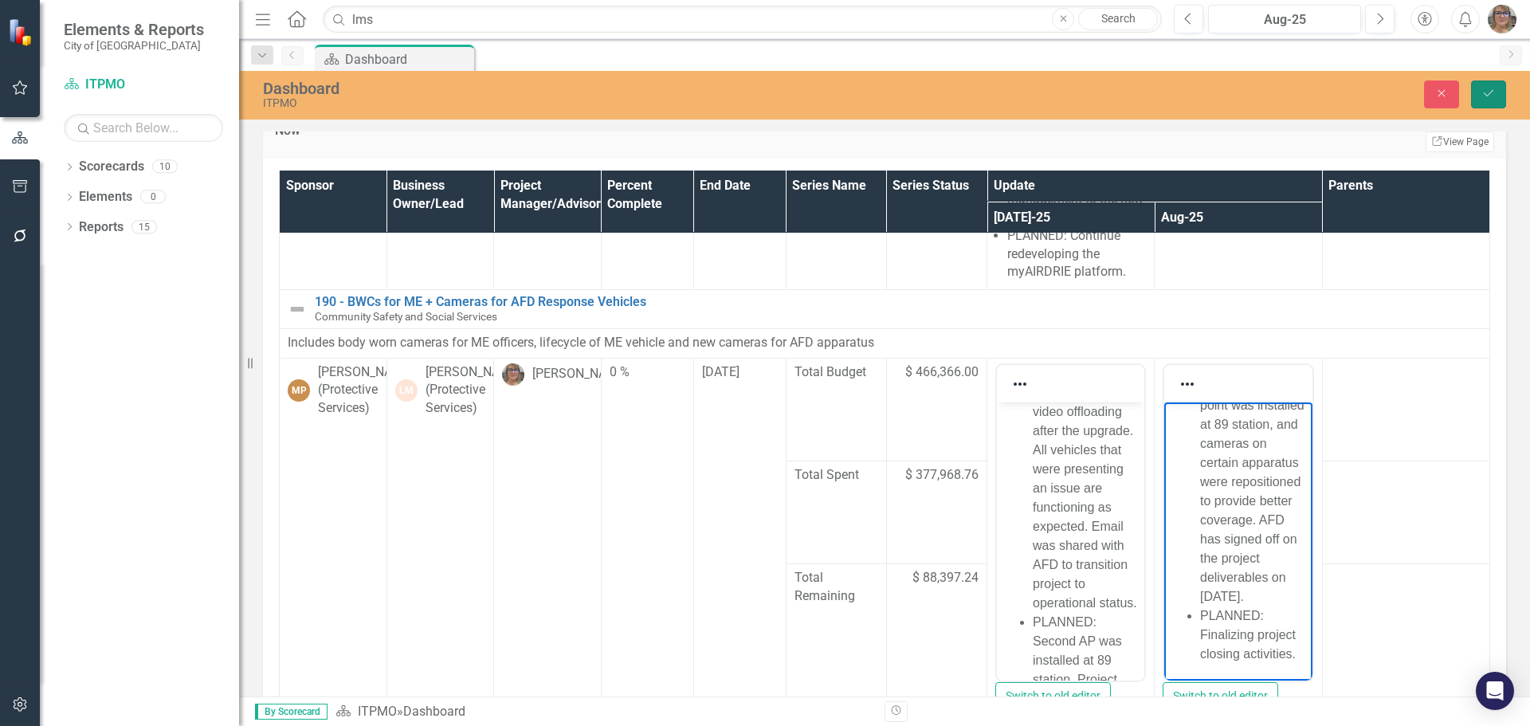
click at [1490, 98] on icon "Save" at bounding box center [1489, 93] width 14 height 11
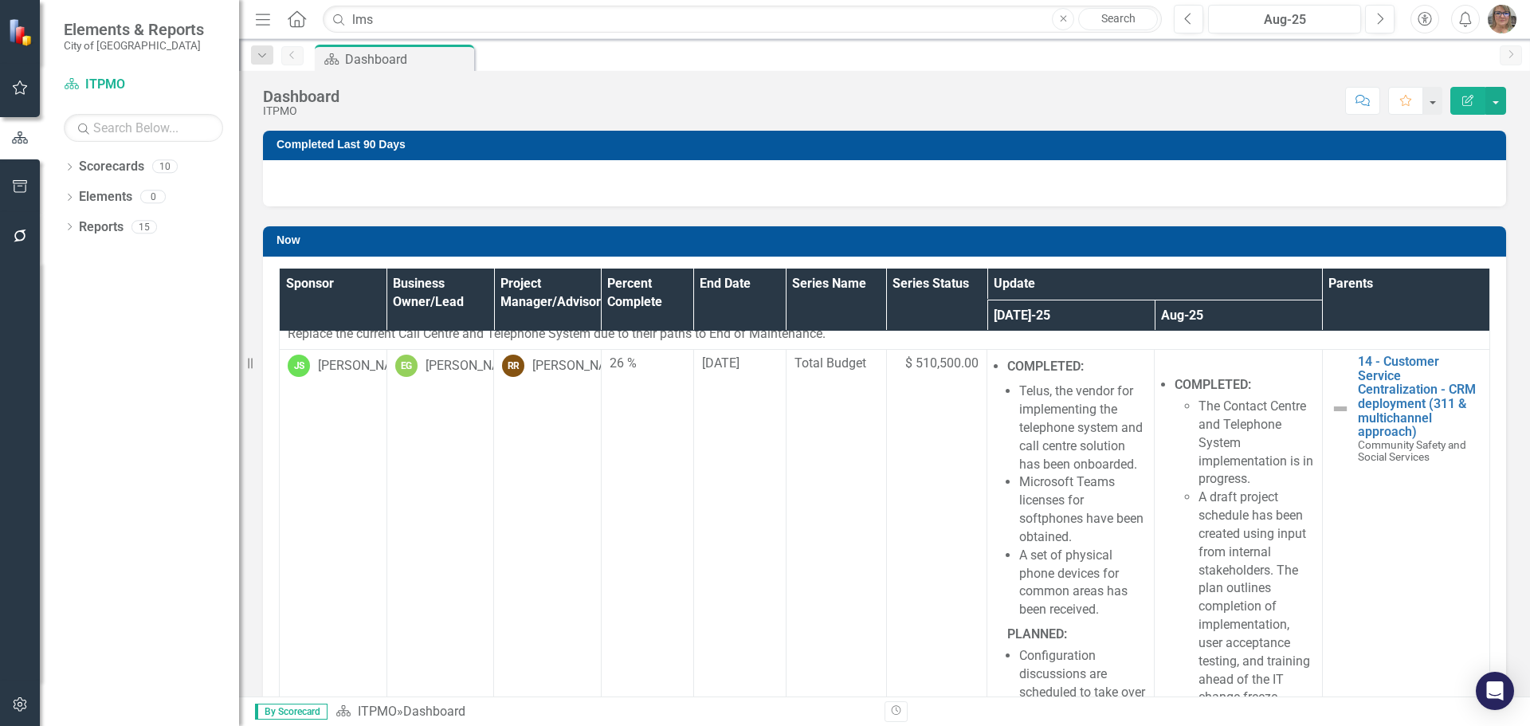
scroll to position [956, 0]
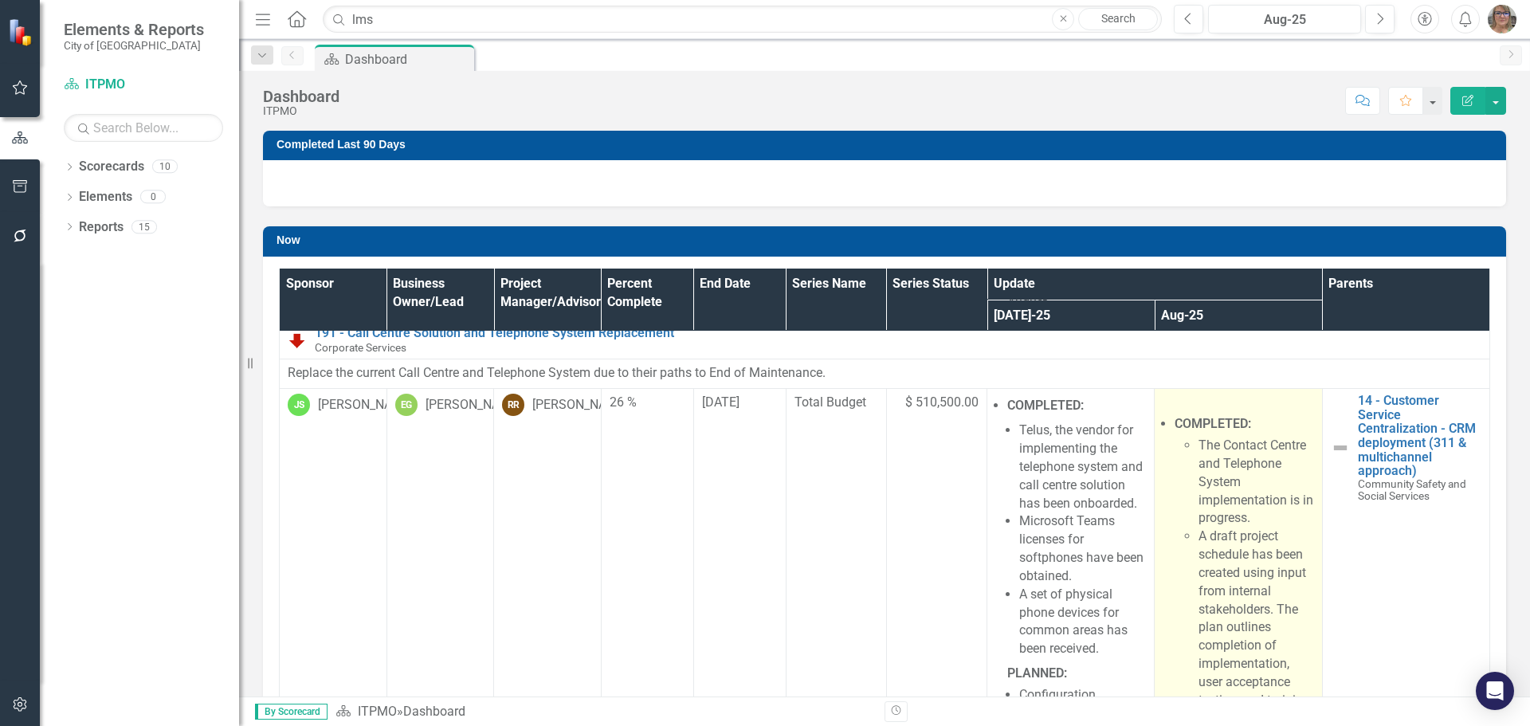
click at [1185, 412] on p at bounding box center [1238, 403] width 151 height 18
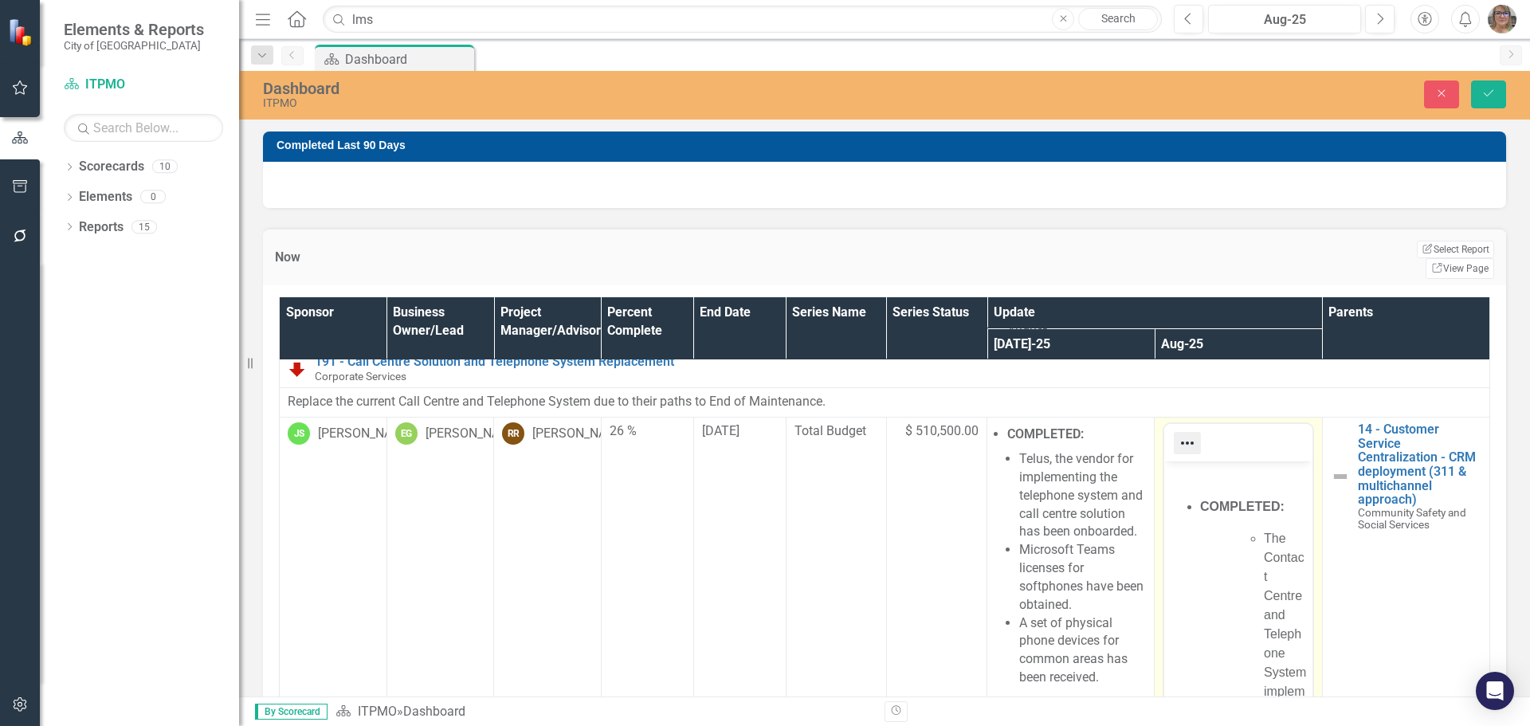
scroll to position [0, 0]
click at [1187, 483] on p "Rich Text Area. Press ALT-0 for help." at bounding box center [1237, 474] width 139 height 19
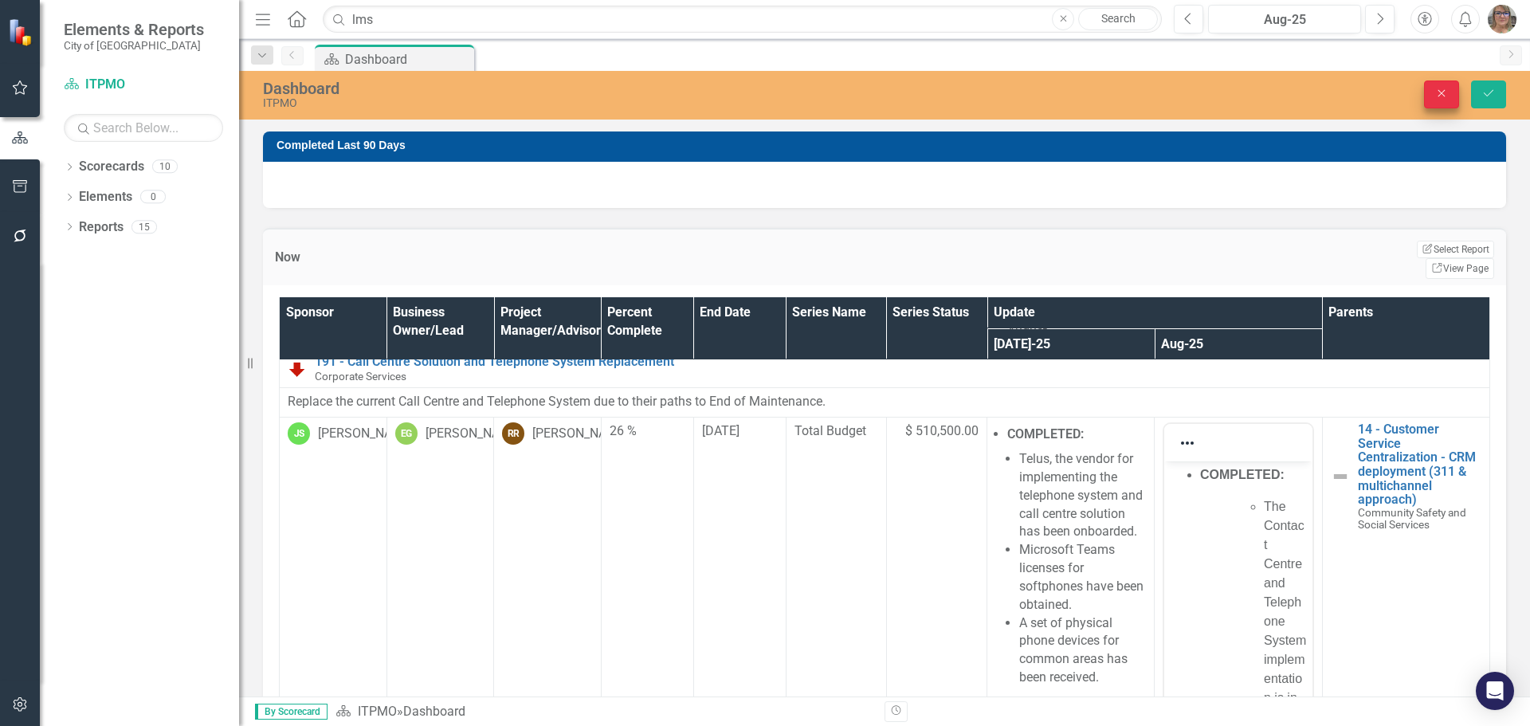
click at [1438, 82] on button "Close" at bounding box center [1441, 94] width 35 height 28
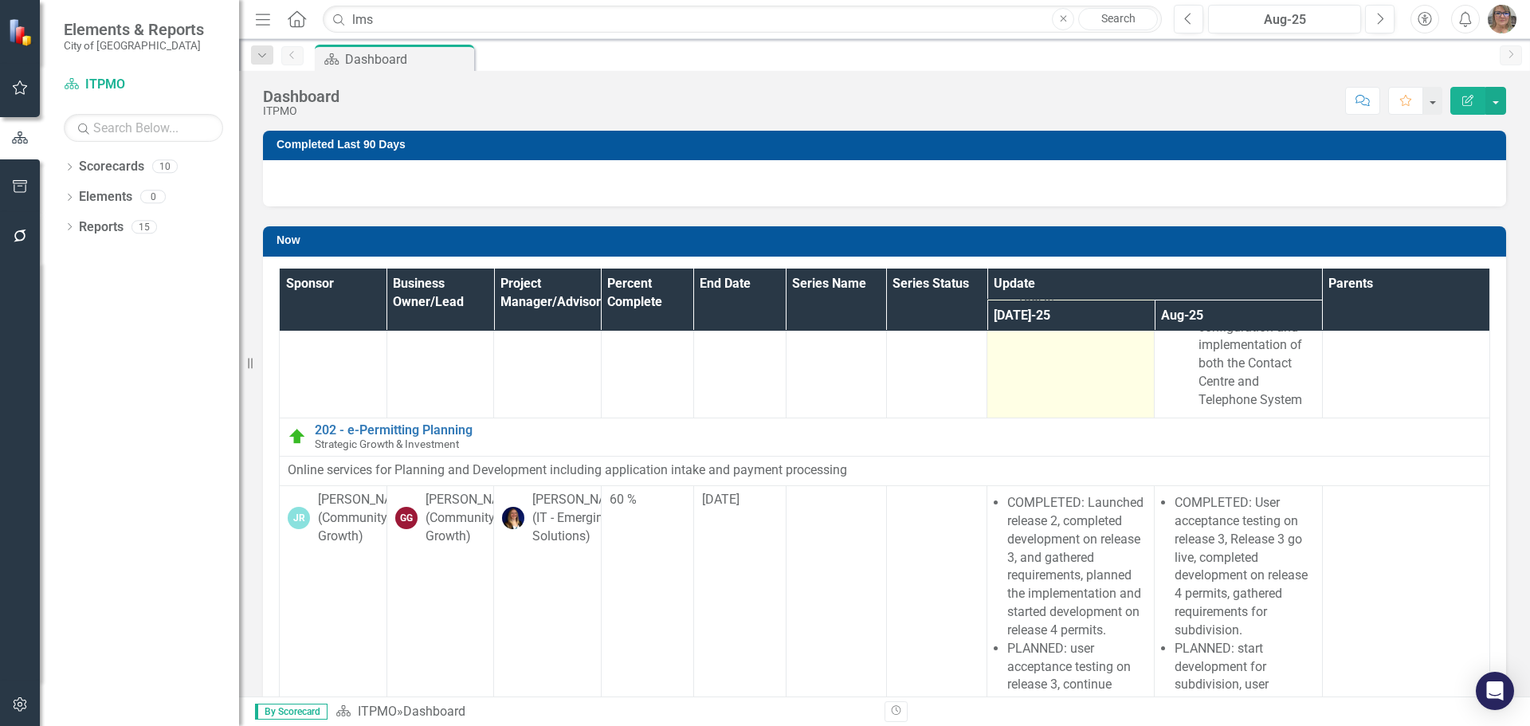
scroll to position [1594, 0]
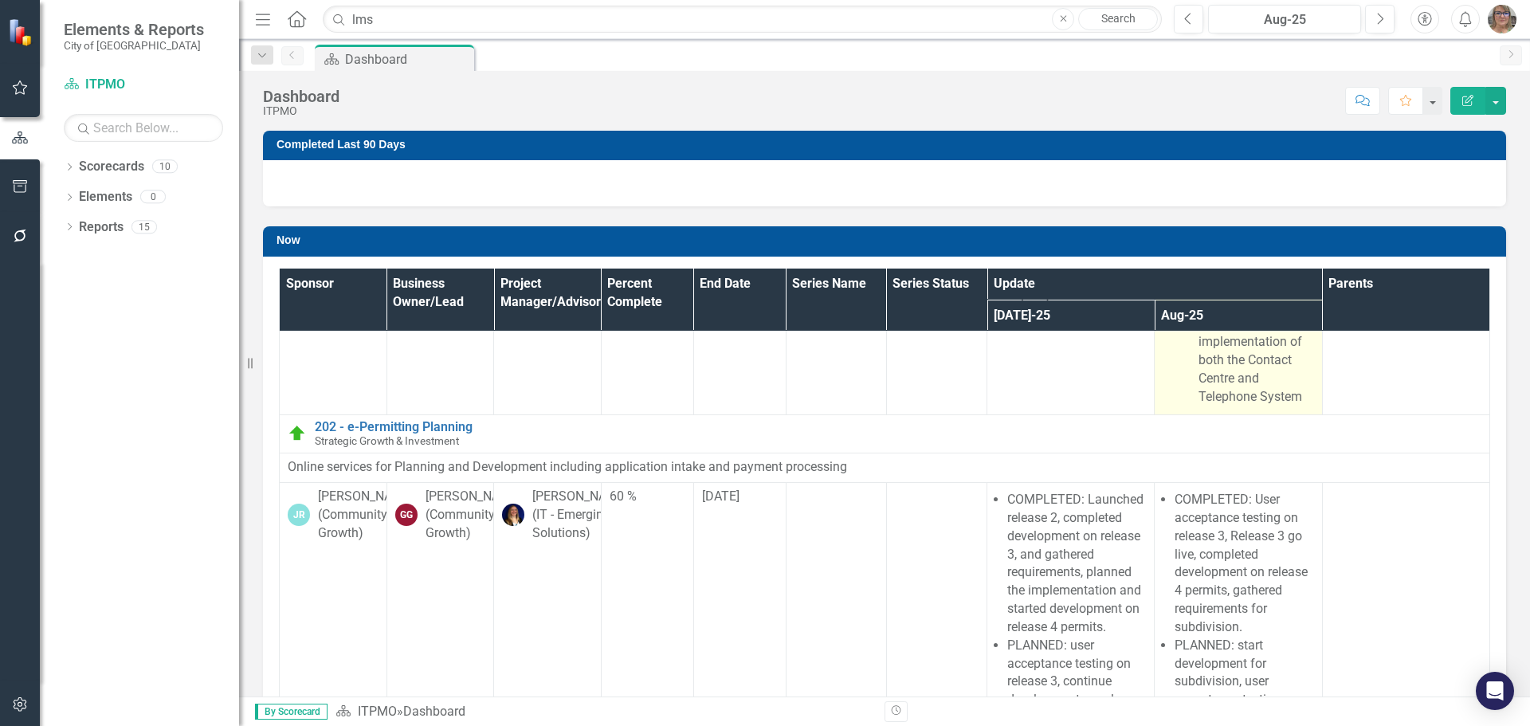
click at [1238, 385] on p "Complete configuration and implementation of both the Contact Centre and Teleph…" at bounding box center [1256, 351] width 115 height 109
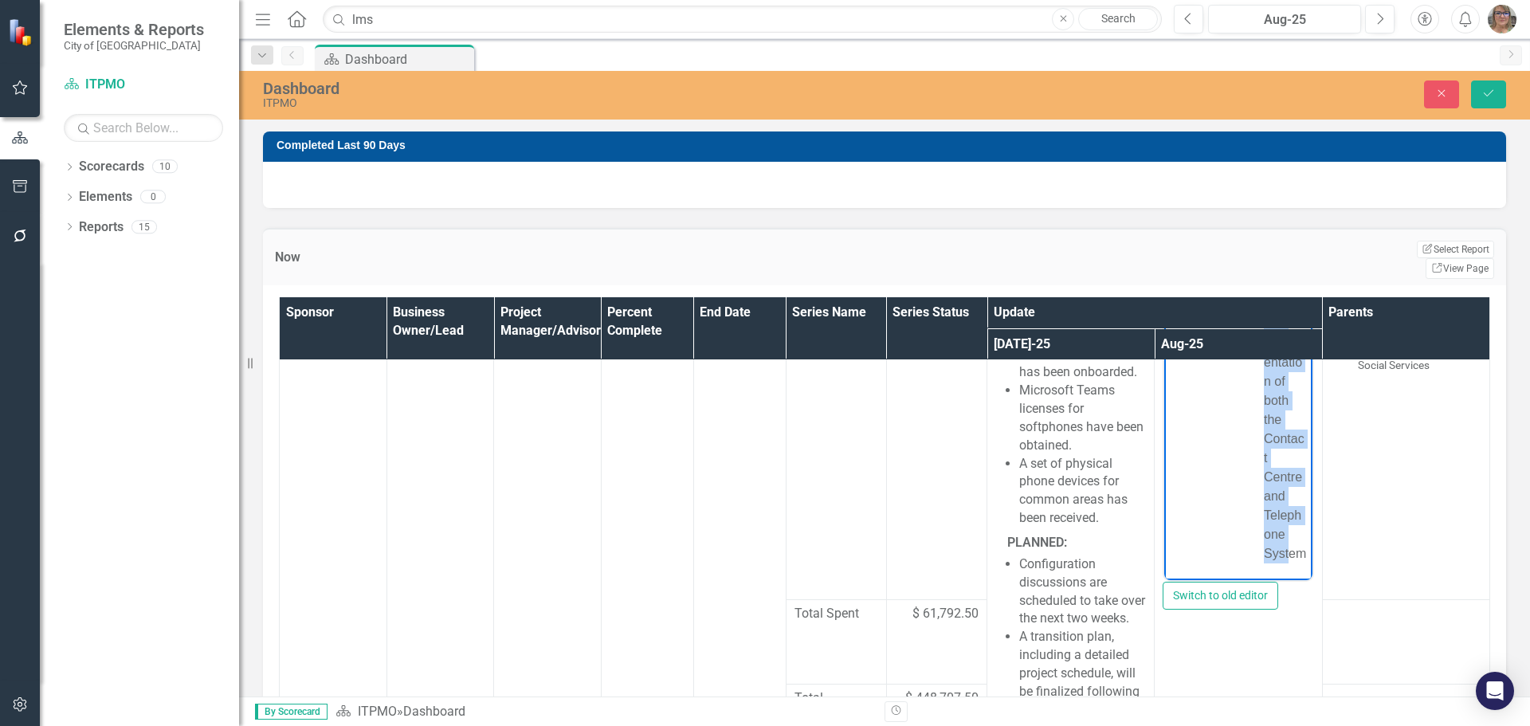
scroll to position [2184, 0]
drag, startPoint x: 1178, startPoint y: 346, endPoint x: 2462, endPoint y: 891, distance: 1394.8
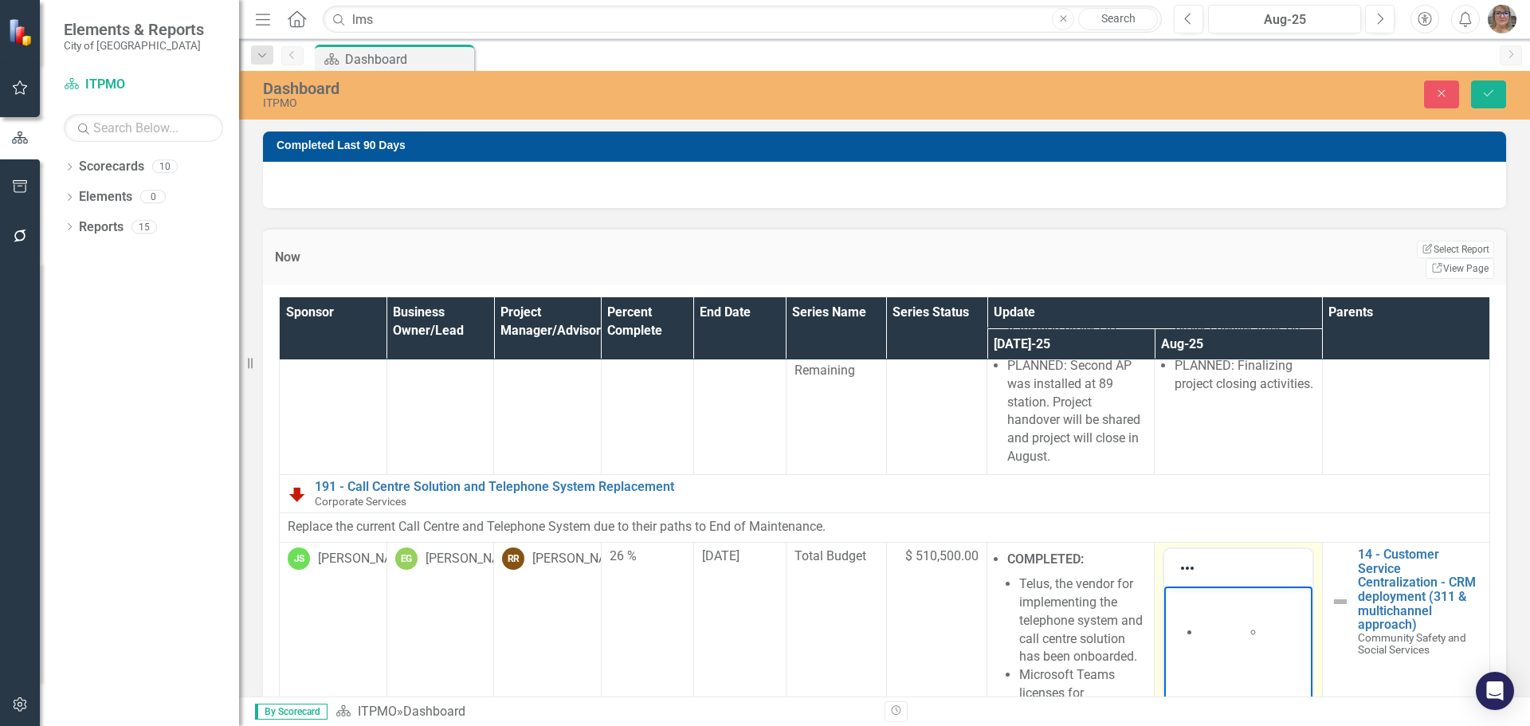
scroll to position [797, 0]
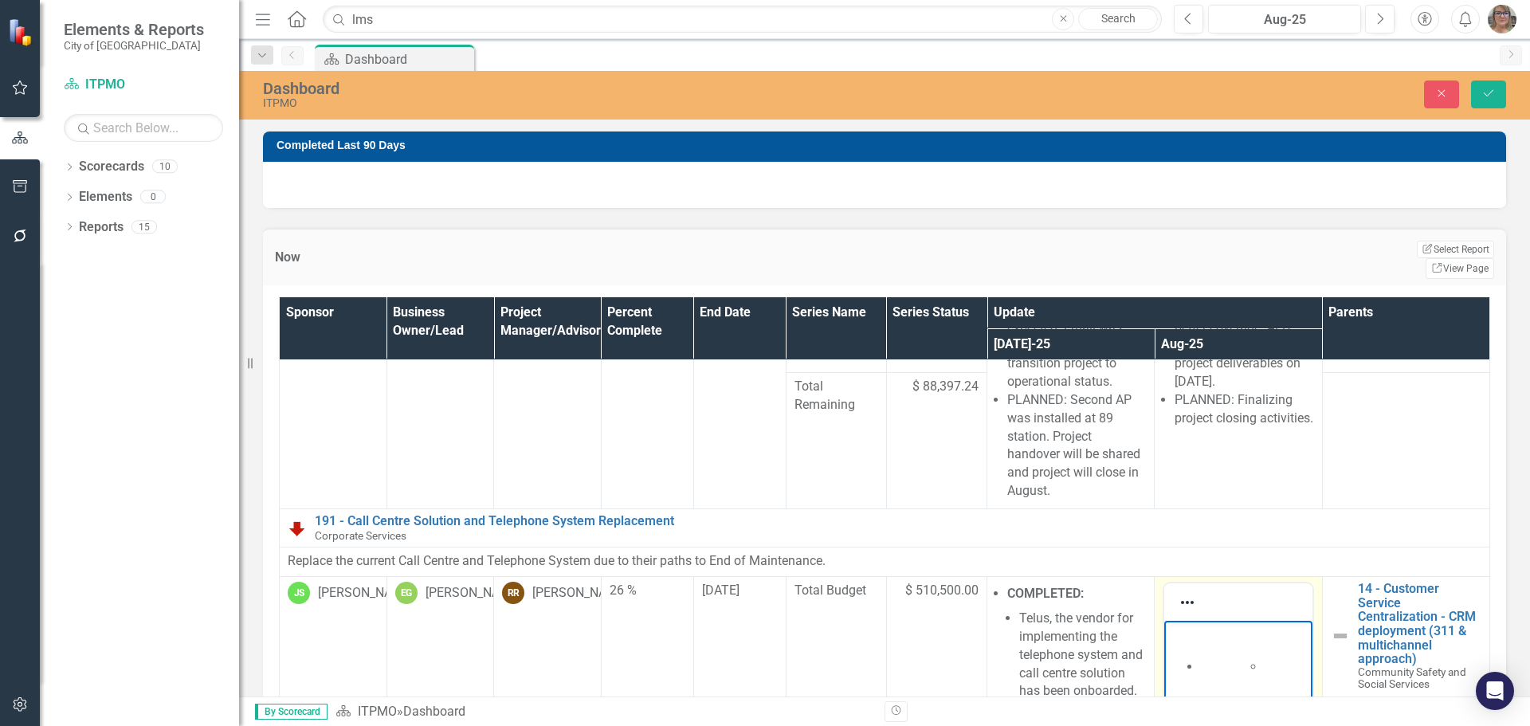
click at [1187, 642] on p "Rich Text Area. Press ALT-0 for help." at bounding box center [1237, 634] width 139 height 19
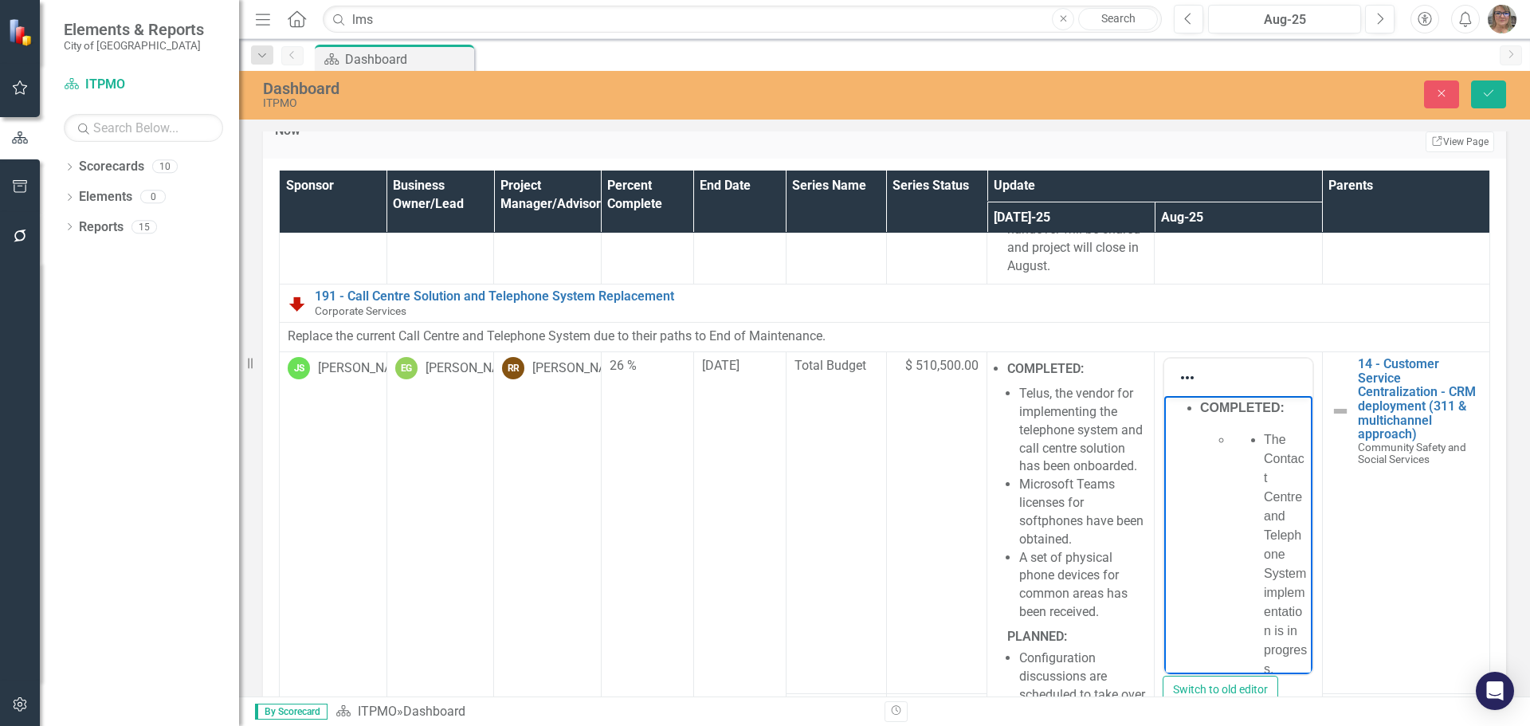
scroll to position [0, 0]
click at [1447, 97] on icon "Close" at bounding box center [1441, 93] width 14 height 11
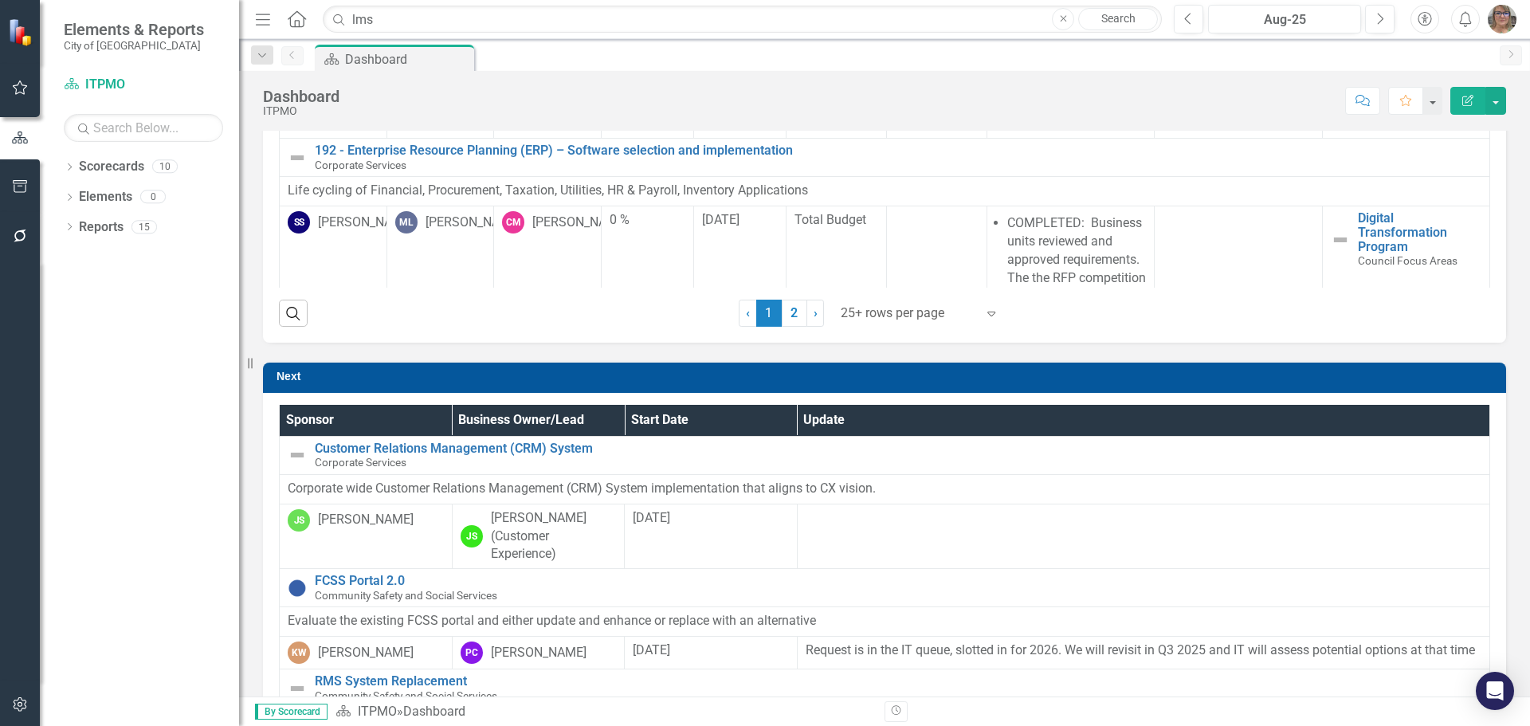
scroll to position [4139, 0]
click at [791, 315] on link "2" at bounding box center [795, 313] width 26 height 27
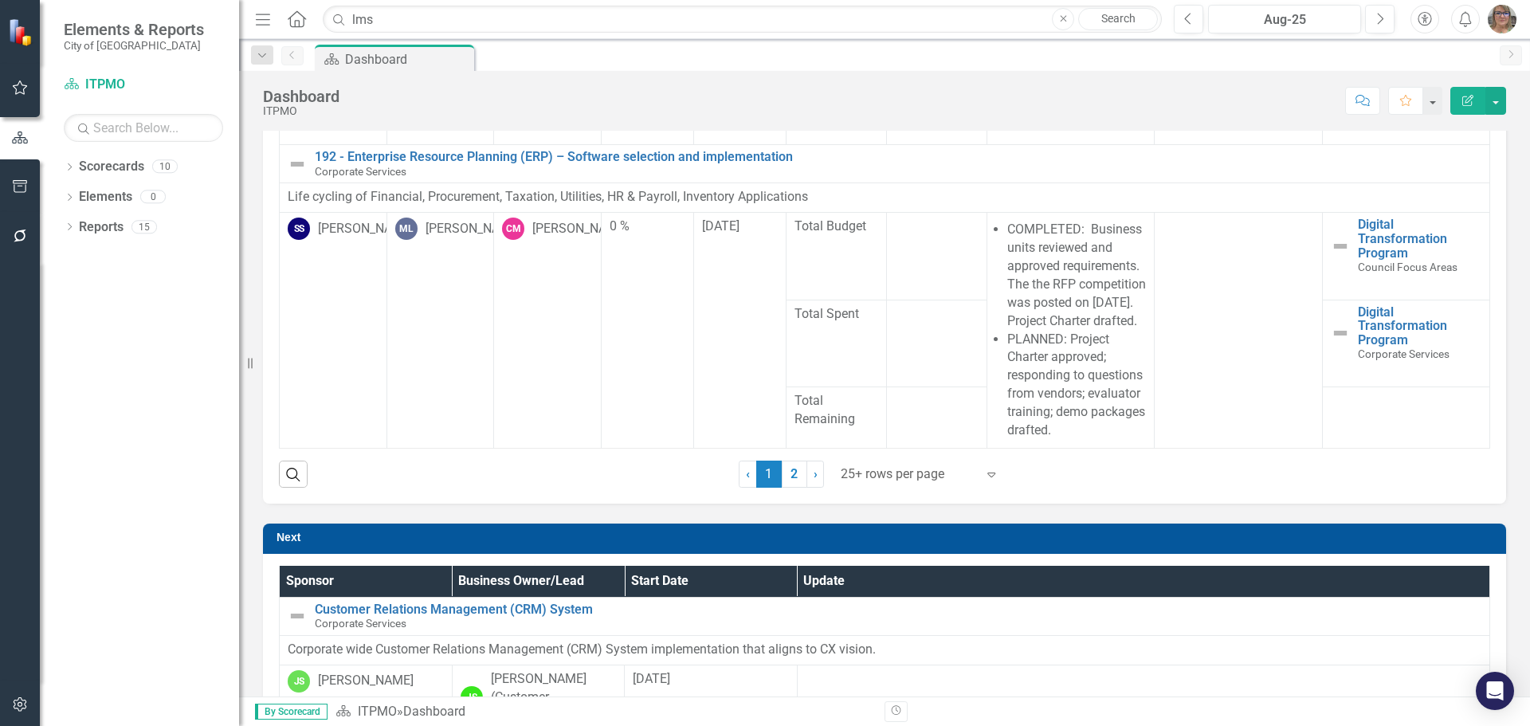
scroll to position [366, 0]
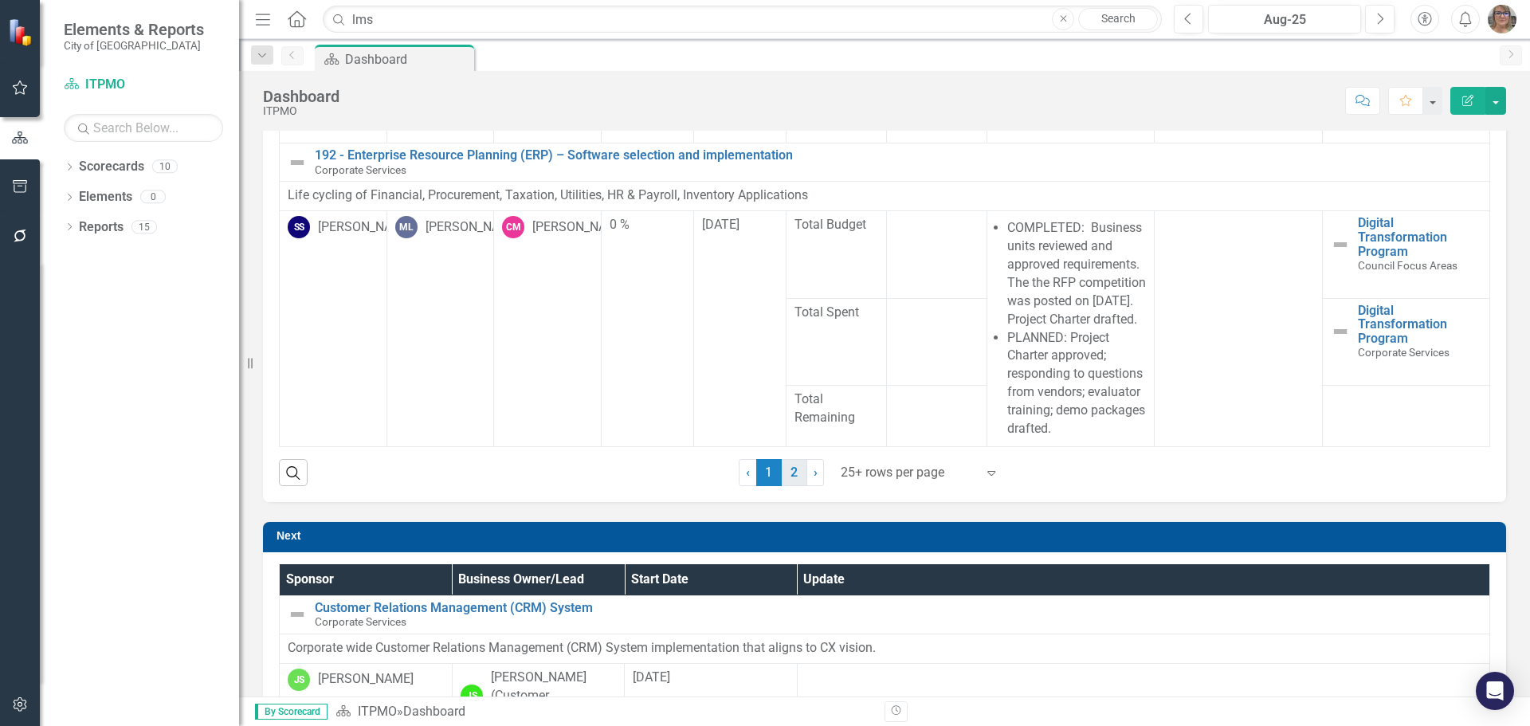
click at [784, 475] on link "2" at bounding box center [795, 472] width 26 height 27
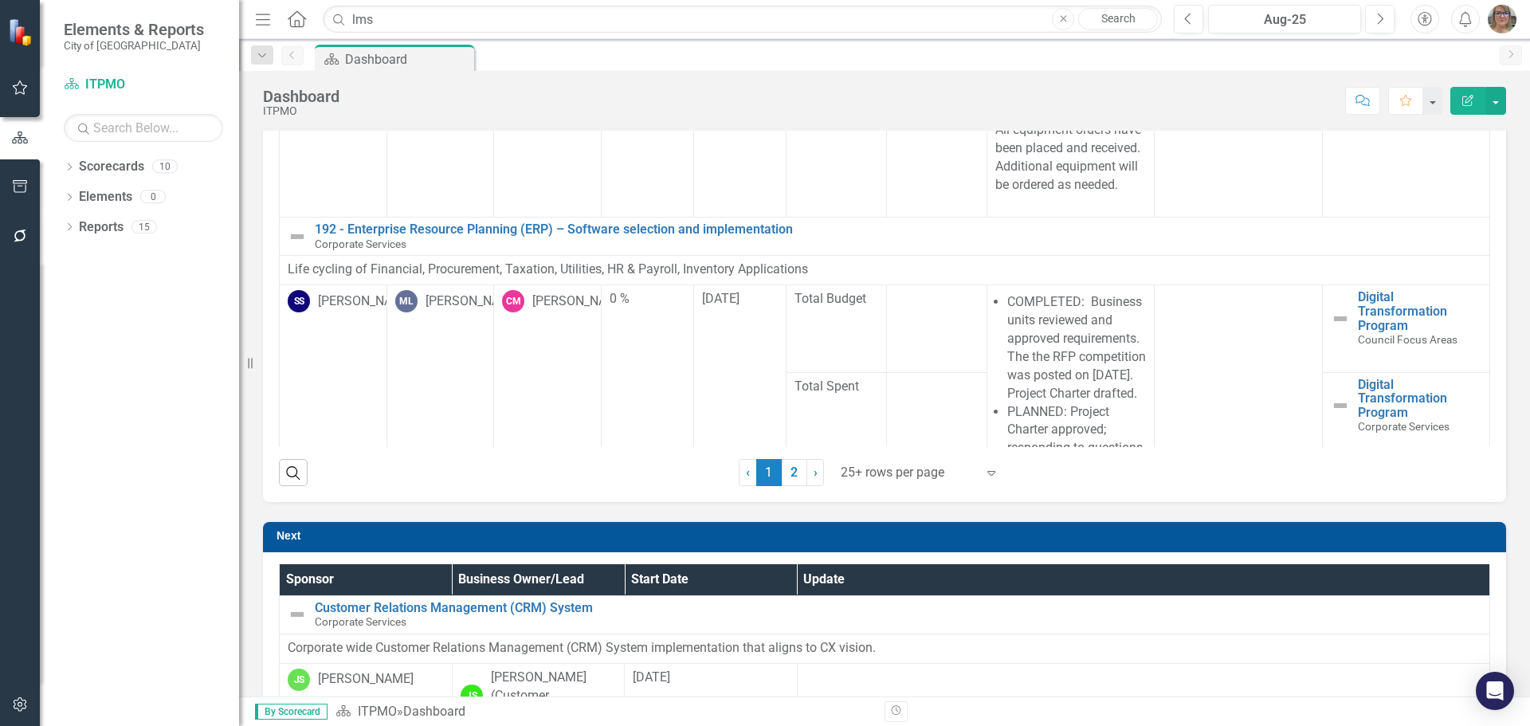
scroll to position [4219, 0]
click at [789, 476] on link "2" at bounding box center [795, 472] width 26 height 27
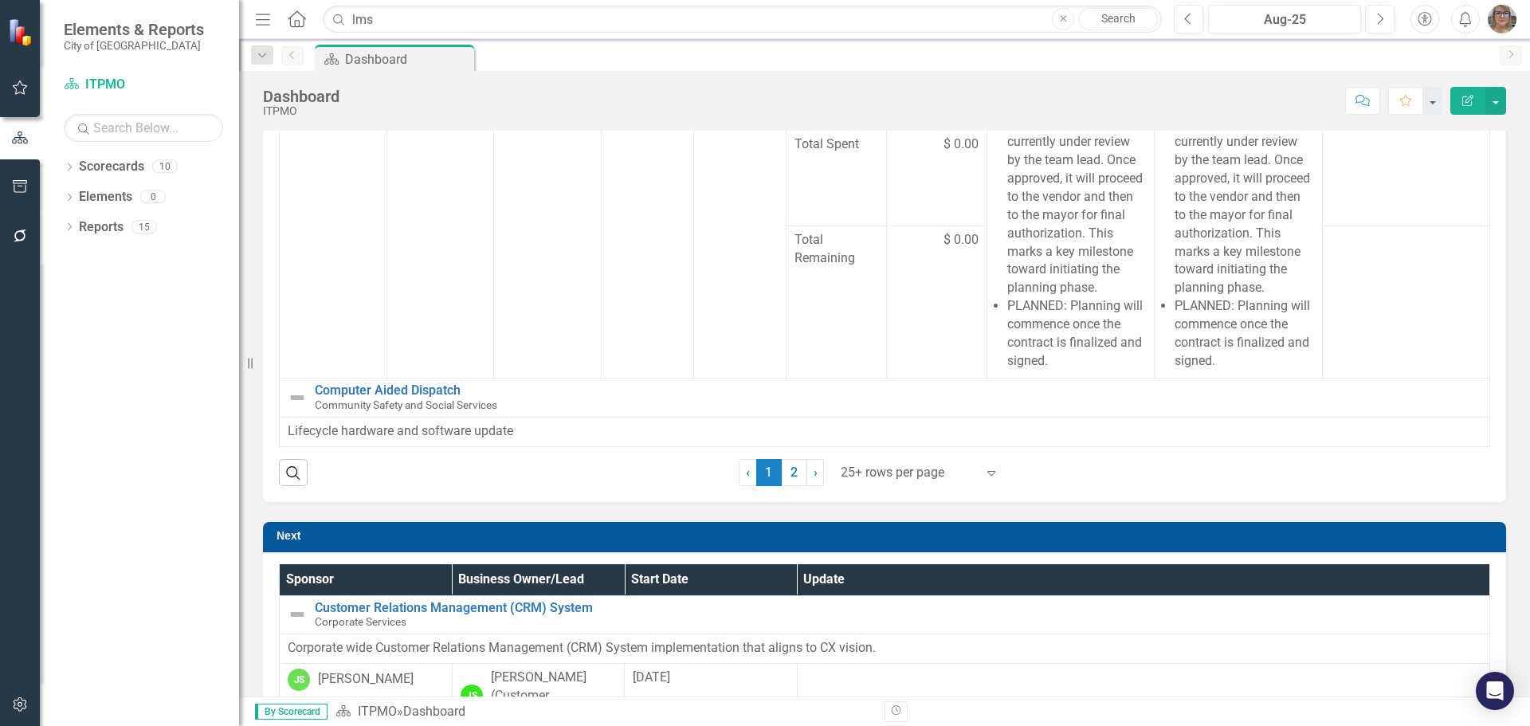
scroll to position [2785, 0]
click at [986, 473] on icon "Expand" at bounding box center [991, 472] width 16 height 13
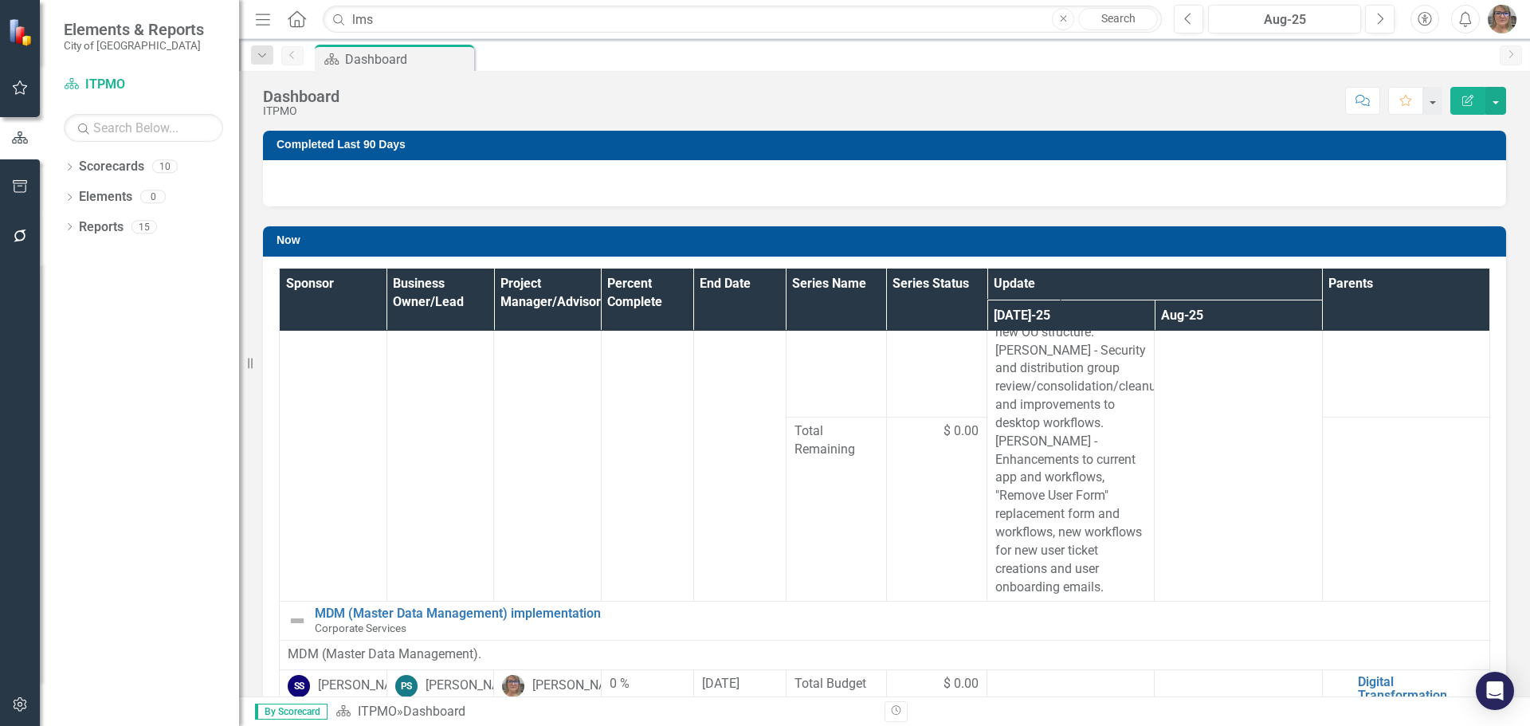
scroll to position [7109, 0]
